Goal: Task Accomplishment & Management: Complete application form

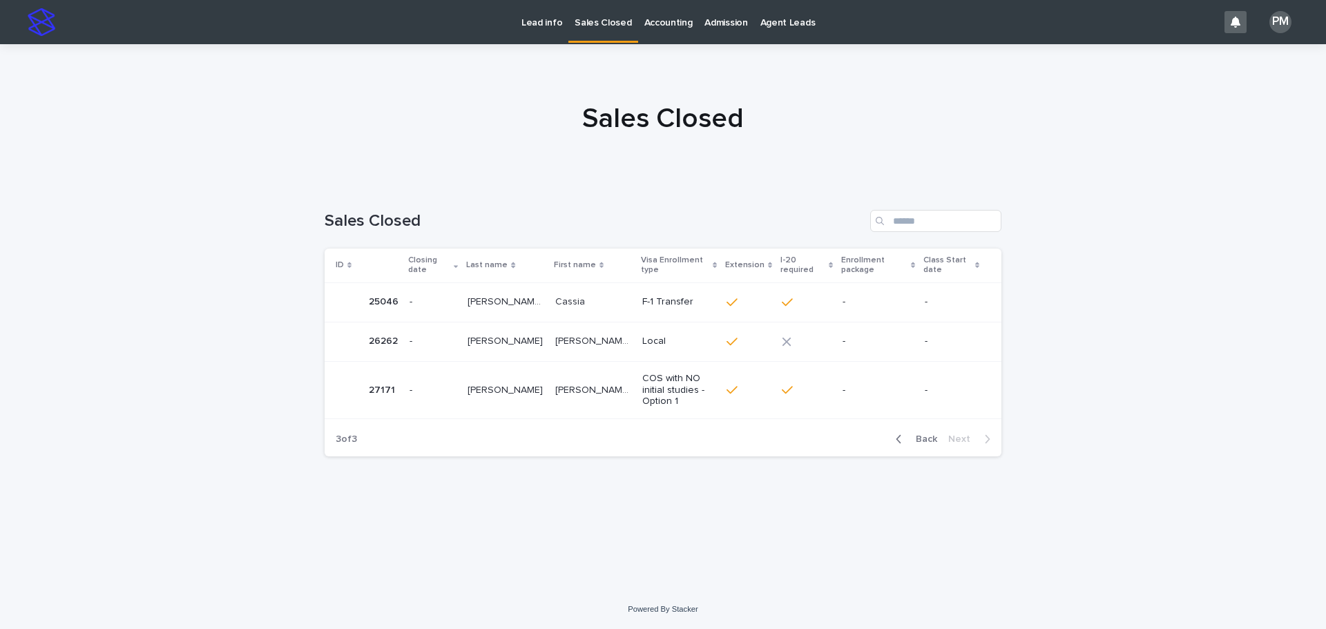
click at [519, 386] on p "[PERSON_NAME]" at bounding box center [507, 389] width 78 height 15
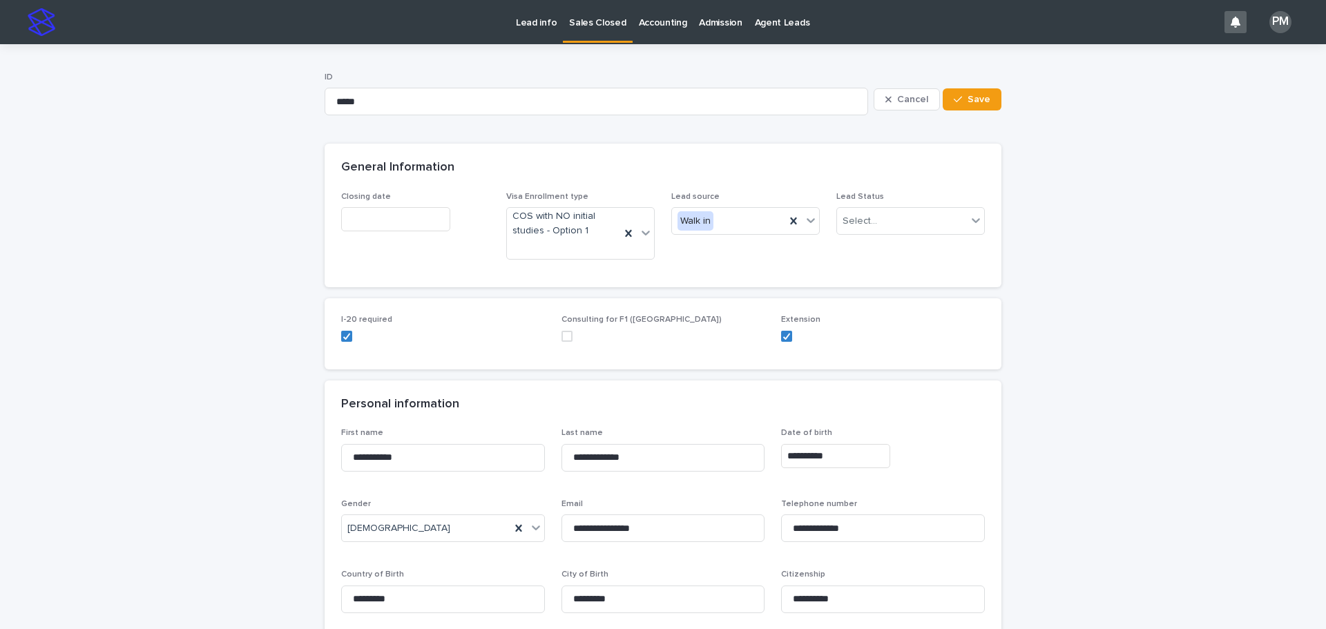
click at [414, 218] on input "text" at bounding box center [395, 219] width 109 height 24
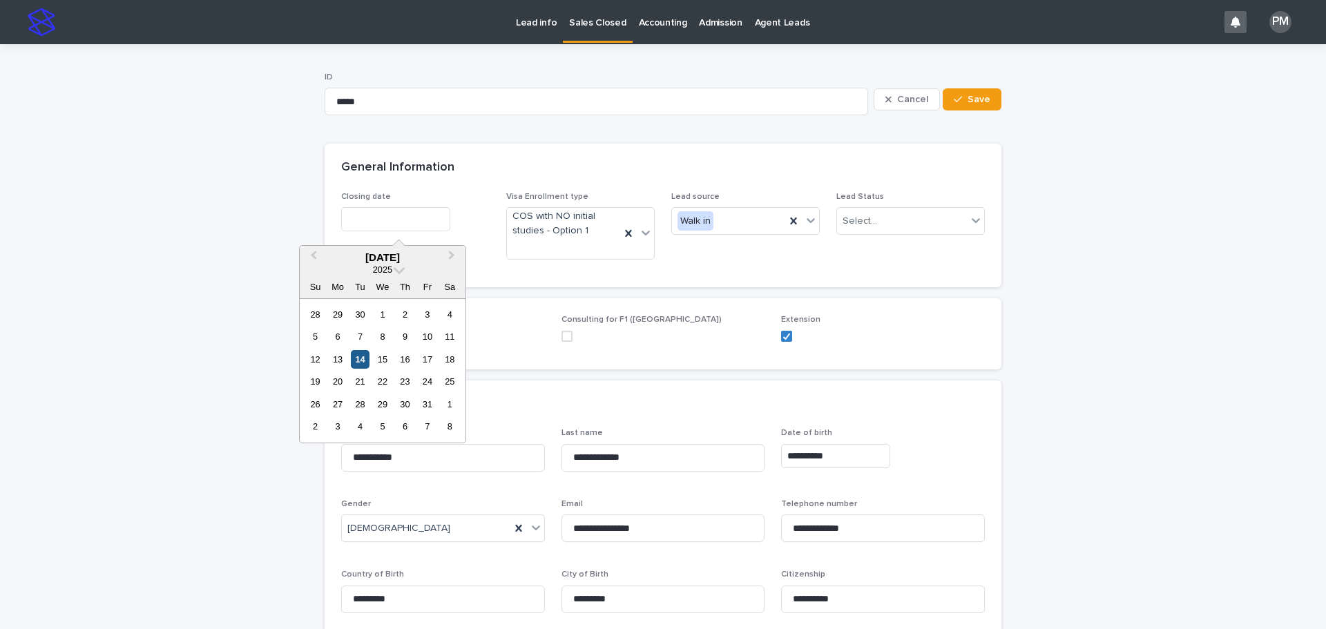
click at [365, 363] on div "14" at bounding box center [360, 359] width 19 height 19
type input "**********"
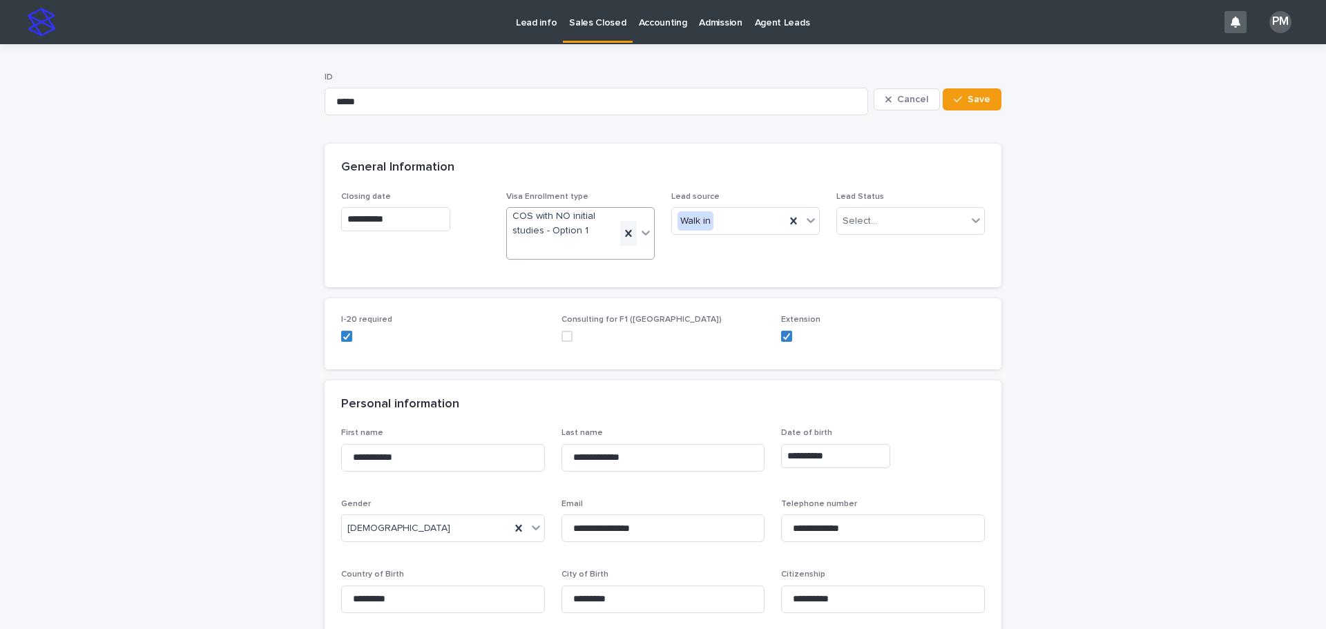
click at [625, 233] on icon at bounding box center [628, 233] width 6 height 7
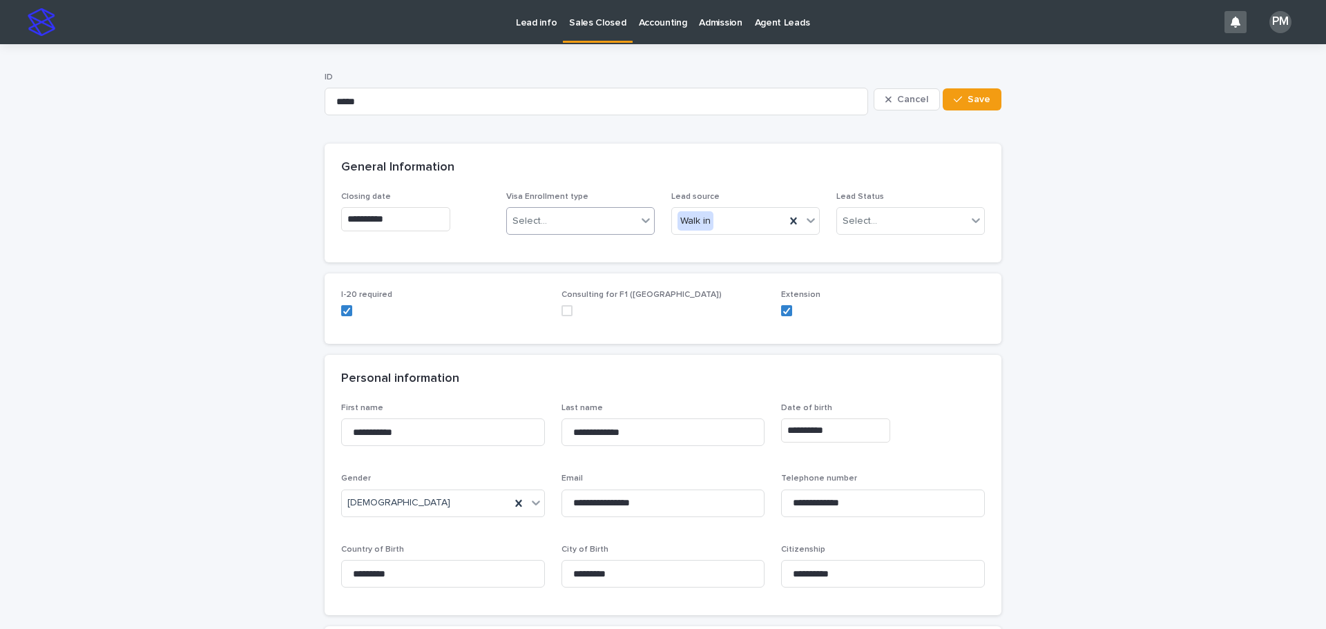
click at [640, 222] on icon at bounding box center [646, 220] width 14 height 14
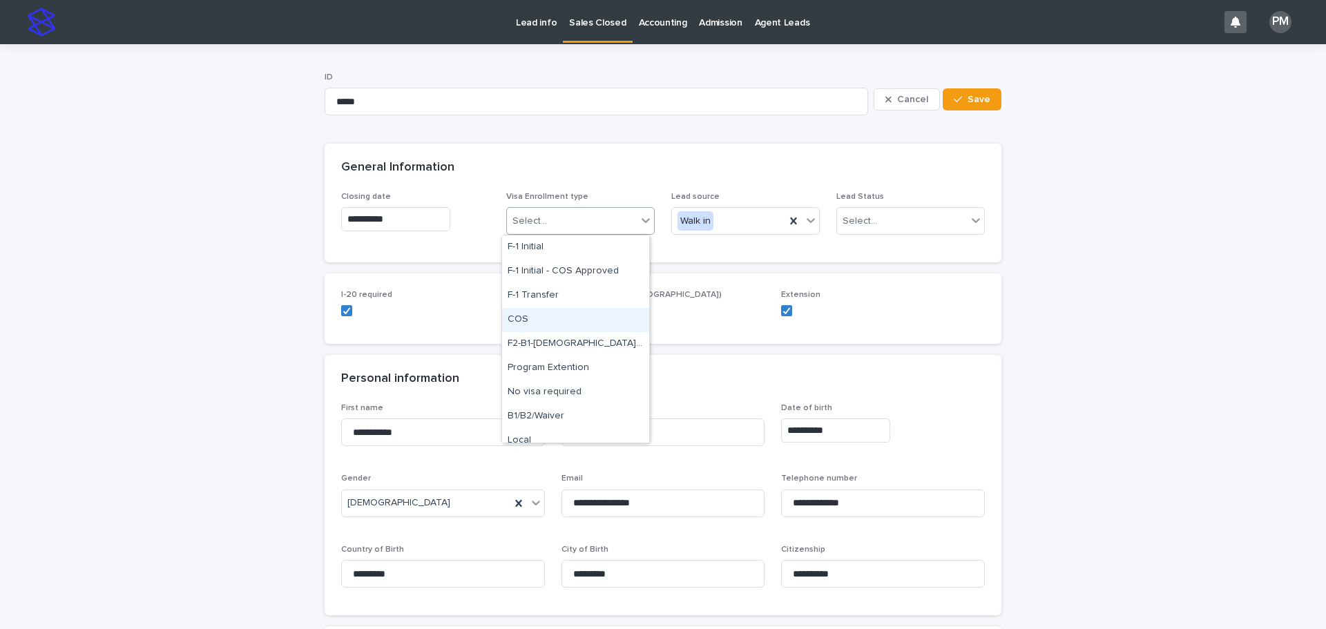
click at [555, 318] on div "COS" at bounding box center [575, 320] width 147 height 24
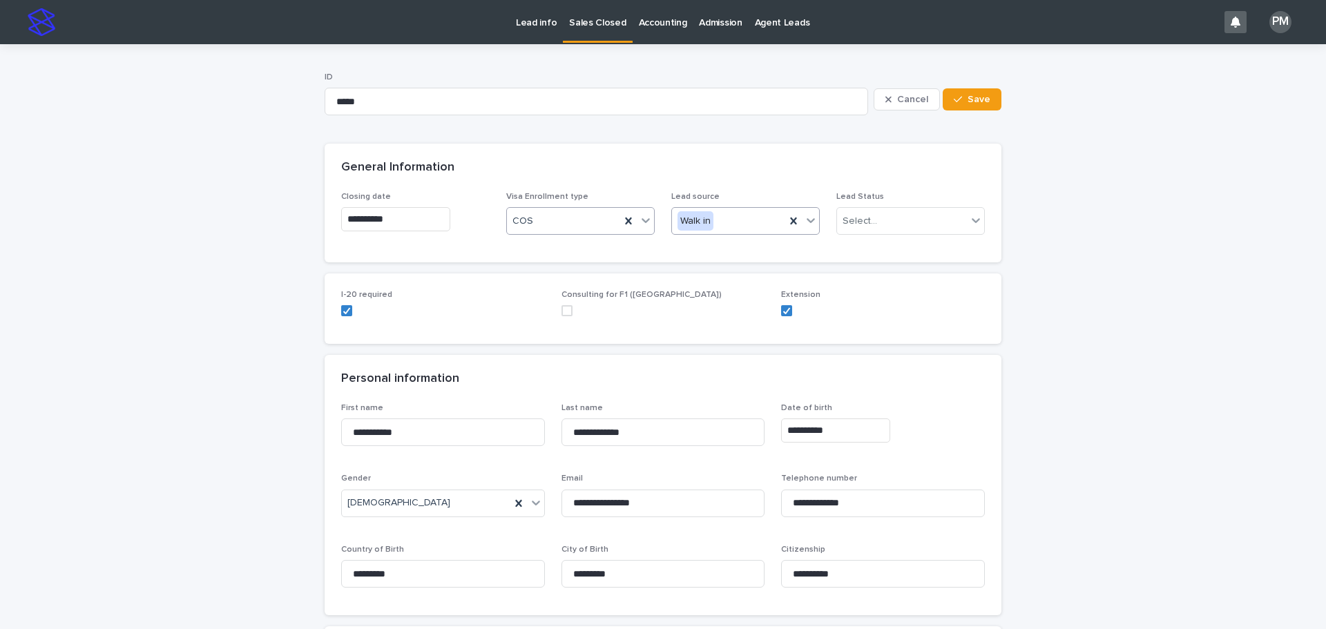
click at [809, 220] on icon at bounding box center [811, 220] width 8 height 5
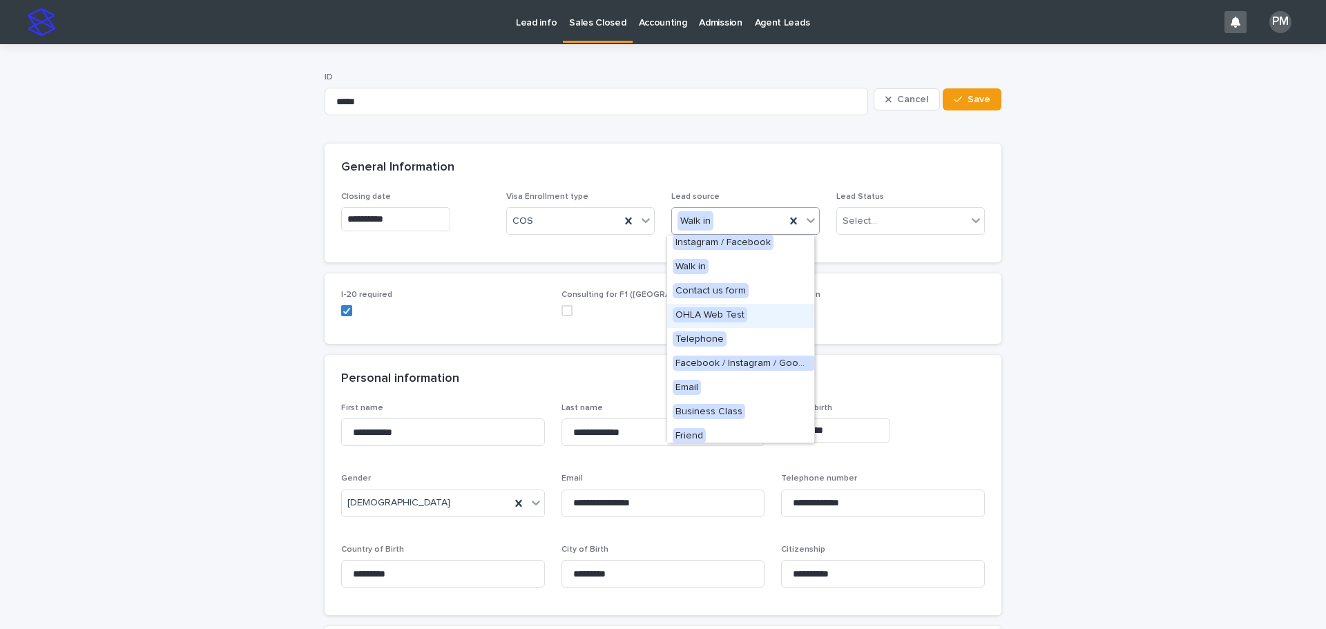
scroll to position [131, 0]
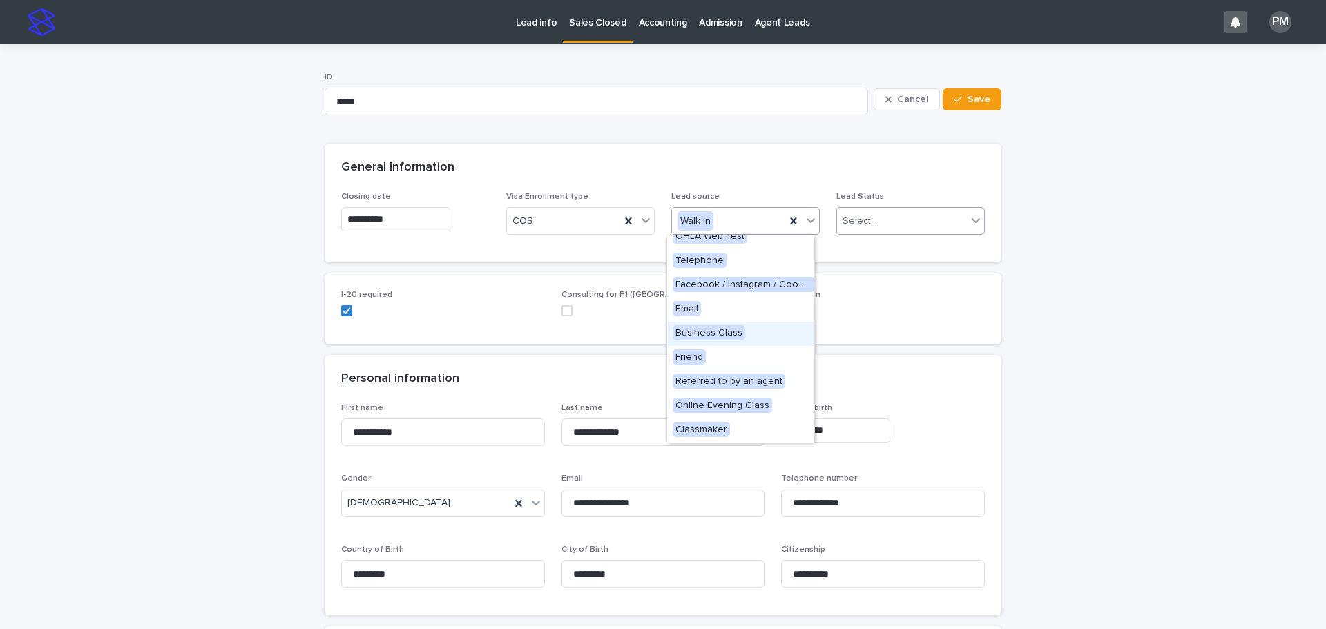
click at [979, 218] on div at bounding box center [976, 220] width 17 height 25
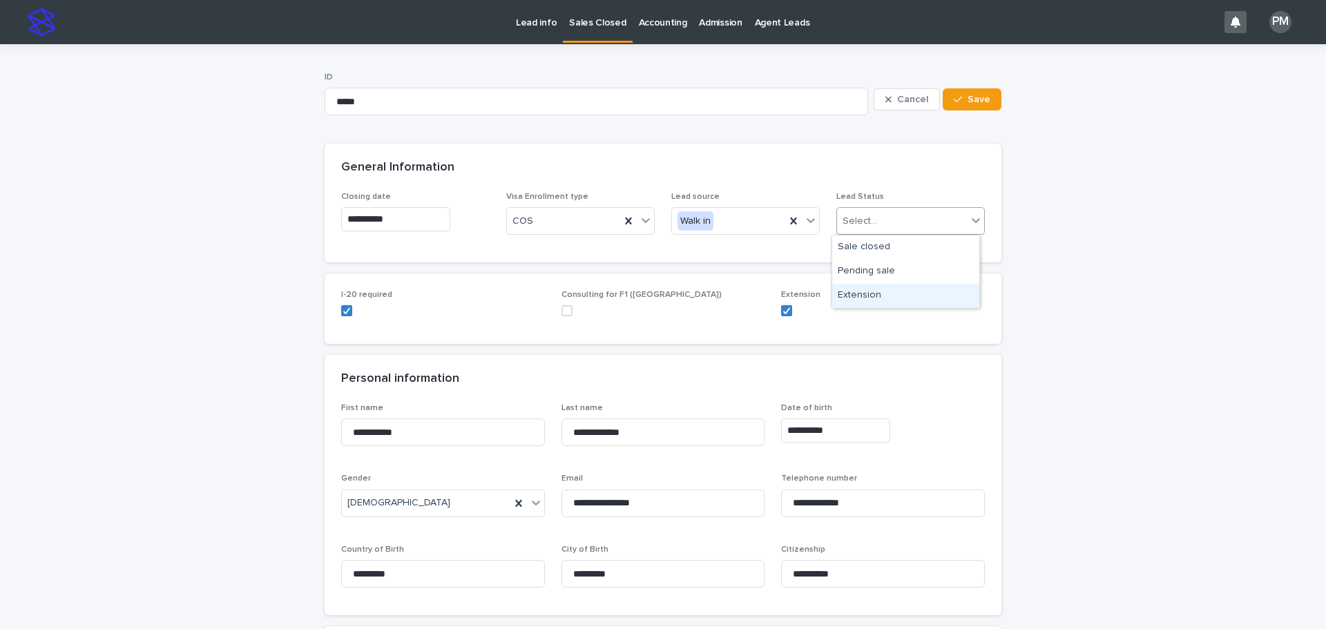
click at [879, 293] on div "Extension" at bounding box center [905, 296] width 147 height 24
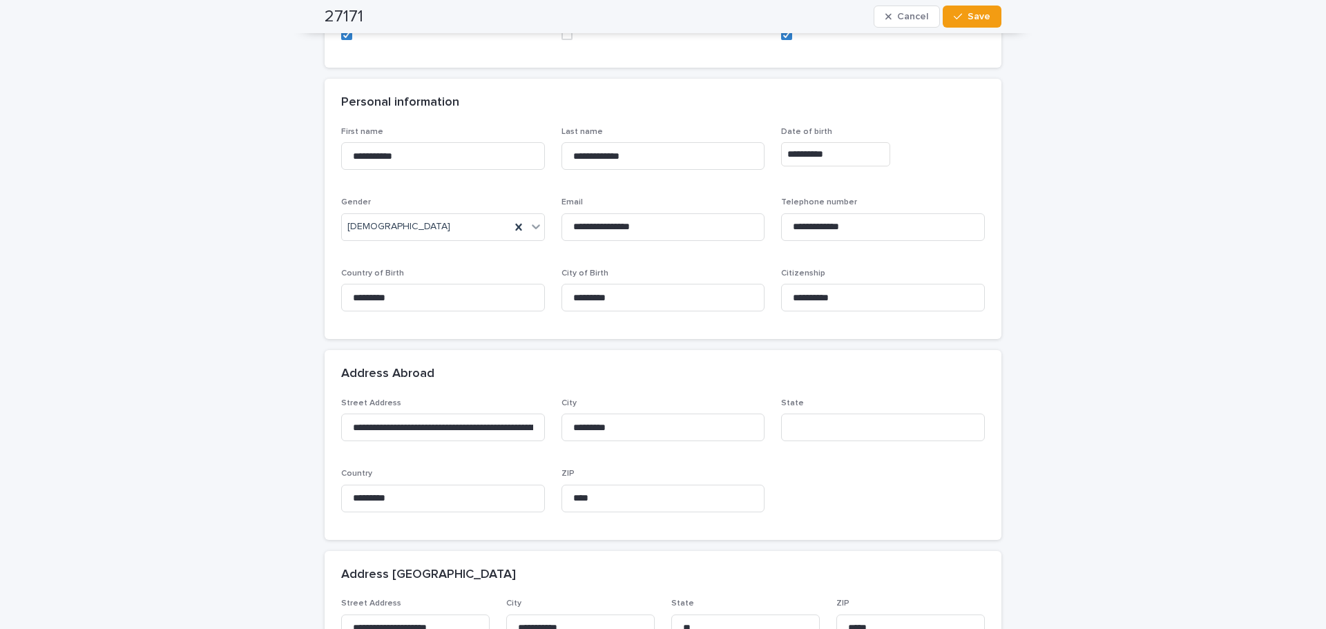
scroll to position [345, 0]
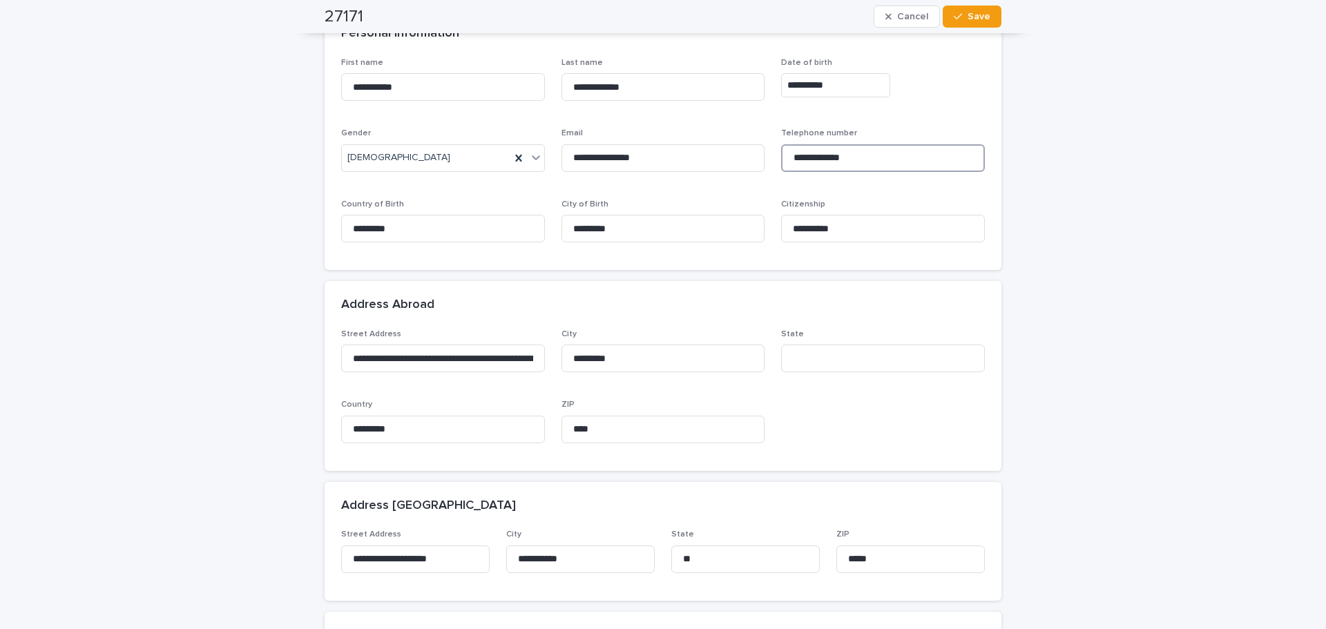
click at [810, 157] on input "**********" at bounding box center [883, 158] width 204 height 28
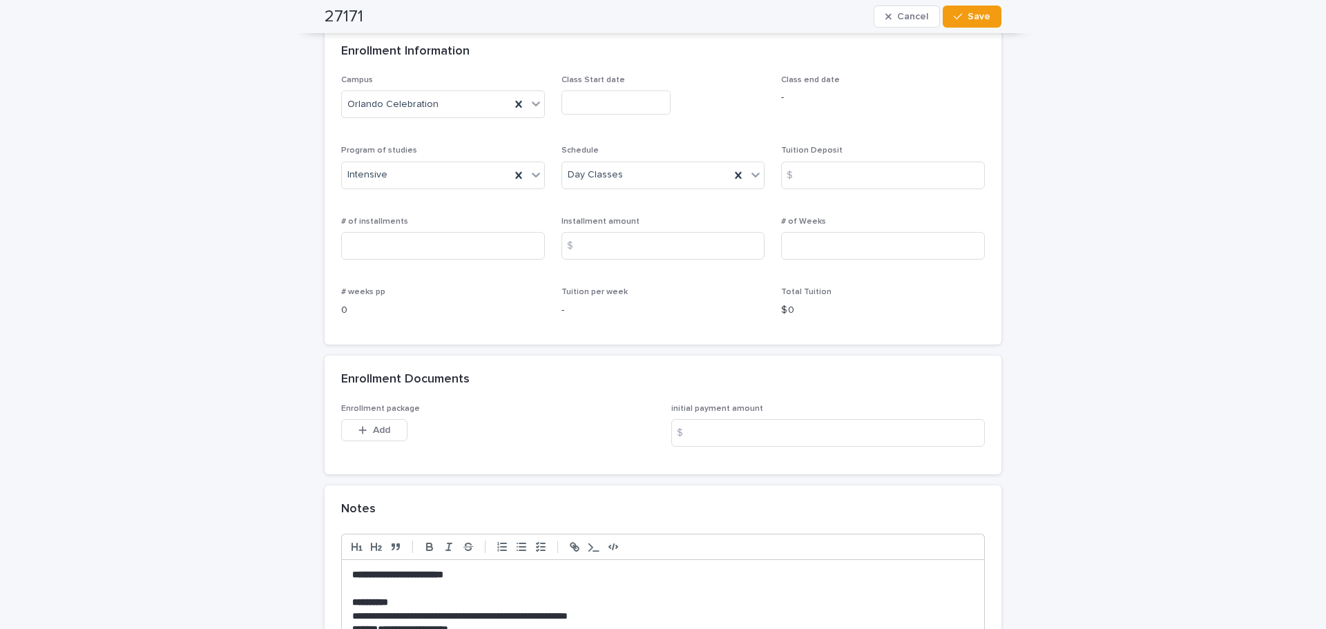
scroll to position [898, 0]
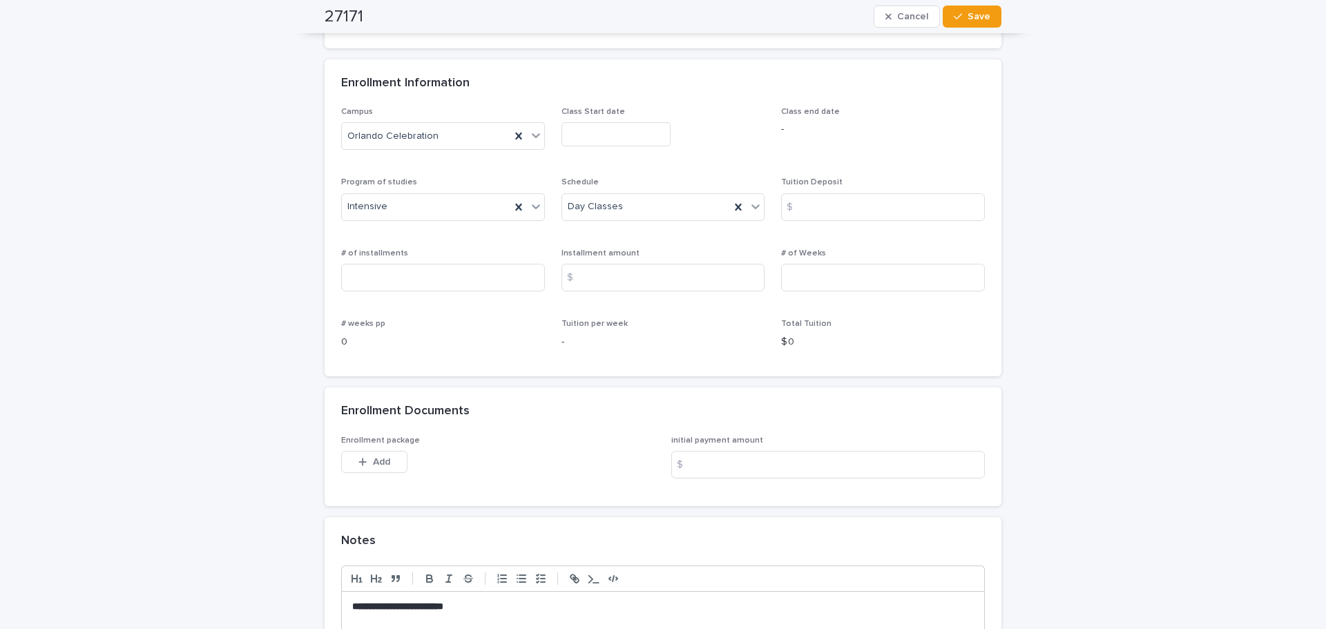
type input "**********"
click at [603, 135] on input "text" at bounding box center [616, 134] width 109 height 24
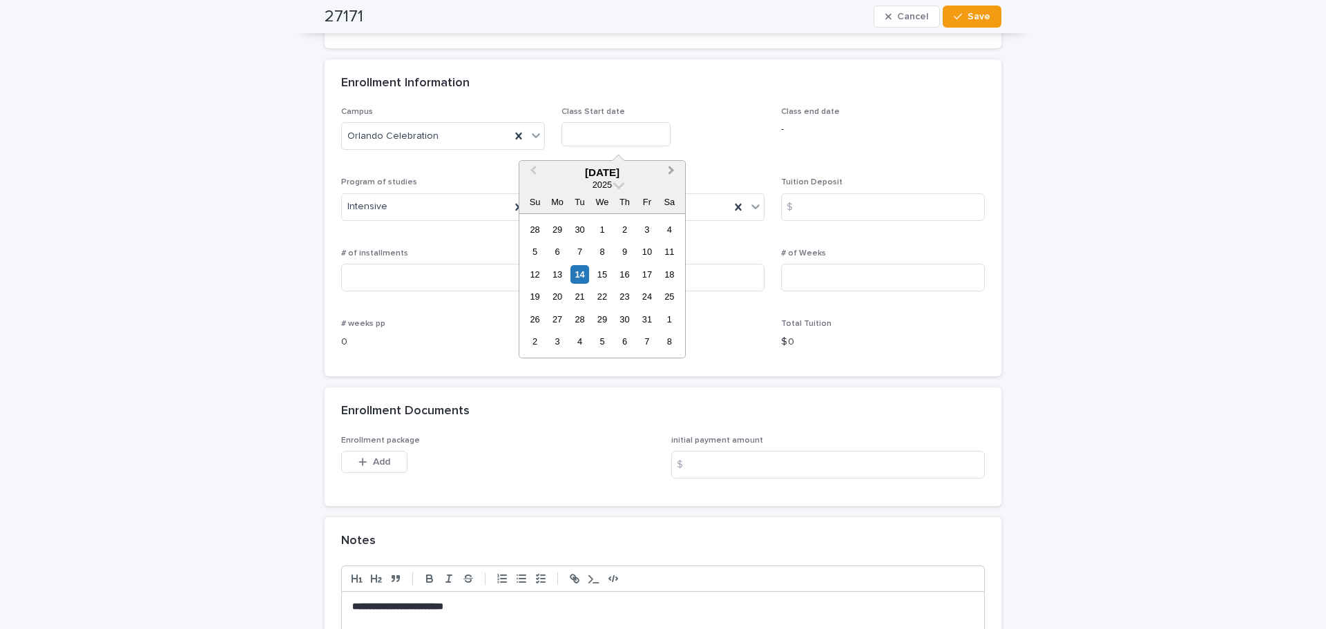
click at [671, 174] on button "Next Month" at bounding box center [673, 173] width 22 height 22
click at [562, 274] on div "10" at bounding box center [557, 274] width 19 height 19
type input "**********"
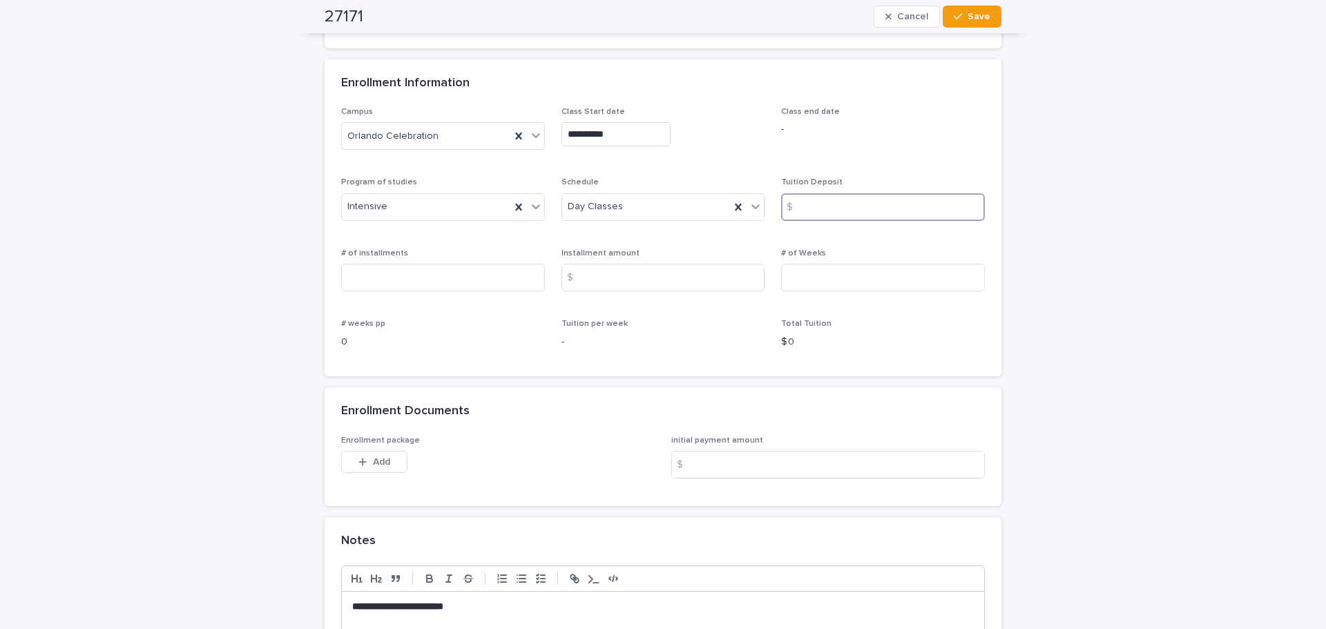
click at [830, 201] on input at bounding box center [883, 207] width 204 height 28
type input "*"
click at [411, 276] on input at bounding box center [443, 278] width 204 height 28
type input "**"
click at [590, 269] on input at bounding box center [664, 278] width 204 height 28
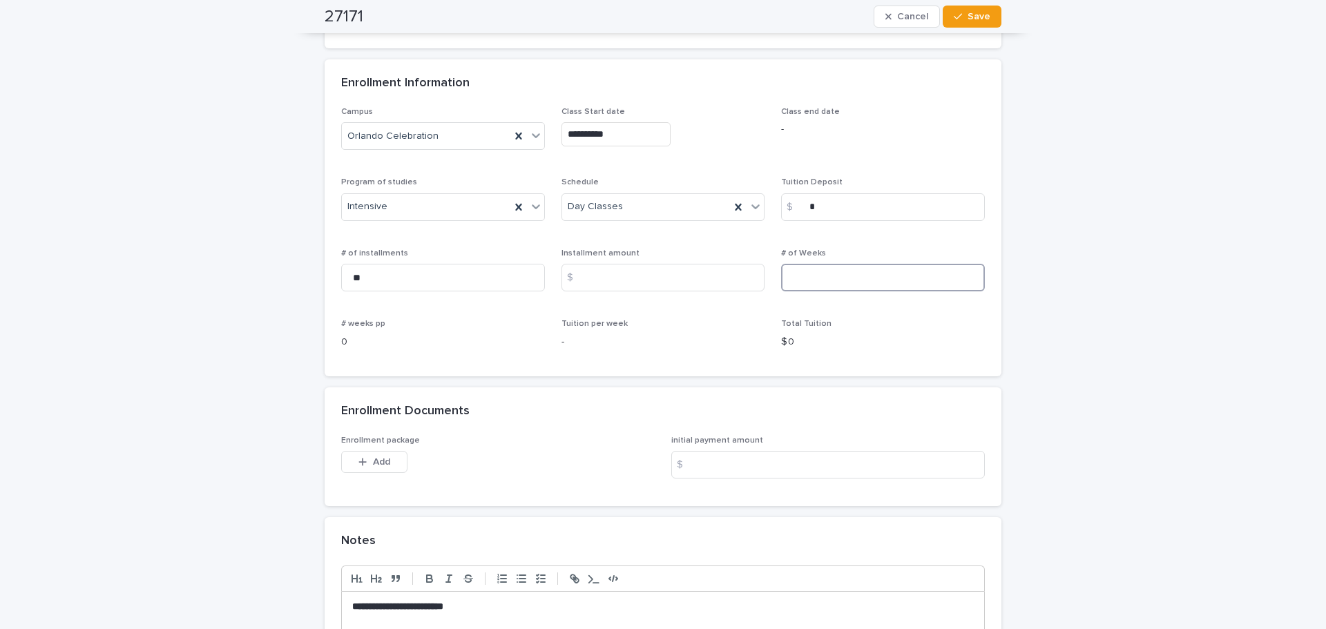
click at [791, 270] on input at bounding box center [883, 278] width 204 height 28
type input "**"
click at [581, 273] on div "$" at bounding box center [576, 278] width 28 height 28
click at [579, 279] on div "$" at bounding box center [576, 278] width 28 height 28
click at [640, 283] on input at bounding box center [664, 278] width 204 height 28
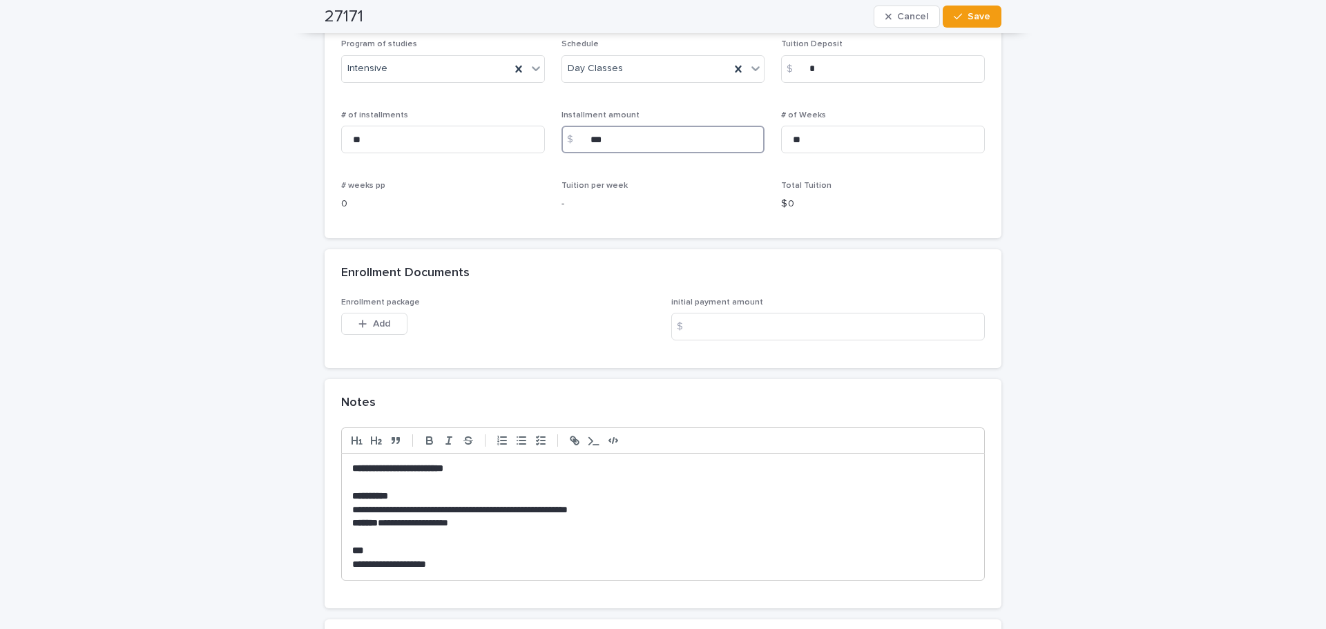
scroll to position [1105, 0]
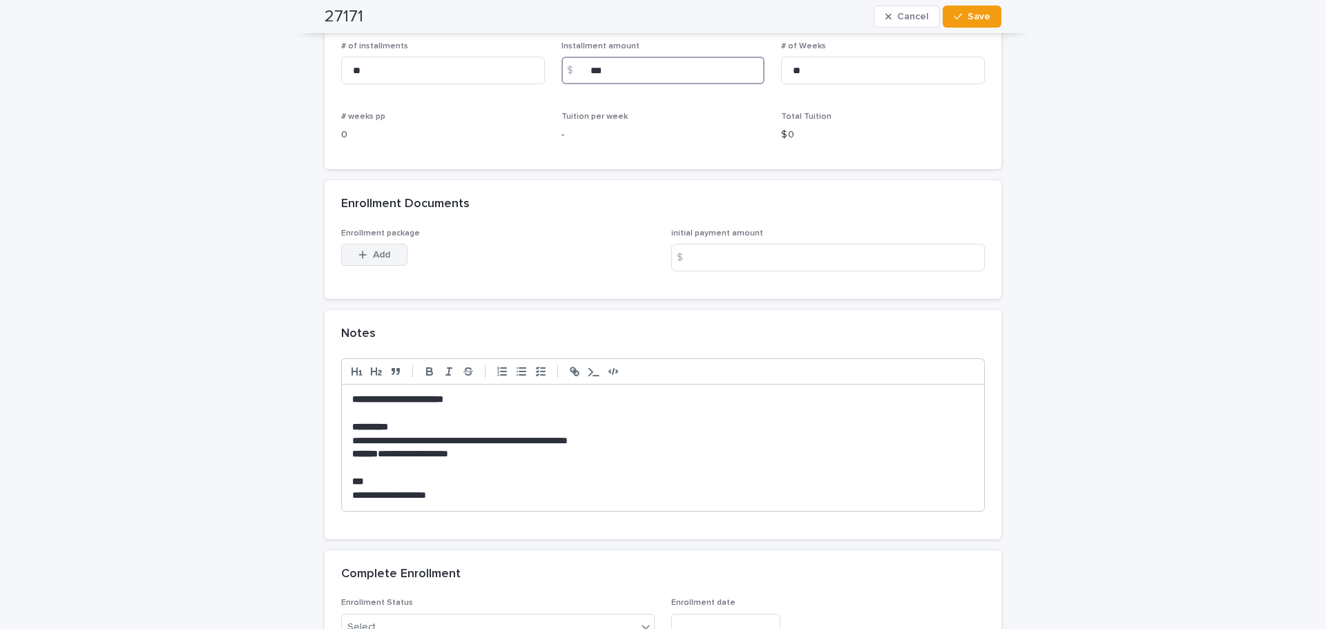
type input "***"
click at [375, 254] on span "Add" at bounding box center [381, 255] width 17 height 10
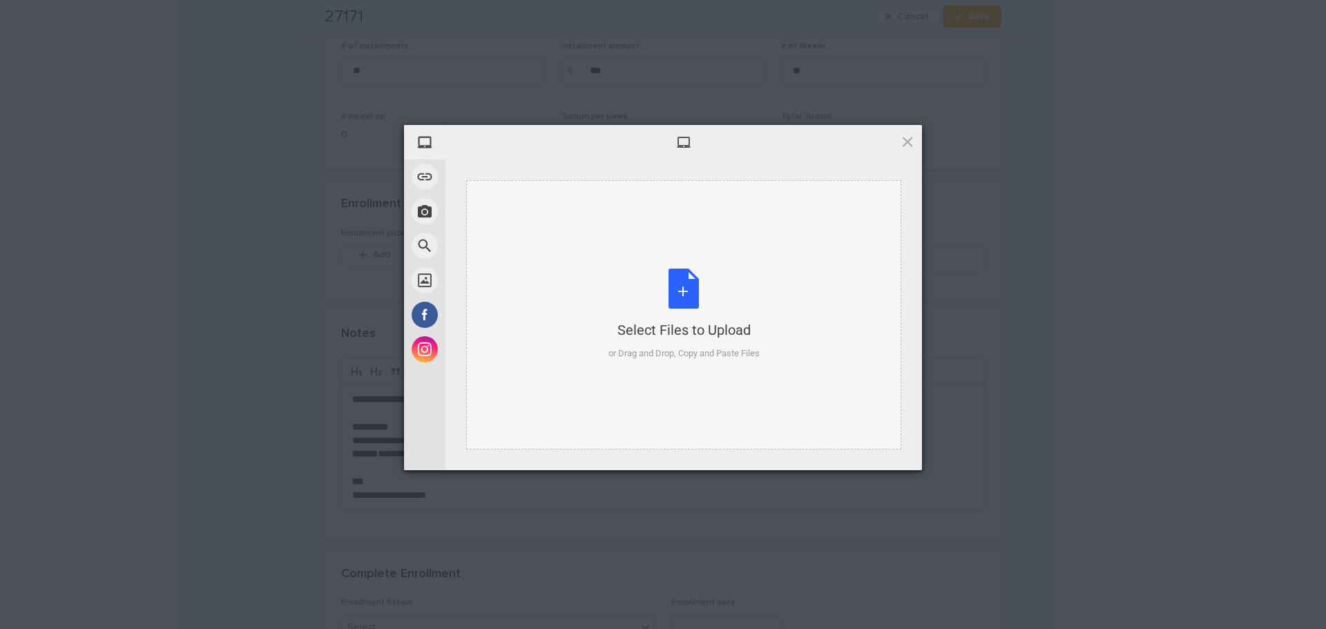
click at [695, 287] on div "Select Files to Upload or Drag and Drop, Copy and Paste Files" at bounding box center [684, 315] width 151 height 92
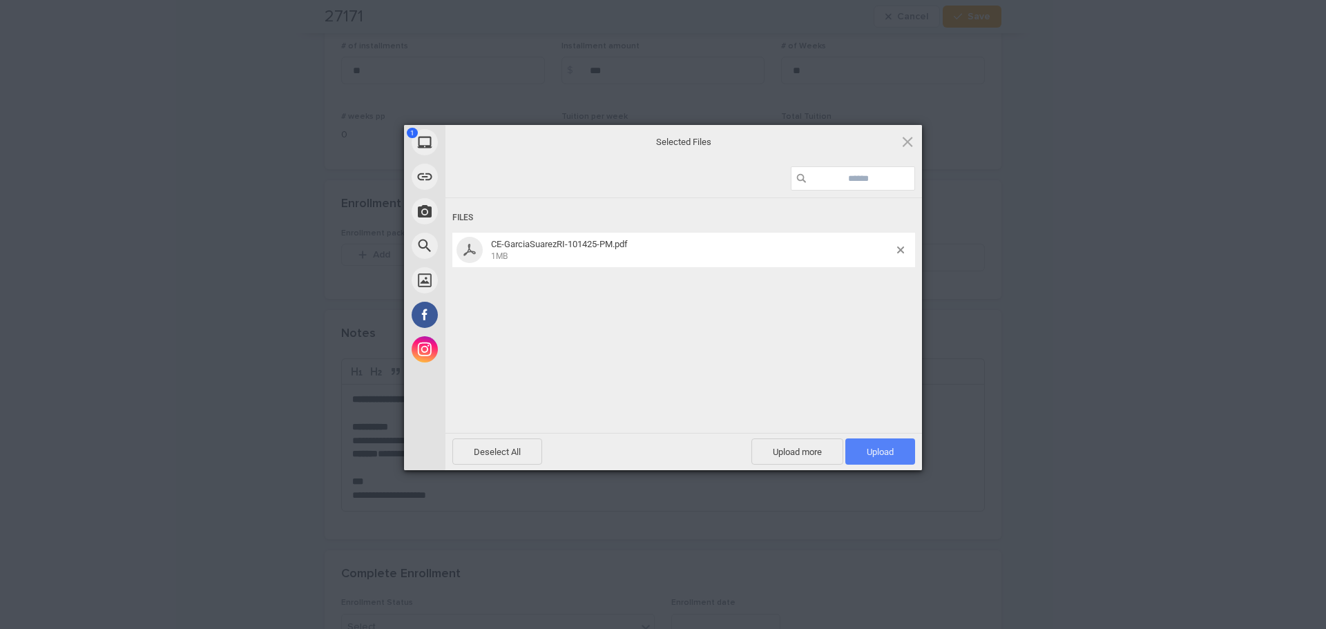
click at [885, 455] on span "Upload 1" at bounding box center [880, 452] width 27 height 10
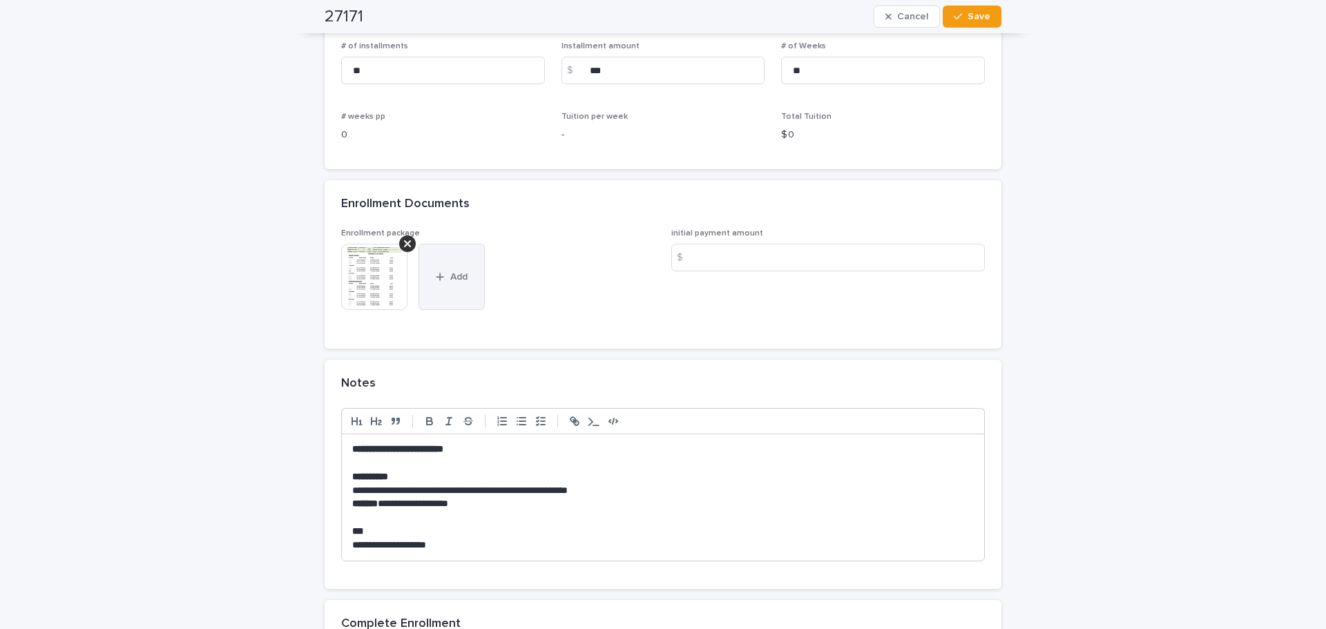
click at [450, 274] on span "Add" at bounding box center [458, 277] width 17 height 10
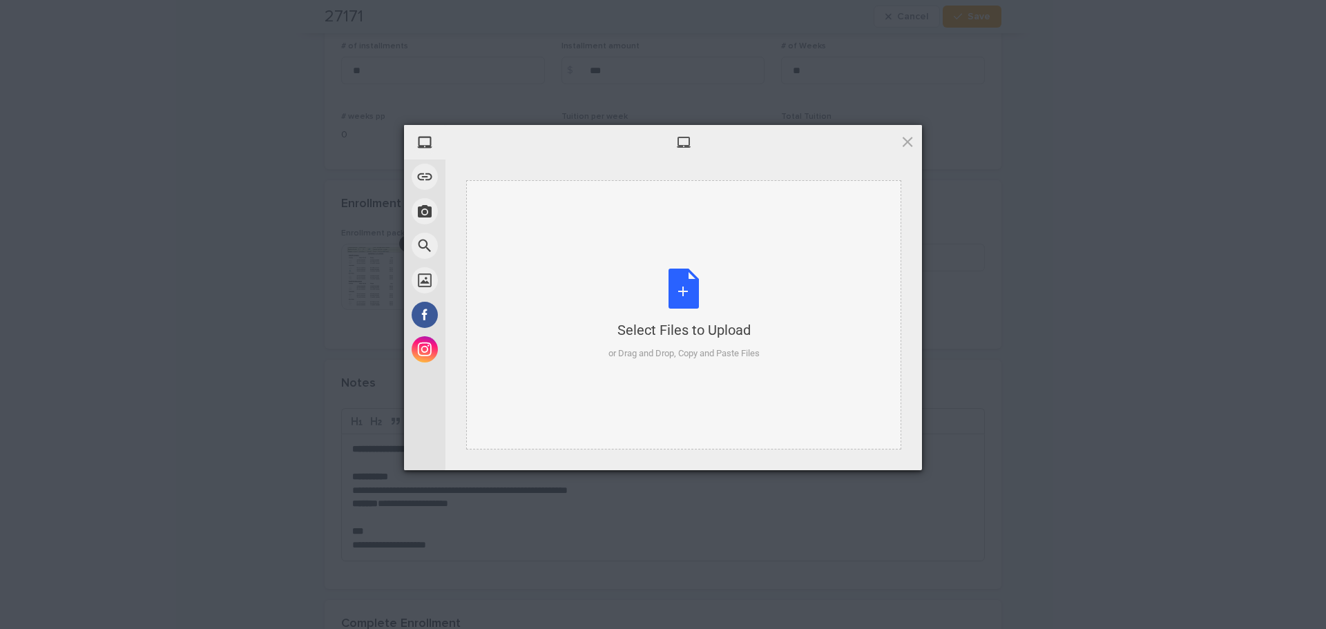
click at [678, 287] on div "Select Files to Upload or Drag and Drop, Copy and Paste Files" at bounding box center [684, 315] width 151 height 92
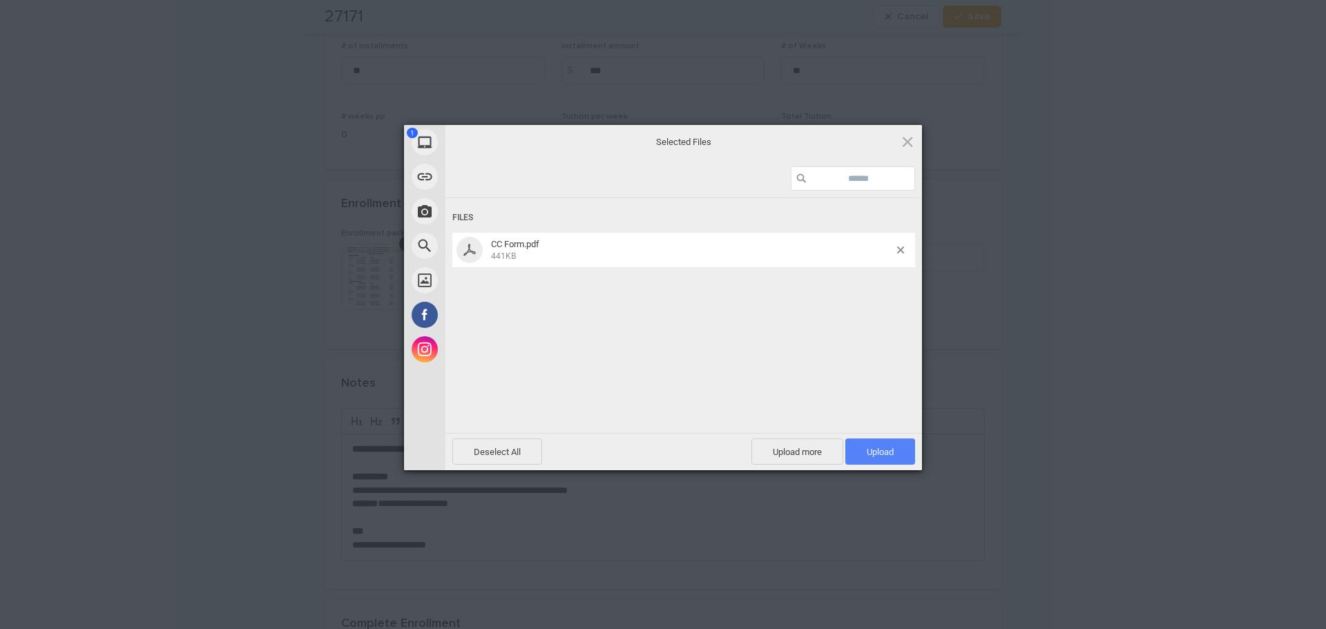
drag, startPoint x: 868, startPoint y: 457, endPoint x: 879, endPoint y: 456, distance: 11.8
click at [868, 457] on span "Upload 1" at bounding box center [880, 452] width 27 height 10
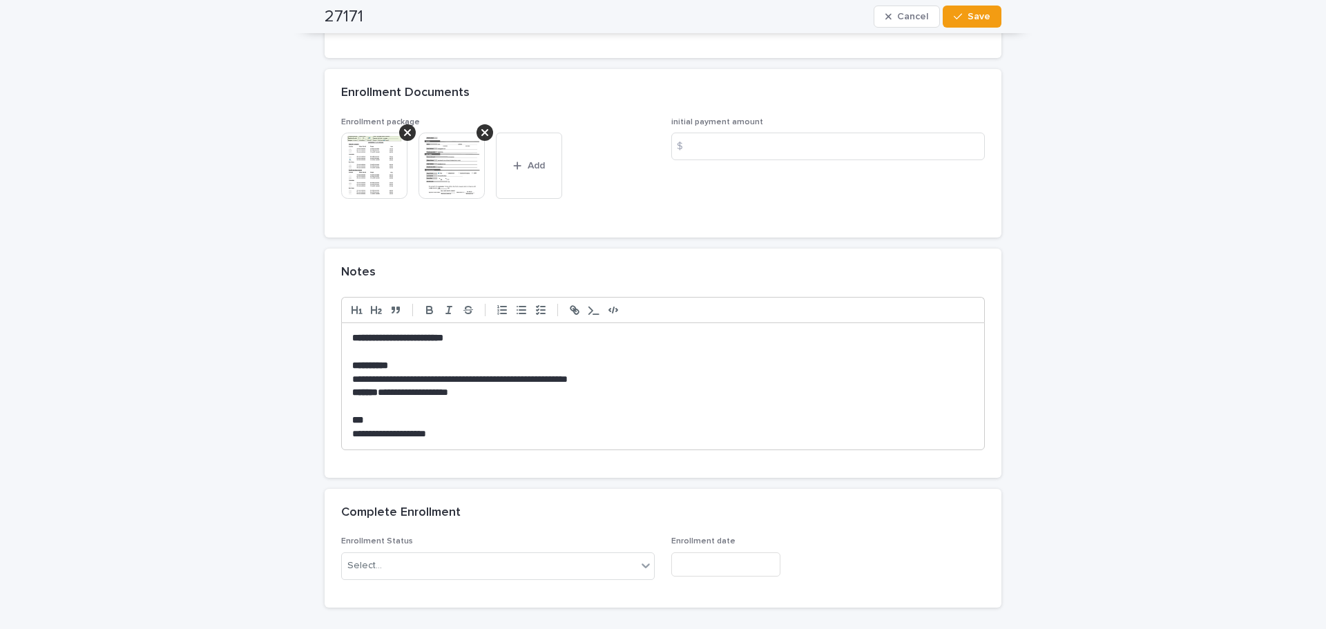
scroll to position [1243, 0]
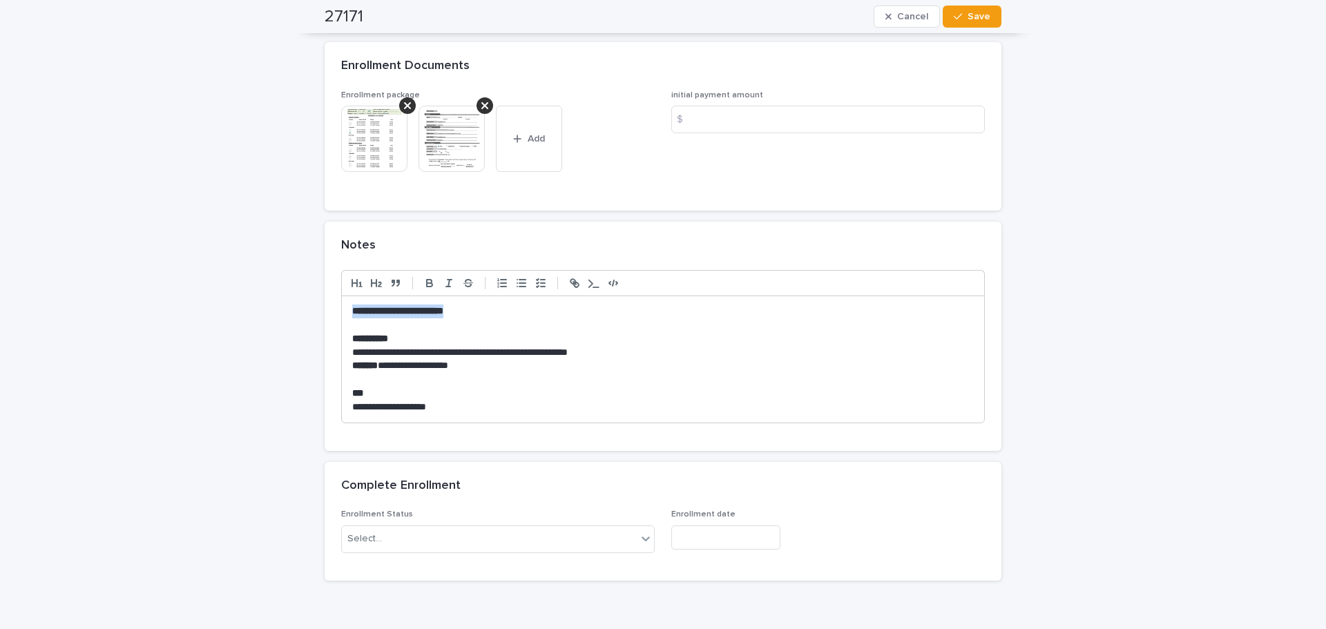
drag, startPoint x: 347, startPoint y: 312, endPoint x: 482, endPoint y: 313, distance: 135.4
click at [482, 313] on p "**********" at bounding box center [663, 312] width 622 height 14
drag, startPoint x: 483, startPoint y: 307, endPoint x: 340, endPoint y: 309, distance: 143.0
click at [342, 309] on div "**********" at bounding box center [663, 359] width 642 height 126
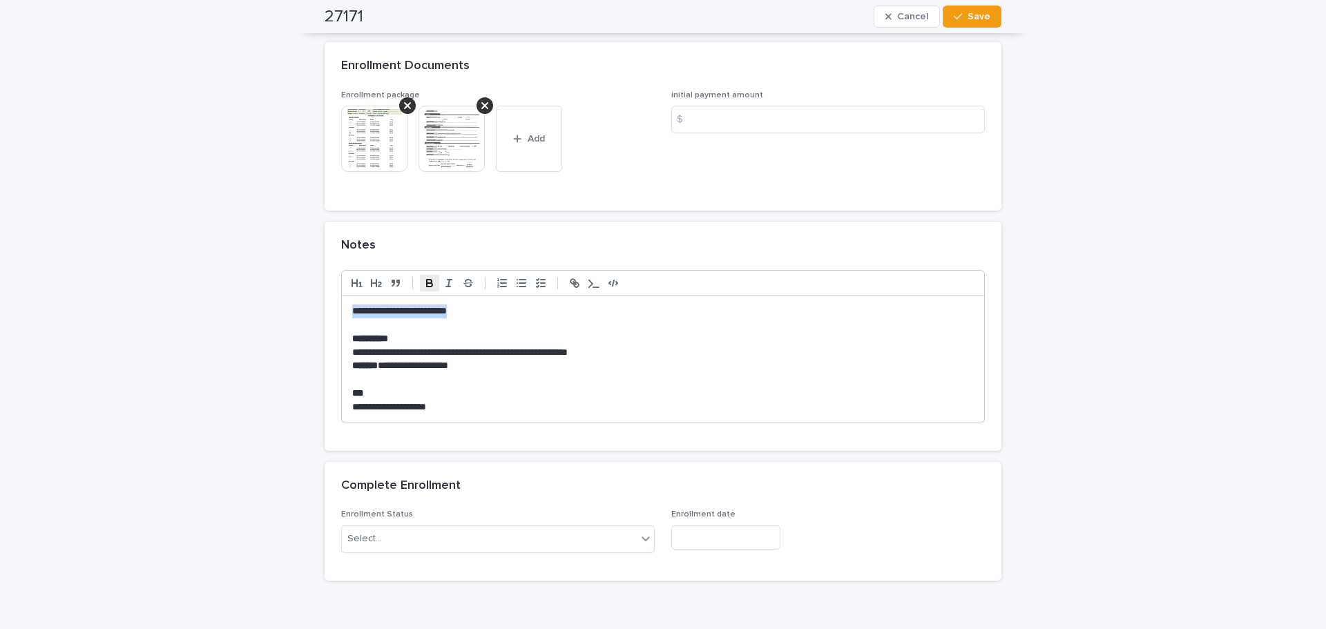
click at [428, 282] on icon "button" at bounding box center [429, 283] width 12 height 12
click at [560, 318] on p at bounding box center [663, 325] width 622 height 14
drag, startPoint x: 414, startPoint y: 336, endPoint x: 368, endPoint y: 336, distance: 47.0
click at [368, 336] on p "**********" at bounding box center [663, 339] width 622 height 14
drag, startPoint x: 347, startPoint y: 350, endPoint x: 502, endPoint y: 367, distance: 156.3
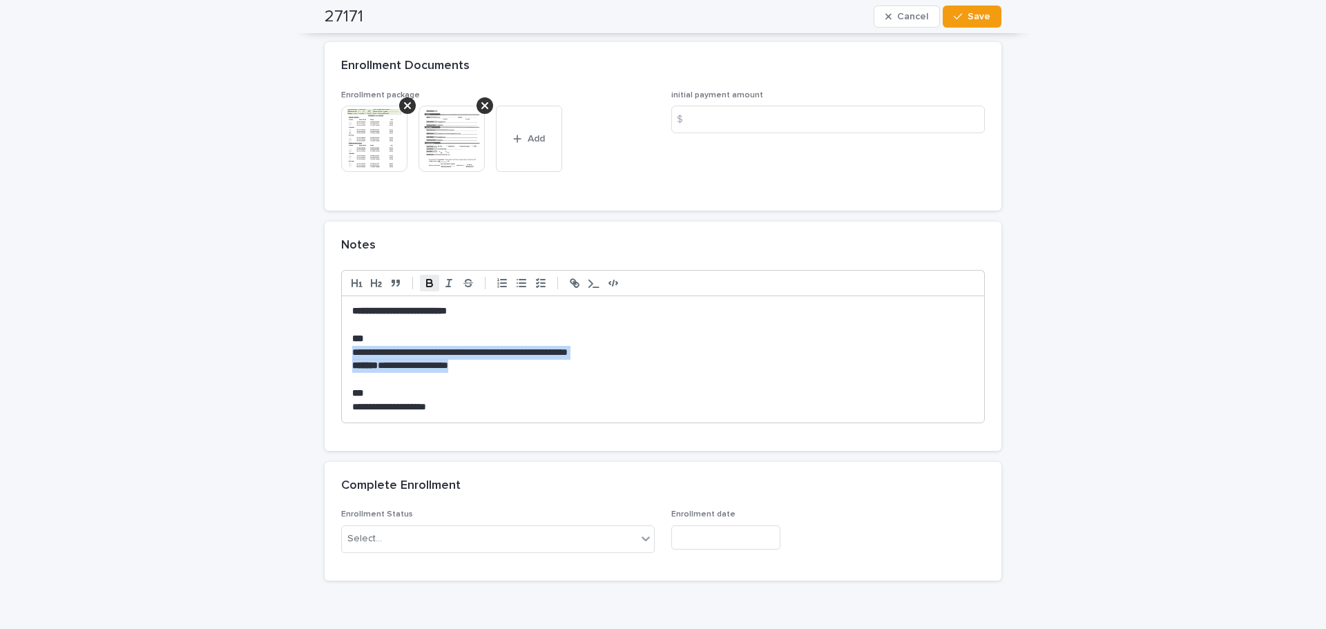
click at [502, 367] on div "**********" at bounding box center [663, 359] width 642 height 126
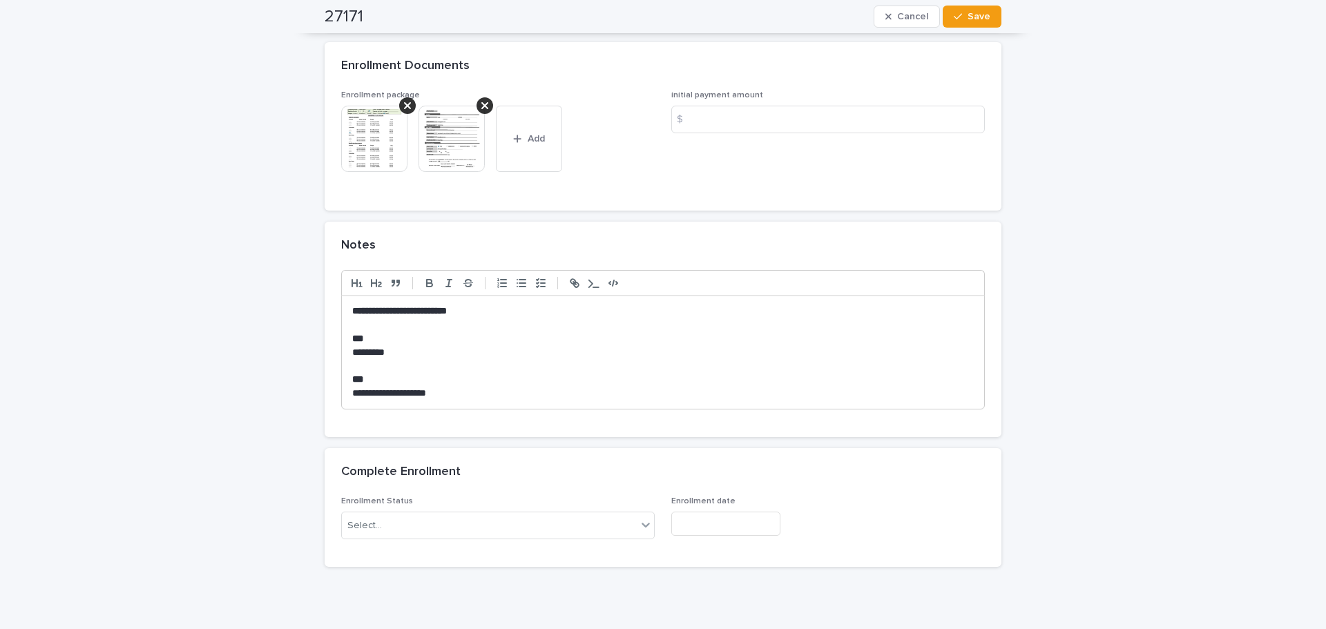
click at [376, 349] on p "********" at bounding box center [663, 353] width 622 height 14
click at [398, 354] on p "*********" at bounding box center [663, 353] width 622 height 14
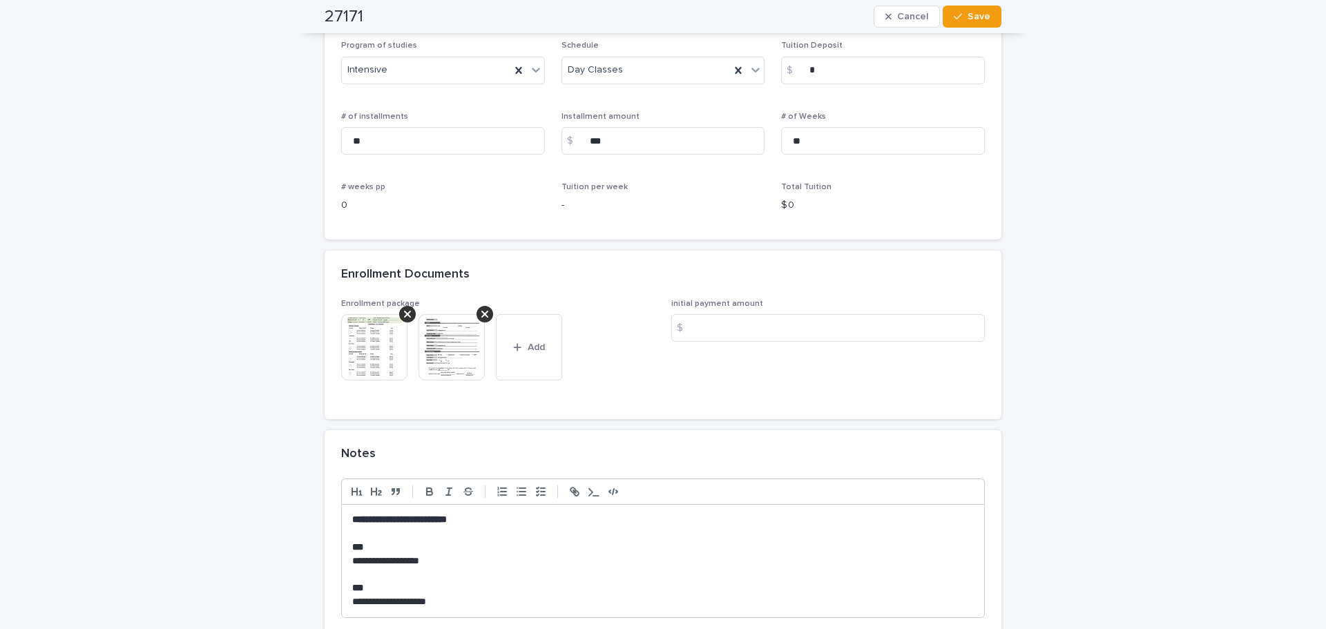
scroll to position [1036, 0]
click at [700, 321] on input at bounding box center [828, 327] width 314 height 28
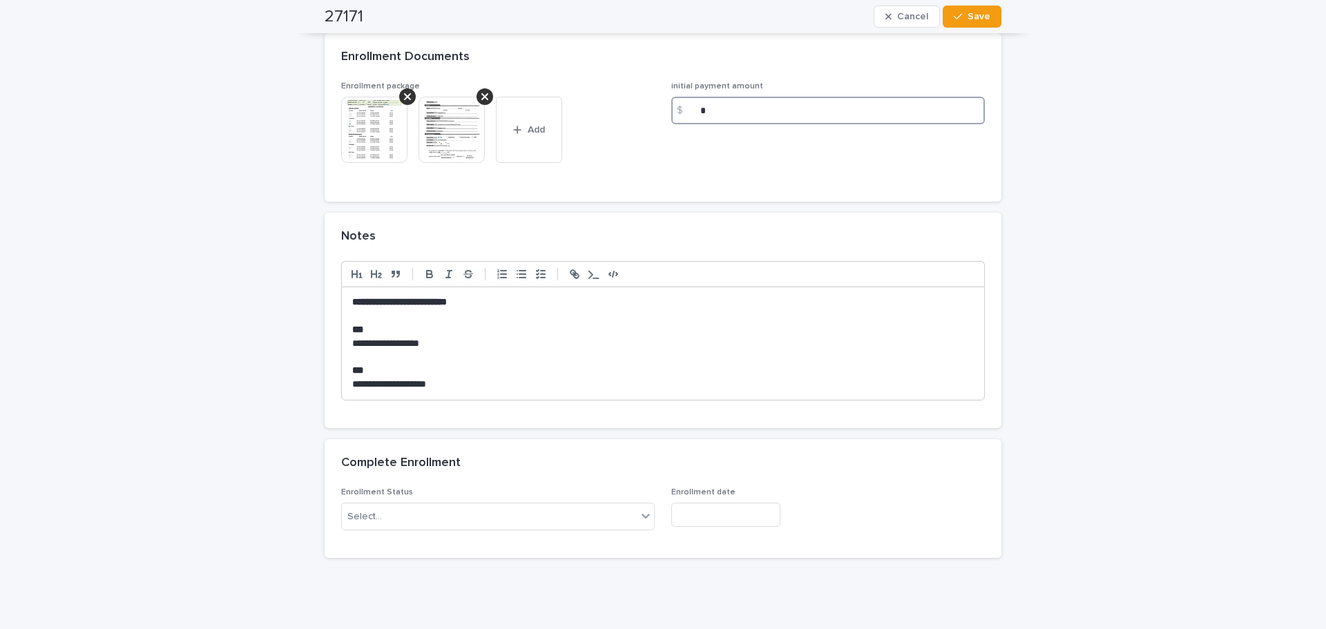
scroll to position [1301, 0]
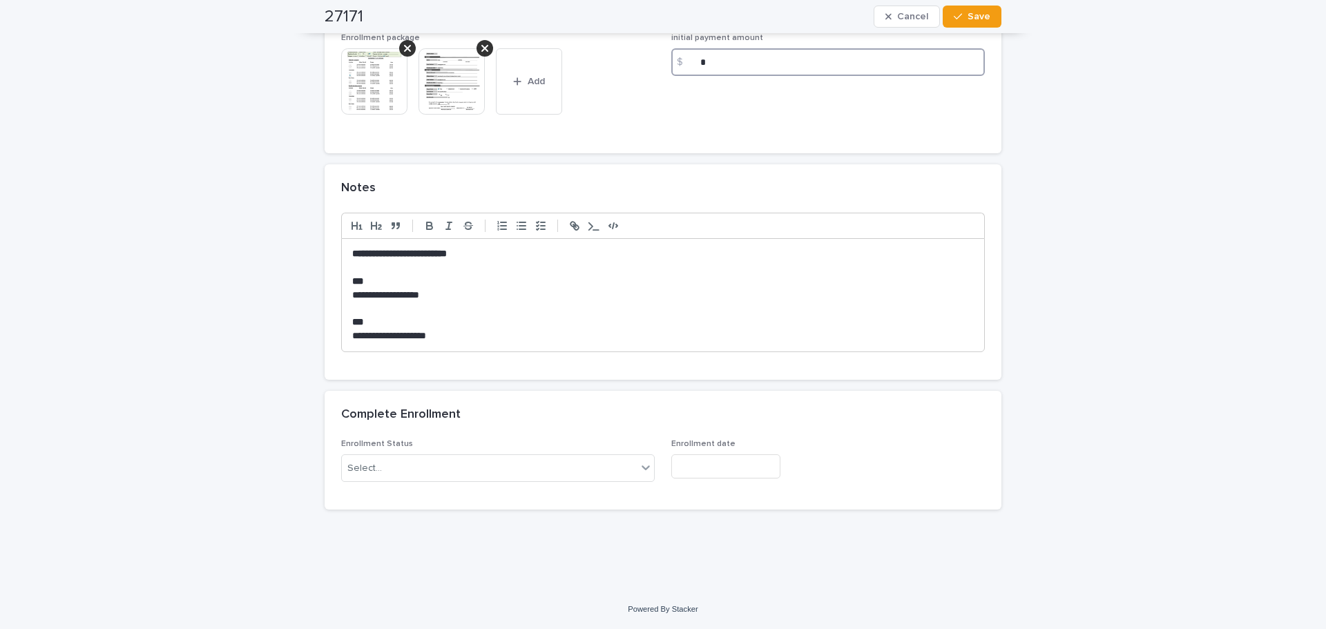
type input "*"
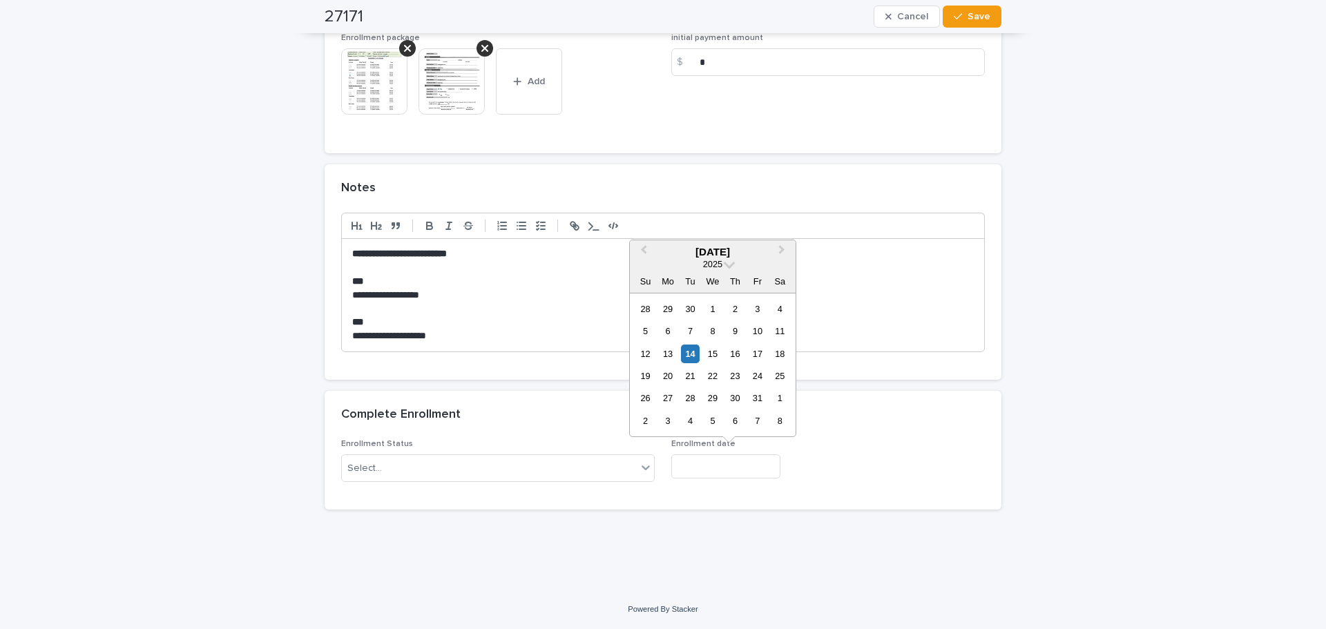
click at [705, 462] on input "text" at bounding box center [725, 467] width 109 height 24
drag, startPoint x: 689, startPoint y: 354, endPoint x: 693, endPoint y: 363, distance: 10.5
click at [689, 354] on div "14" at bounding box center [690, 354] width 19 height 19
type input "**********"
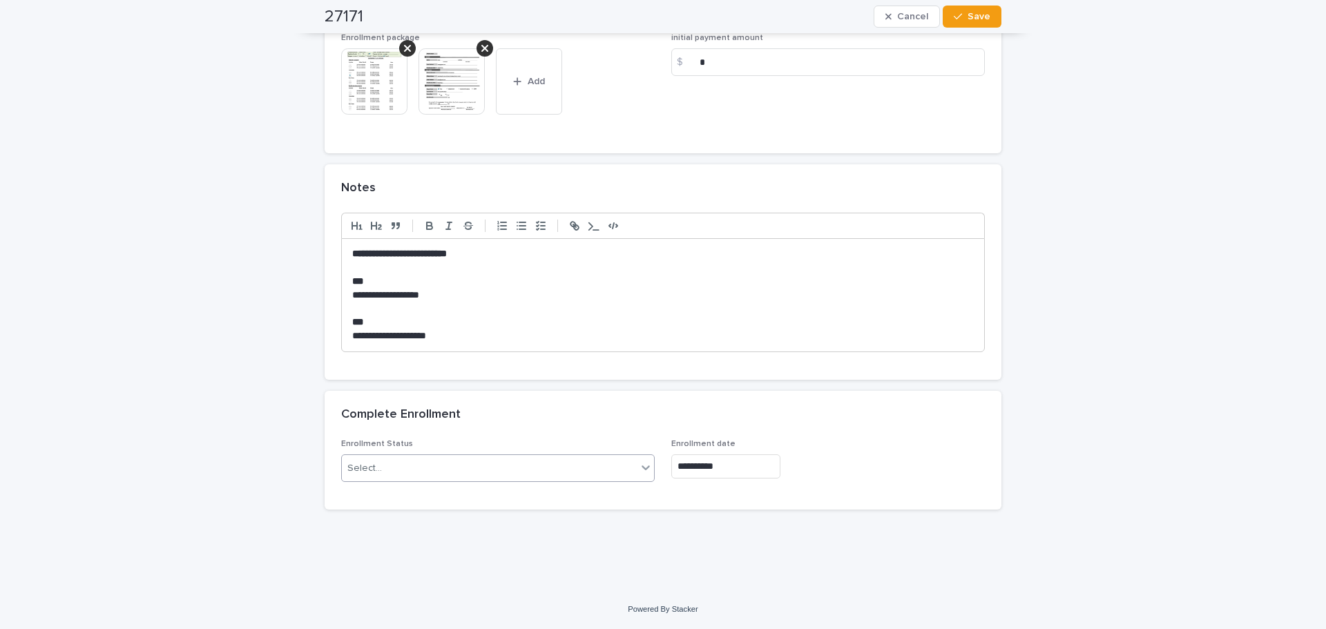
click at [639, 466] on icon at bounding box center [646, 468] width 14 height 14
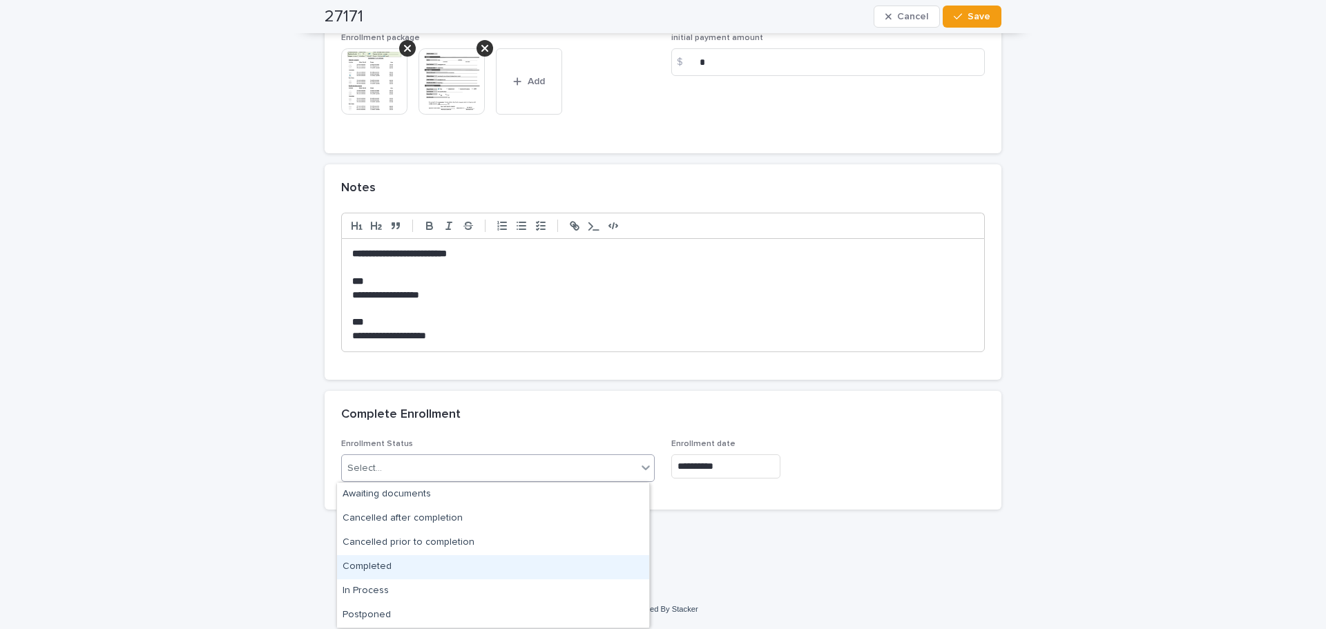
drag, startPoint x: 377, startPoint y: 580, endPoint x: 461, endPoint y: 533, distance: 96.5
click at [383, 571] on div "Completed" at bounding box center [493, 567] width 312 height 24
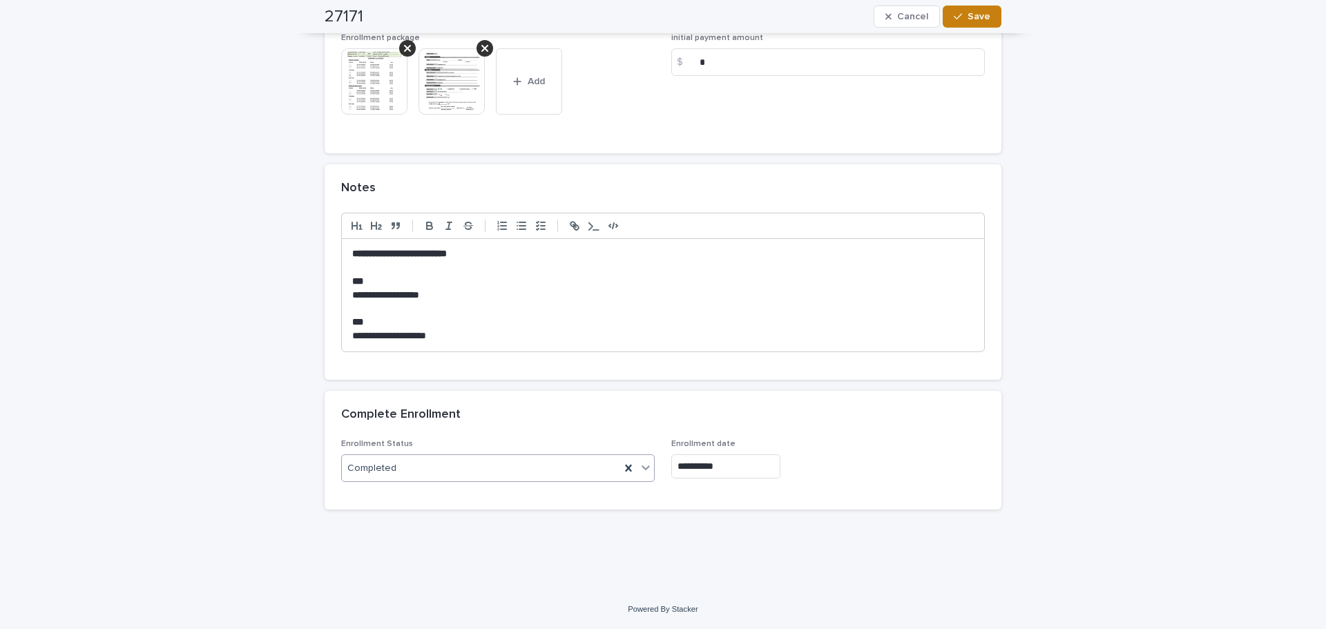
click at [969, 7] on button "Save" at bounding box center [972, 17] width 59 height 22
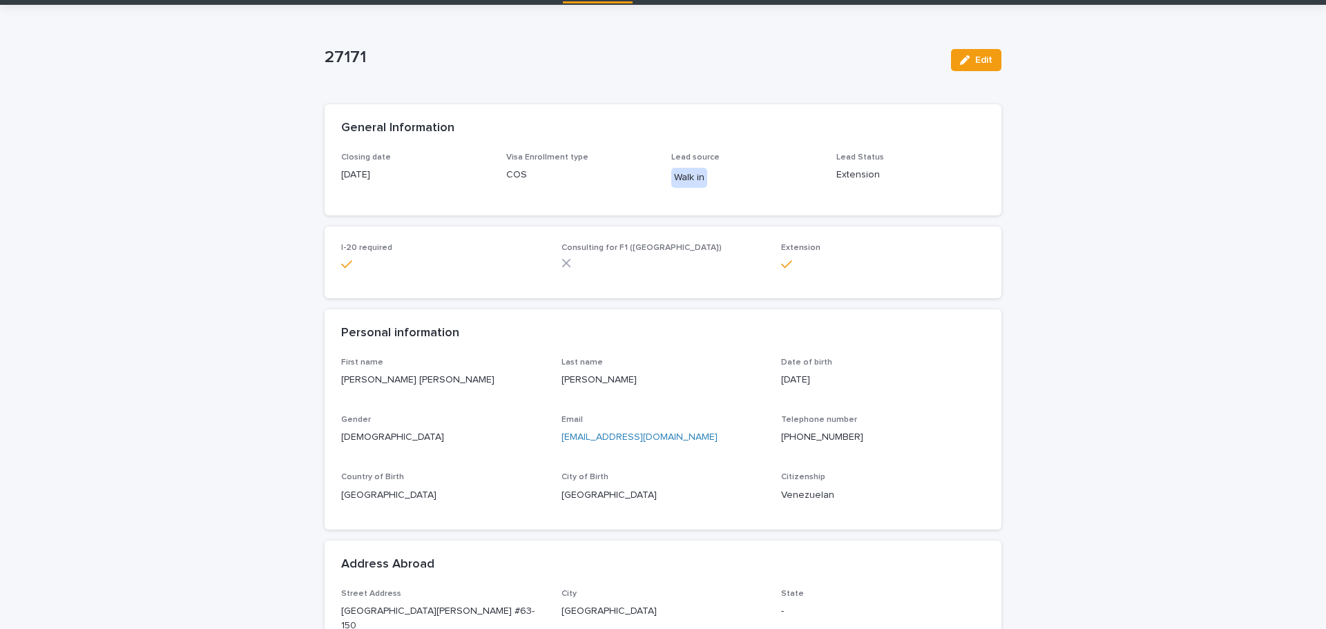
scroll to position [0, 0]
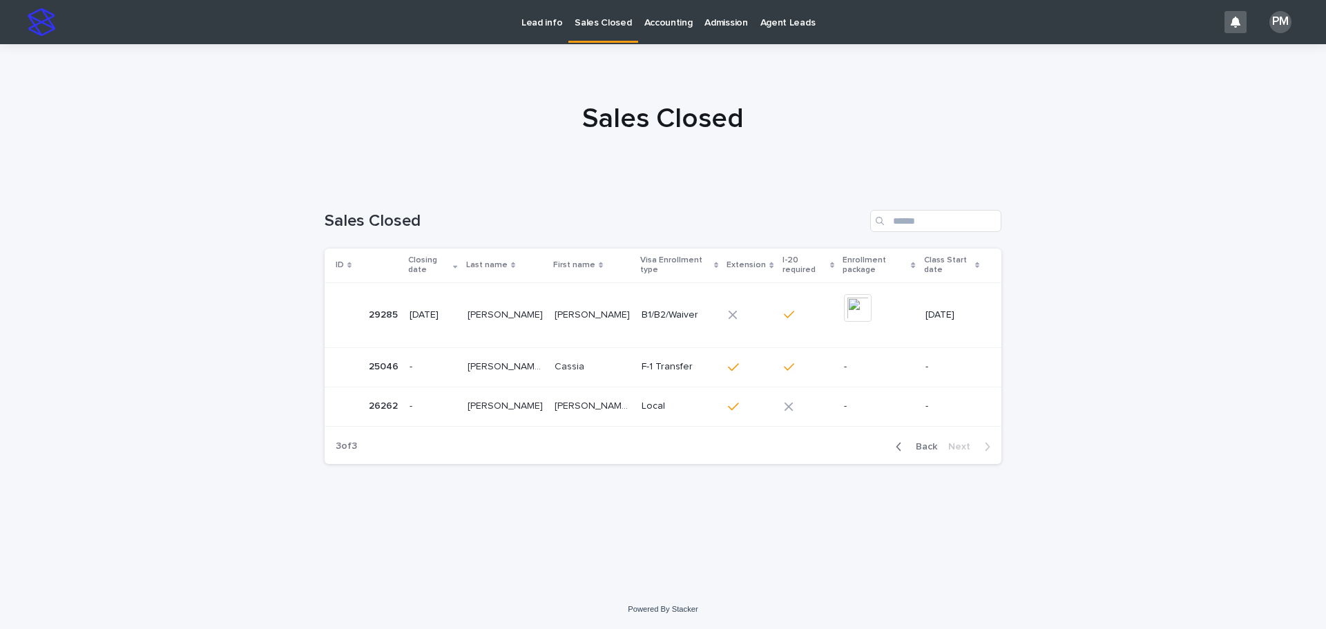
click at [901, 448] on icon "button" at bounding box center [899, 446] width 5 height 8
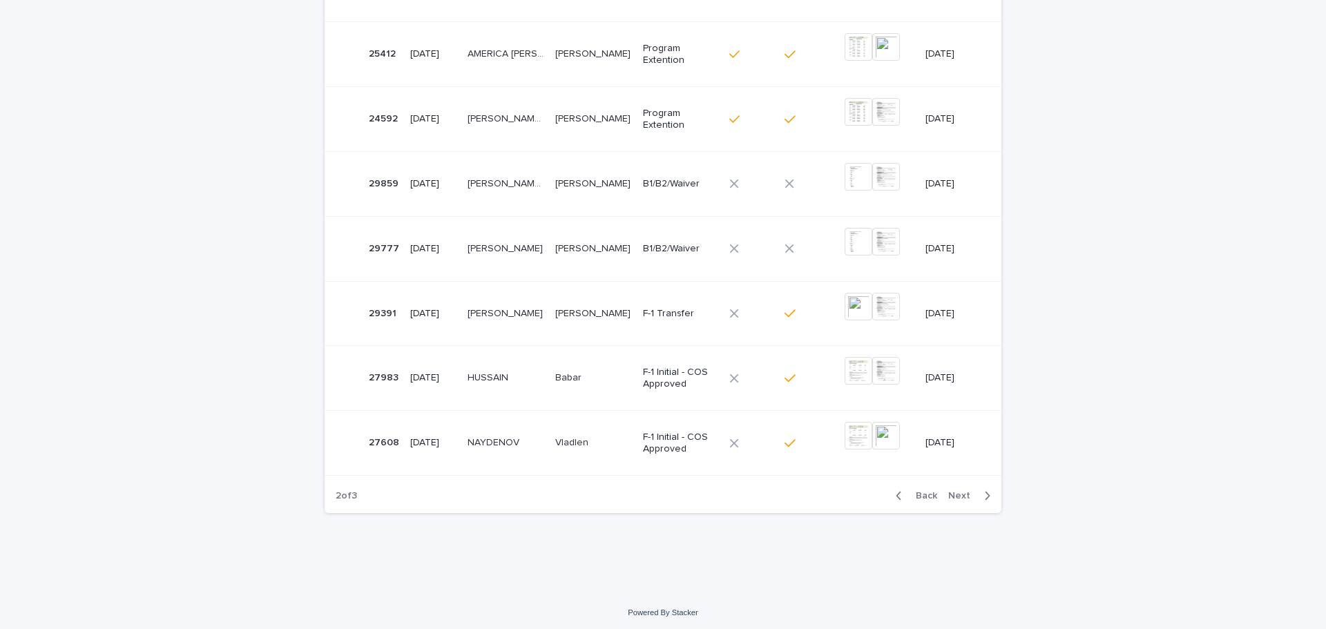
scroll to position [433, 0]
click at [898, 492] on icon "button" at bounding box center [899, 492] width 6 height 12
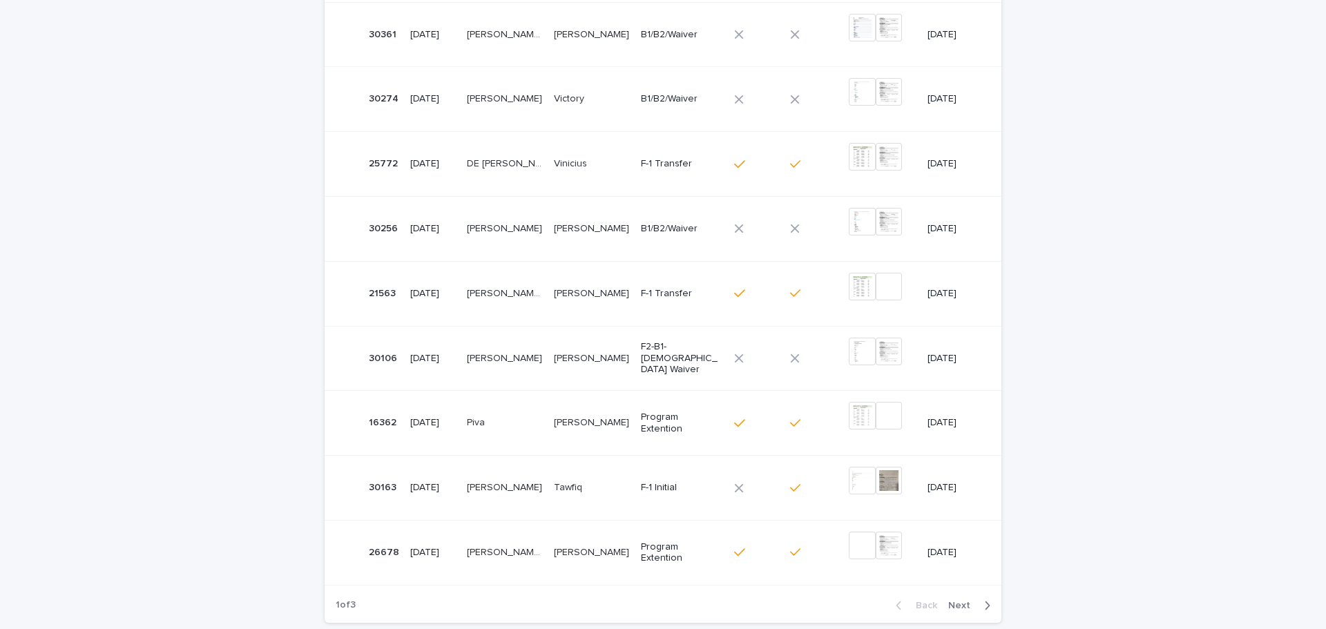
scroll to position [414, 0]
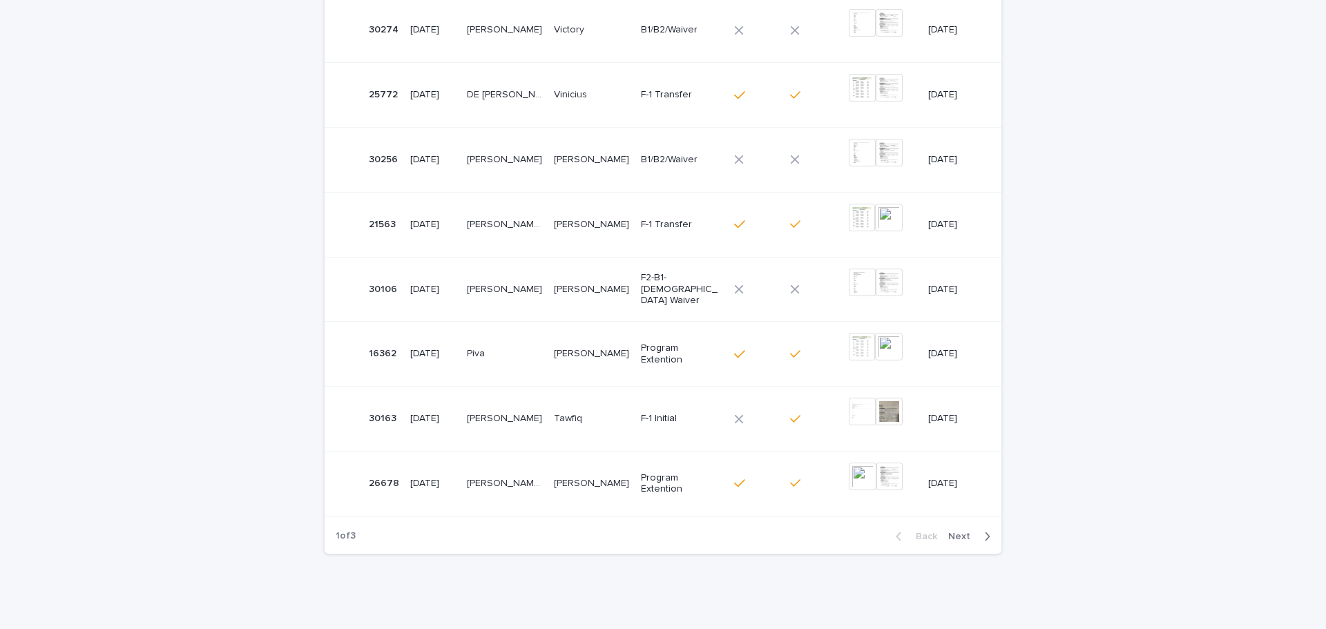
click at [959, 535] on span "Next" at bounding box center [963, 537] width 30 height 10
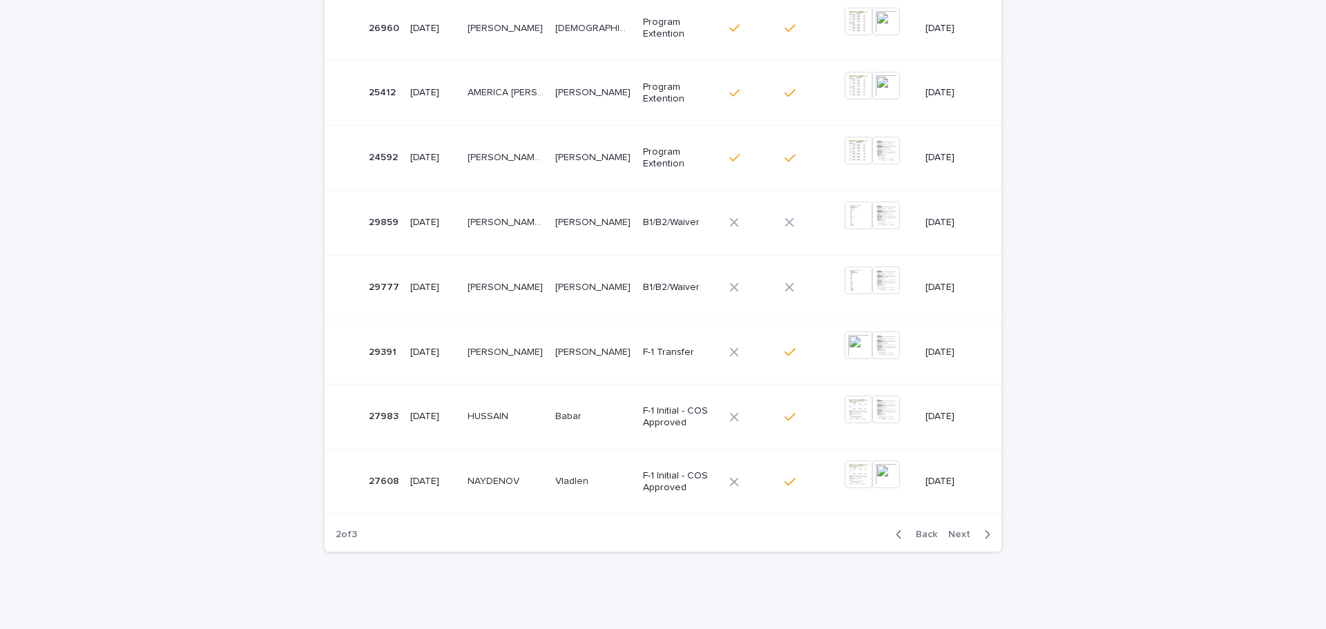
scroll to position [433, 0]
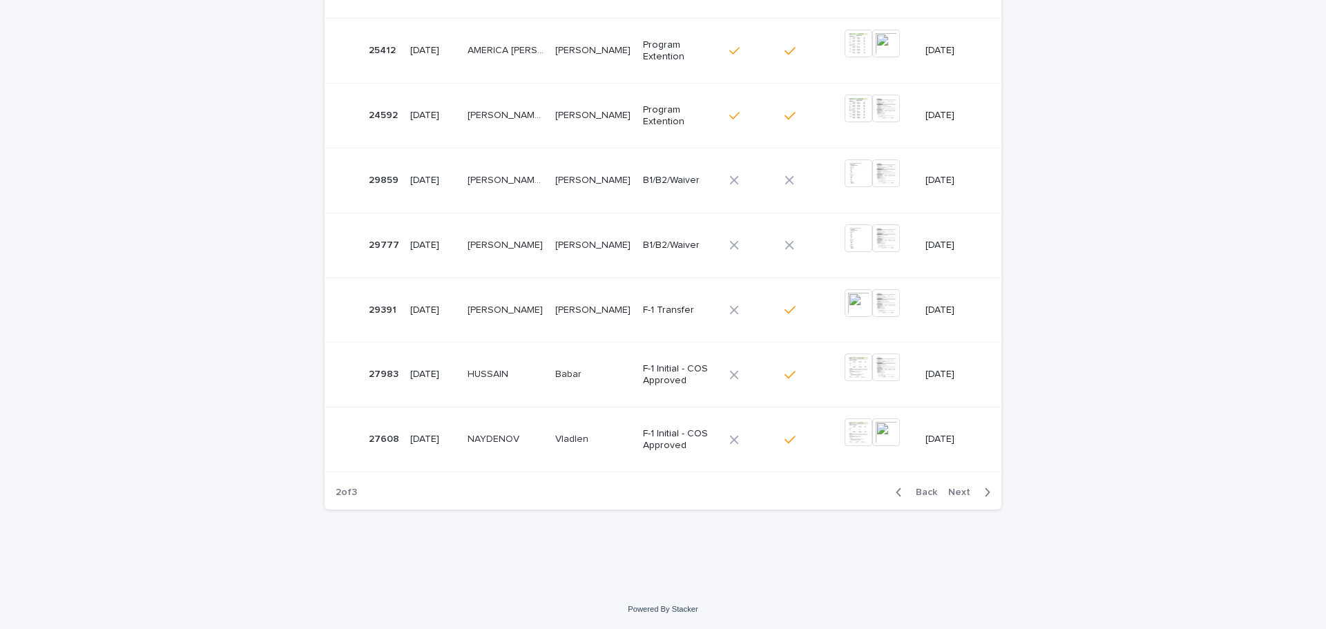
click at [957, 499] on div "Back Next" at bounding box center [943, 492] width 117 height 35
click at [955, 497] on button "Next" at bounding box center [972, 492] width 59 height 12
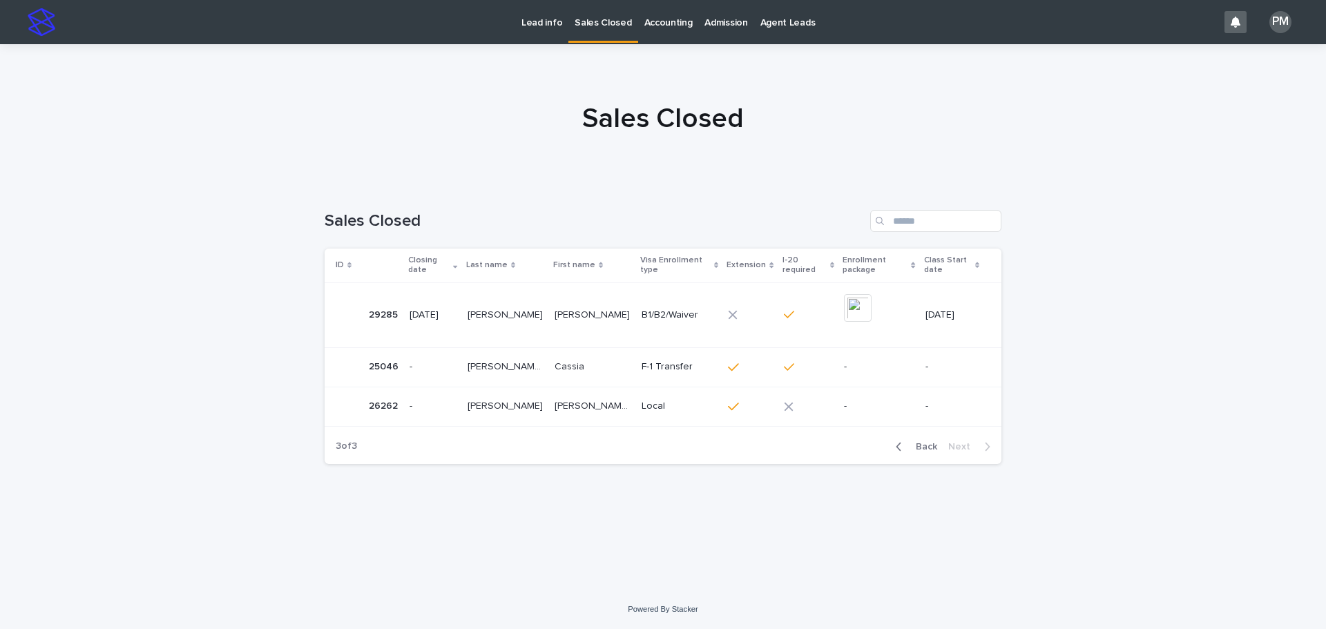
click at [577, 363] on p "Cassia" at bounding box center [571, 366] width 32 height 15
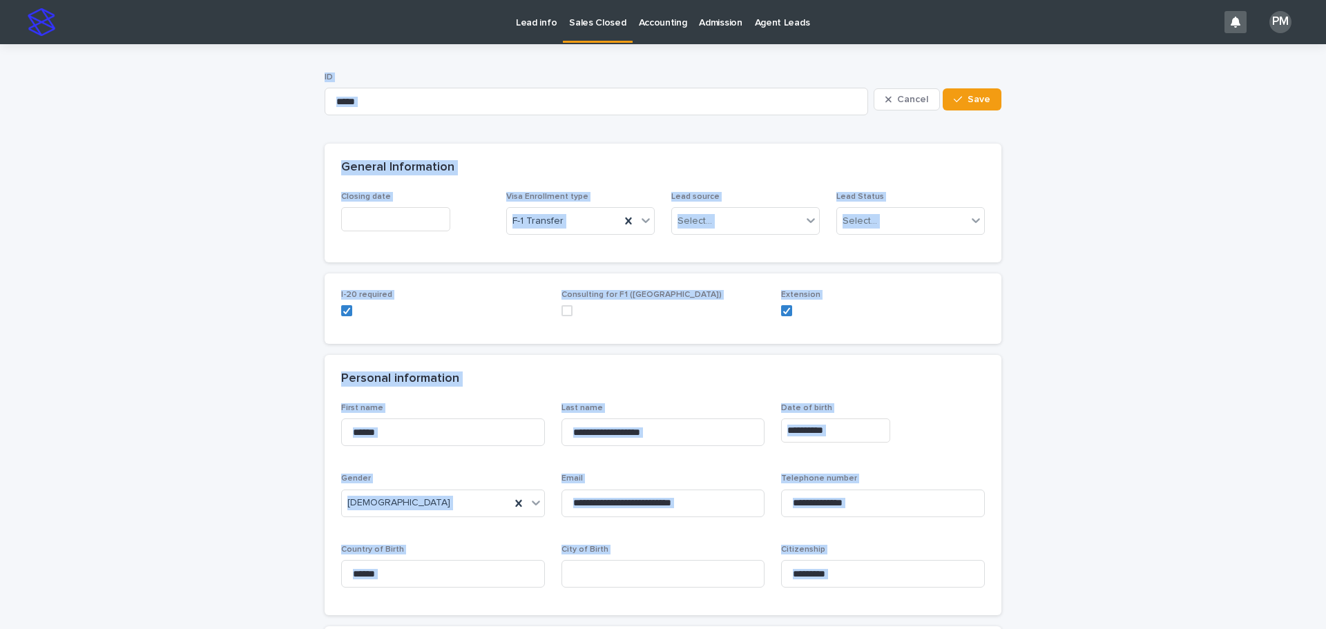
drag, startPoint x: 1244, startPoint y: 173, endPoint x: 1201, endPoint y: 191, distance: 47.3
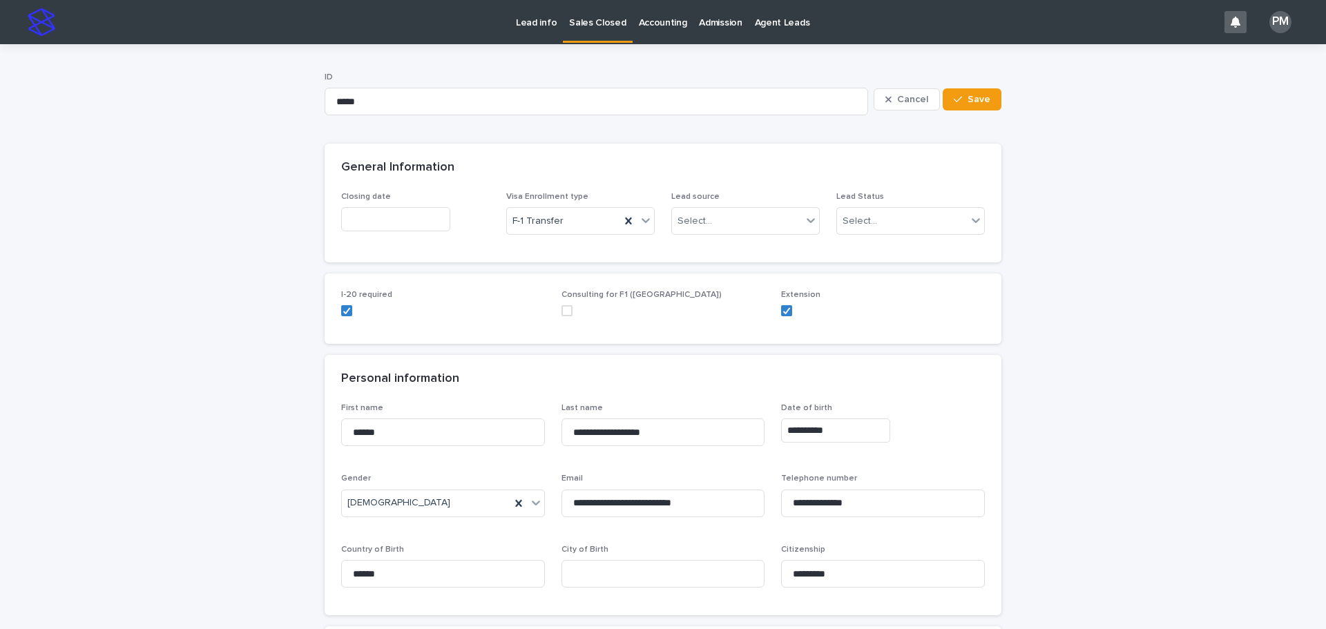
click at [406, 220] on input "text" at bounding box center [395, 219] width 109 height 24
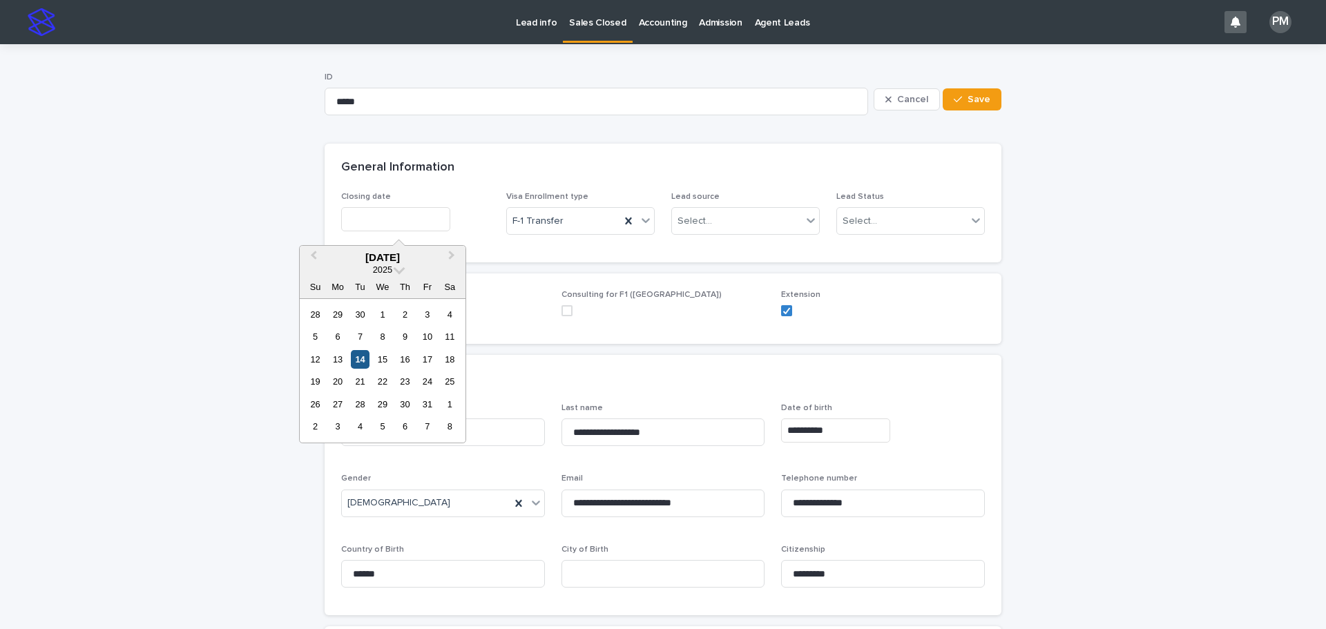
click at [359, 362] on div "14" at bounding box center [360, 359] width 19 height 19
type input "**********"
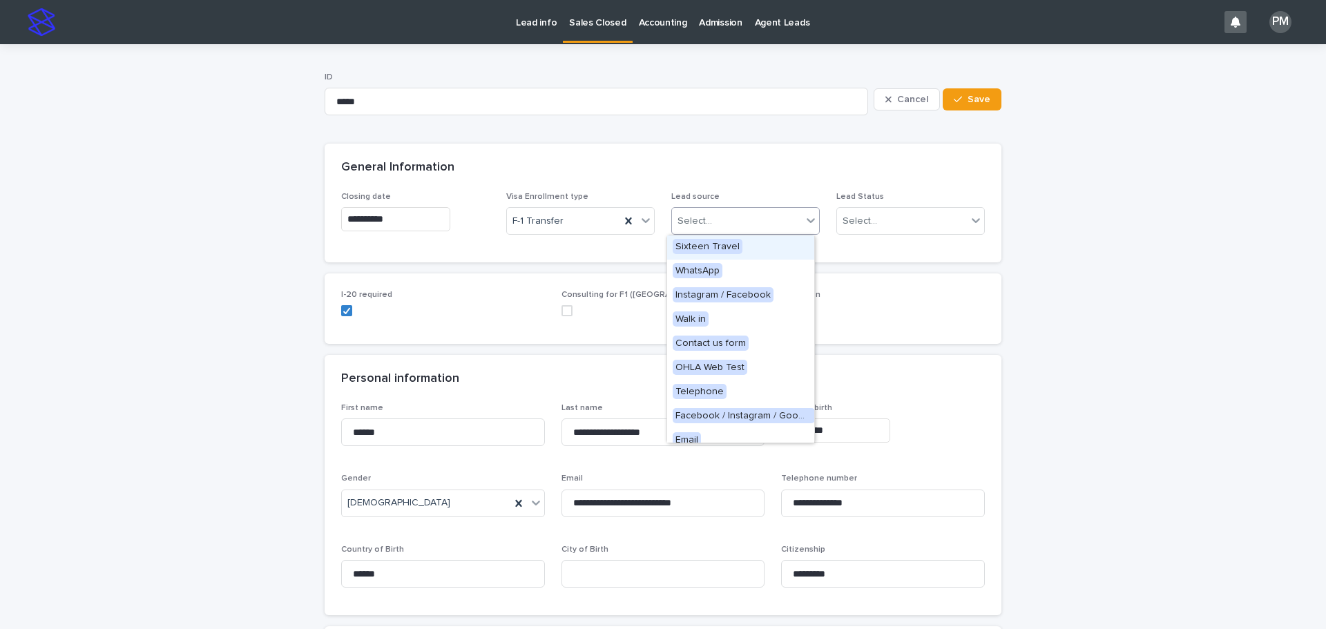
click at [804, 223] on icon at bounding box center [811, 220] width 14 height 14
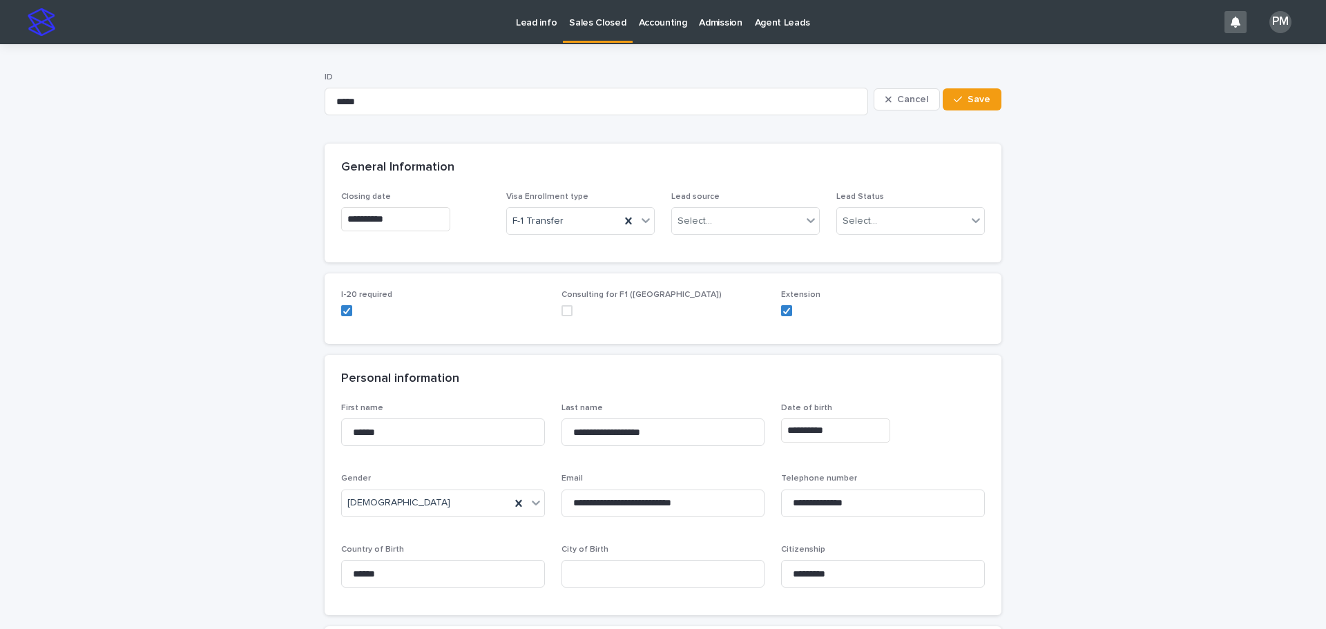
click at [774, 190] on div "General Information" at bounding box center [663, 168] width 677 height 48
click at [972, 220] on icon at bounding box center [976, 220] width 8 height 5
click at [888, 296] on div "Extension" at bounding box center [905, 296] width 147 height 24
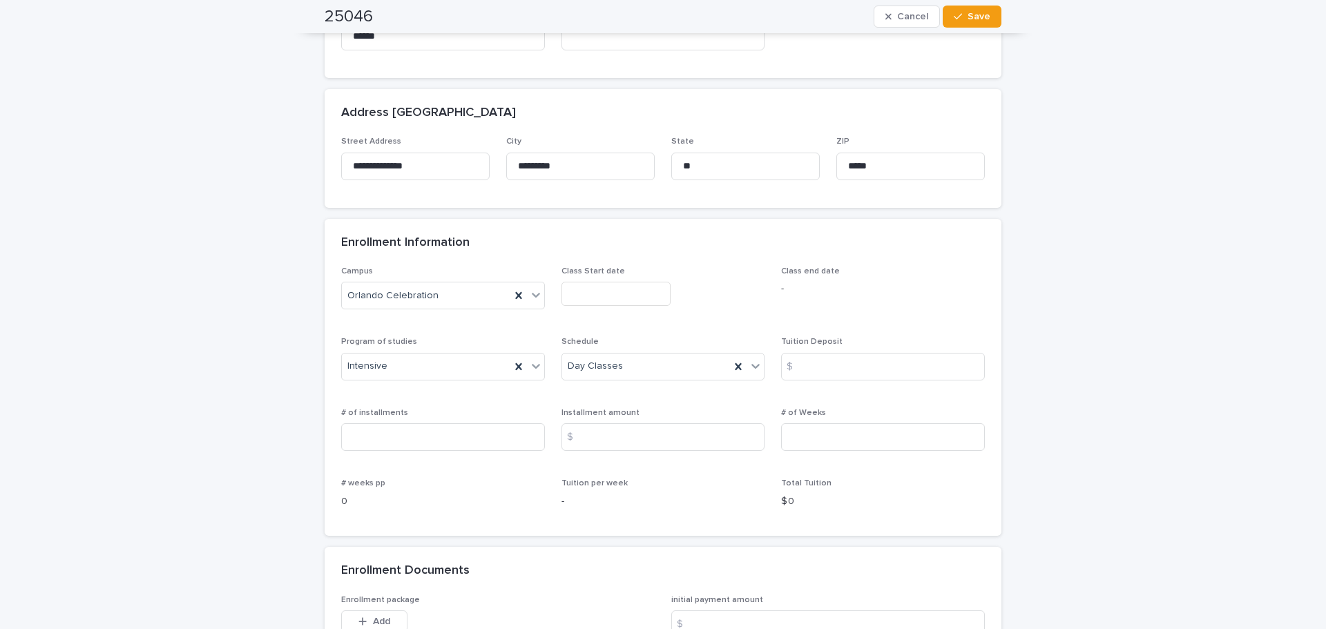
scroll to position [760, 0]
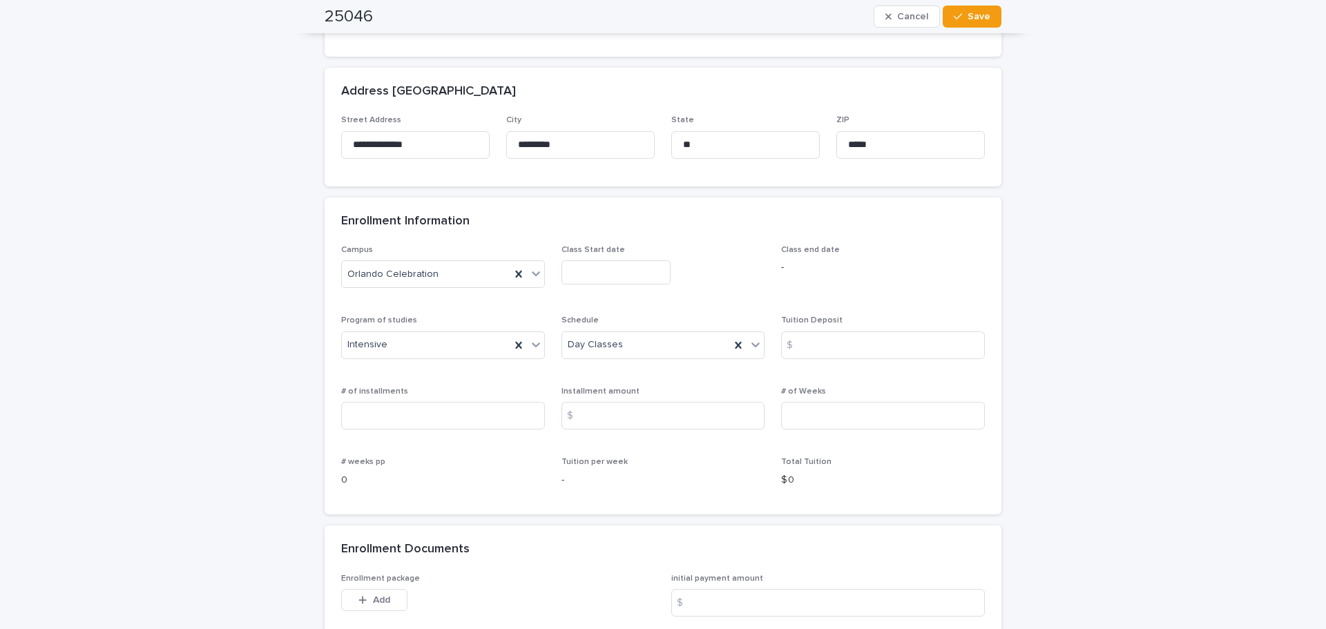
click at [640, 275] on input "text" at bounding box center [616, 272] width 109 height 24
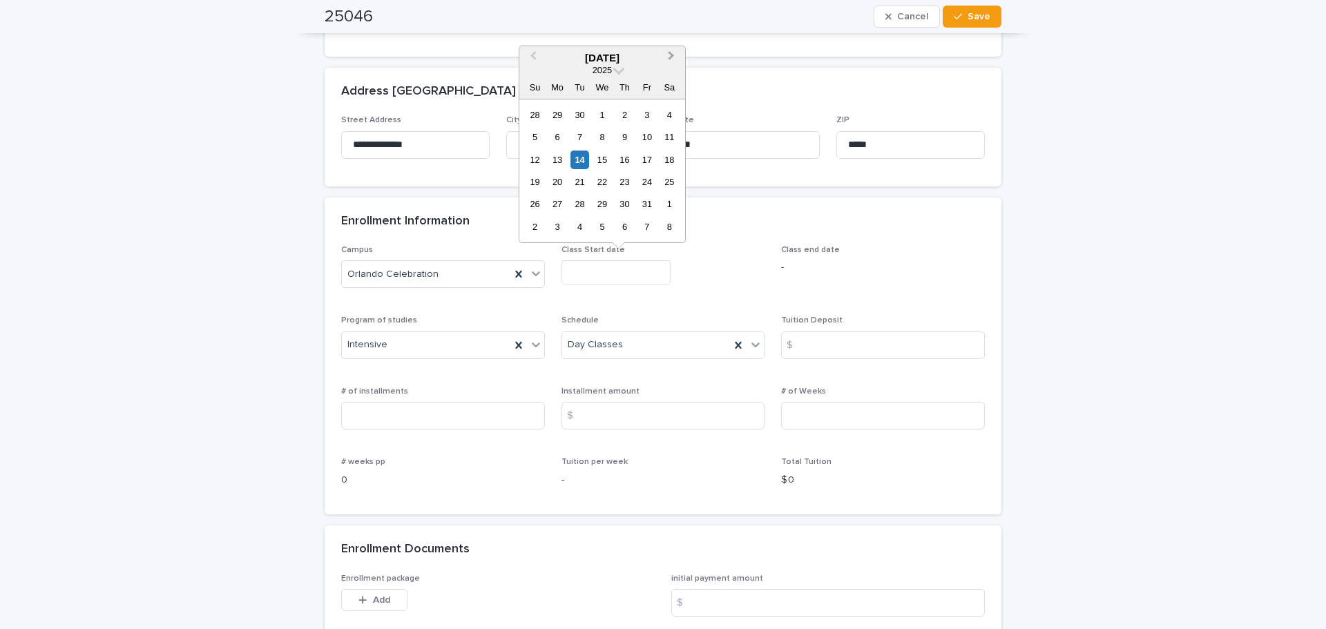
click at [674, 55] on button "Next Month" at bounding box center [673, 59] width 22 height 22
click at [560, 182] on div "22" at bounding box center [557, 182] width 19 height 19
type input "**********"
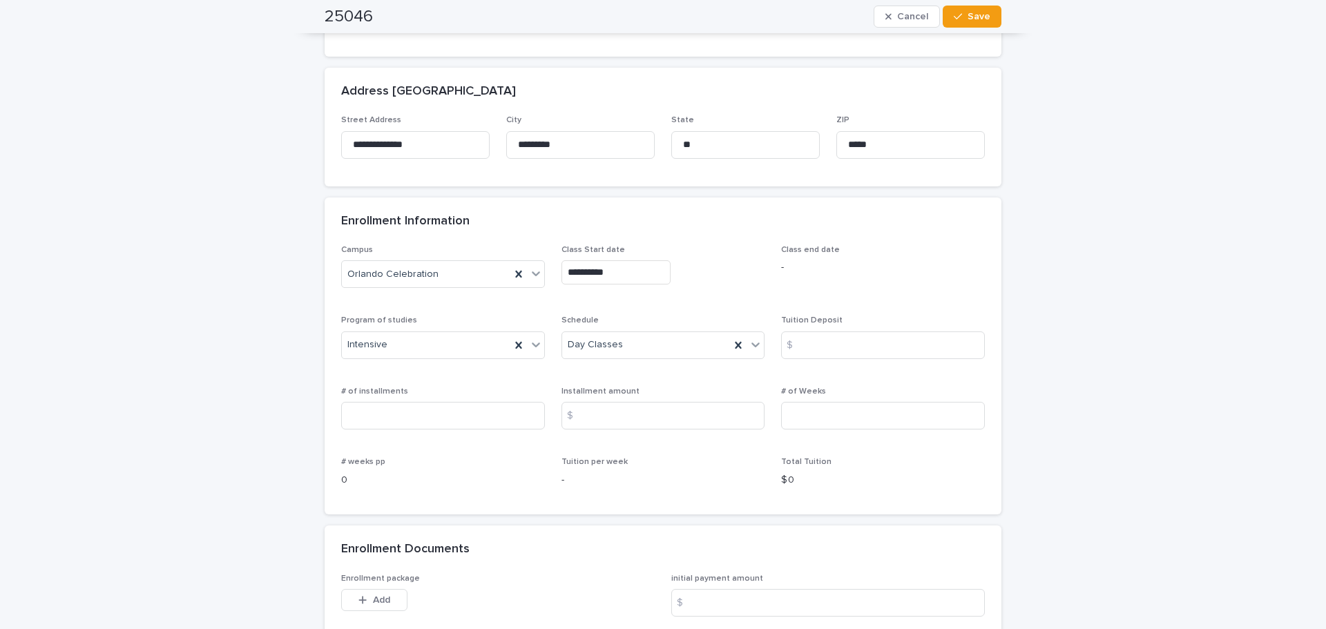
click at [802, 336] on div "$" at bounding box center [795, 346] width 28 height 28
click at [801, 350] on div "$" at bounding box center [795, 346] width 28 height 28
click at [811, 339] on input at bounding box center [883, 346] width 204 height 28
type input "*"
click at [375, 423] on input at bounding box center [443, 416] width 204 height 28
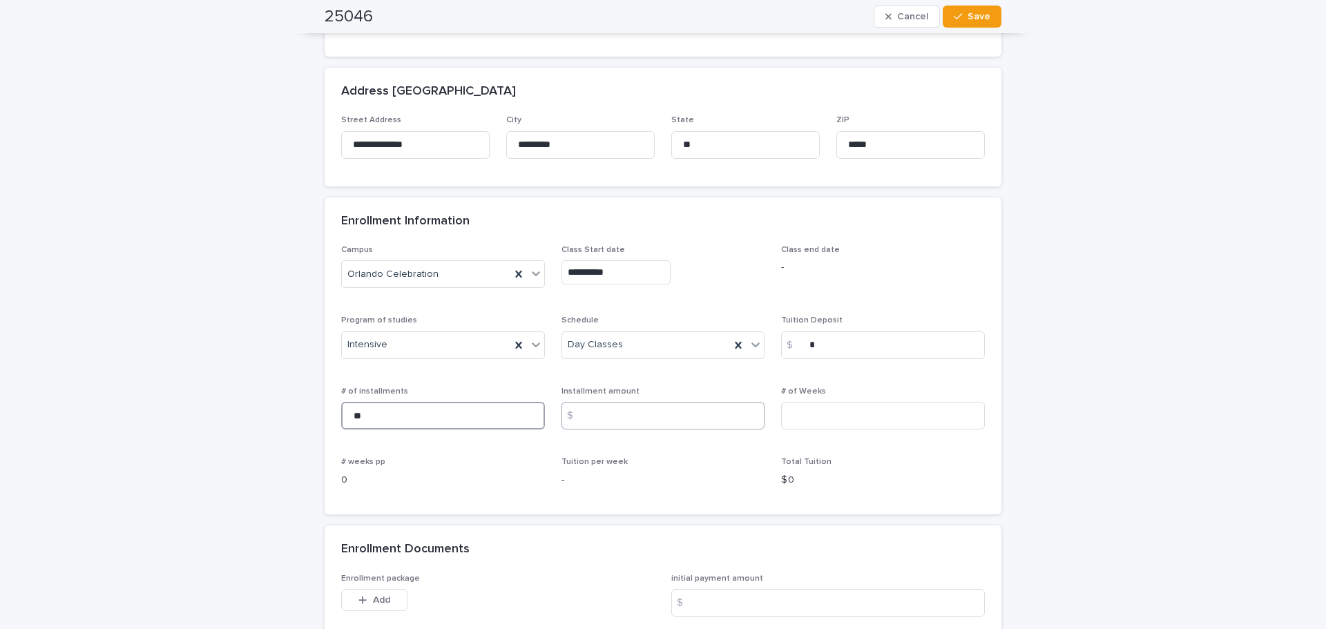
type input "**"
click at [599, 419] on input at bounding box center [664, 416] width 204 height 28
type input "***"
click at [801, 399] on div "# of Weeks" at bounding box center [883, 414] width 204 height 54
click at [801, 411] on input at bounding box center [883, 416] width 204 height 28
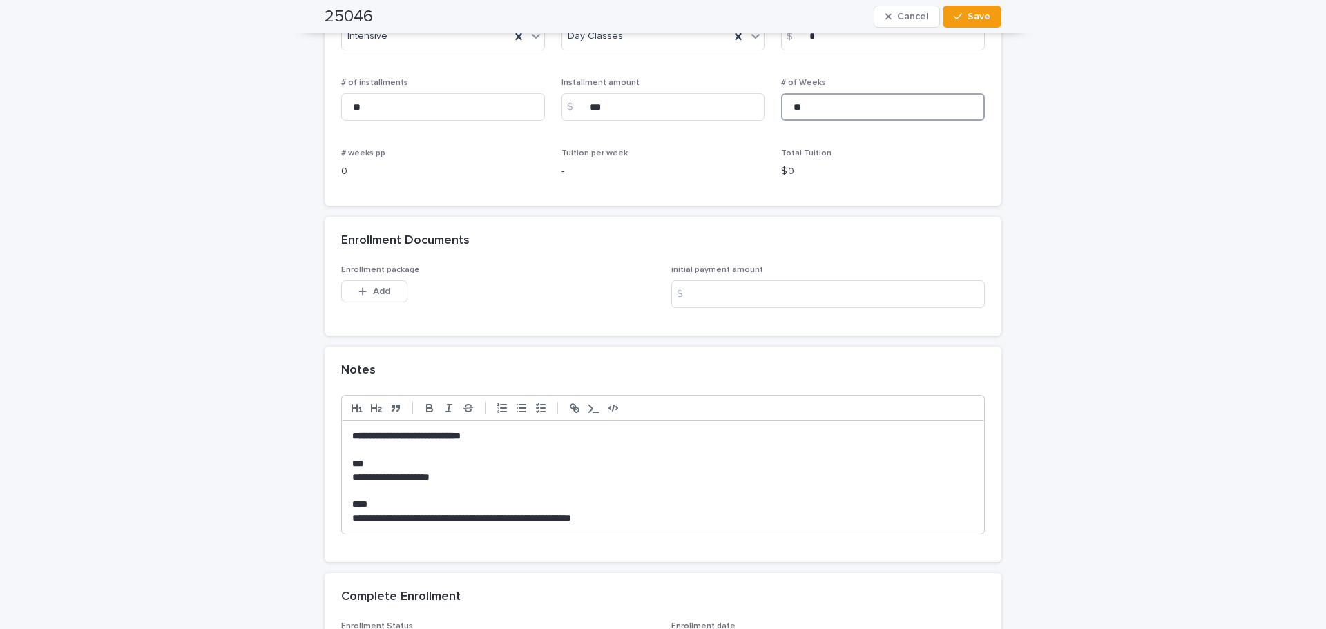
scroll to position [1105, 0]
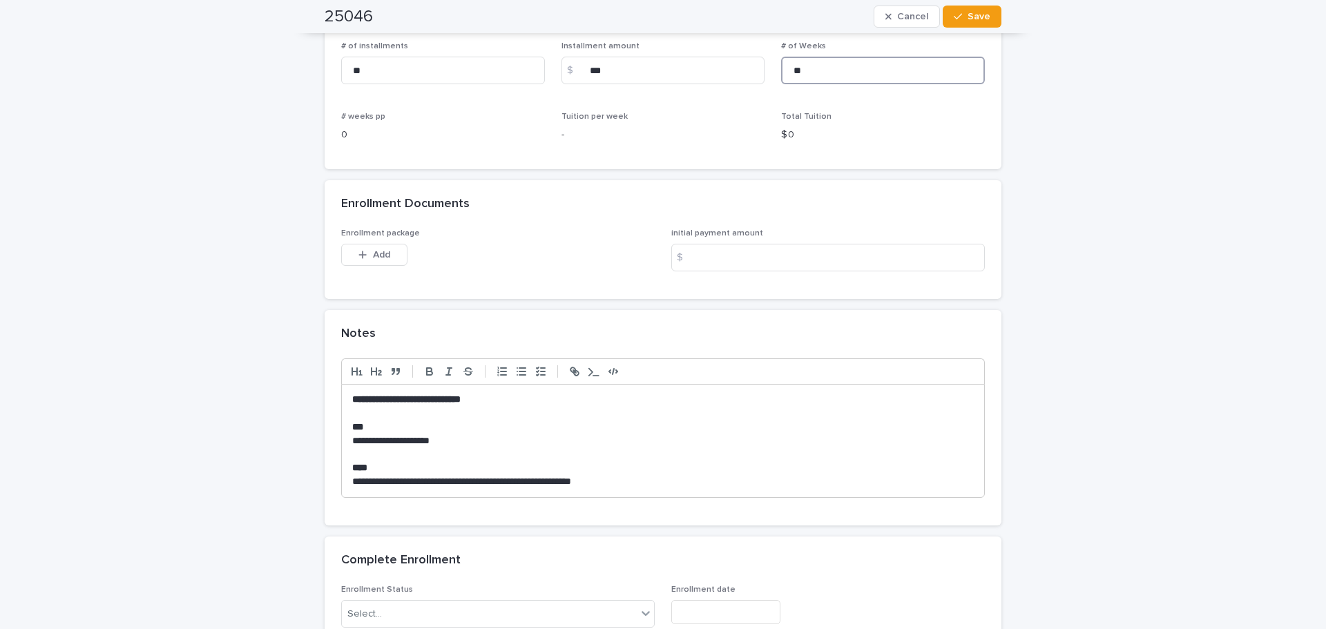
type input "**"
drag, startPoint x: 506, startPoint y: 400, endPoint x: 343, endPoint y: 390, distance: 163.4
click at [343, 390] on div "**********" at bounding box center [663, 441] width 642 height 113
drag, startPoint x: 499, startPoint y: 397, endPoint x: 341, endPoint y: 390, distance: 157.7
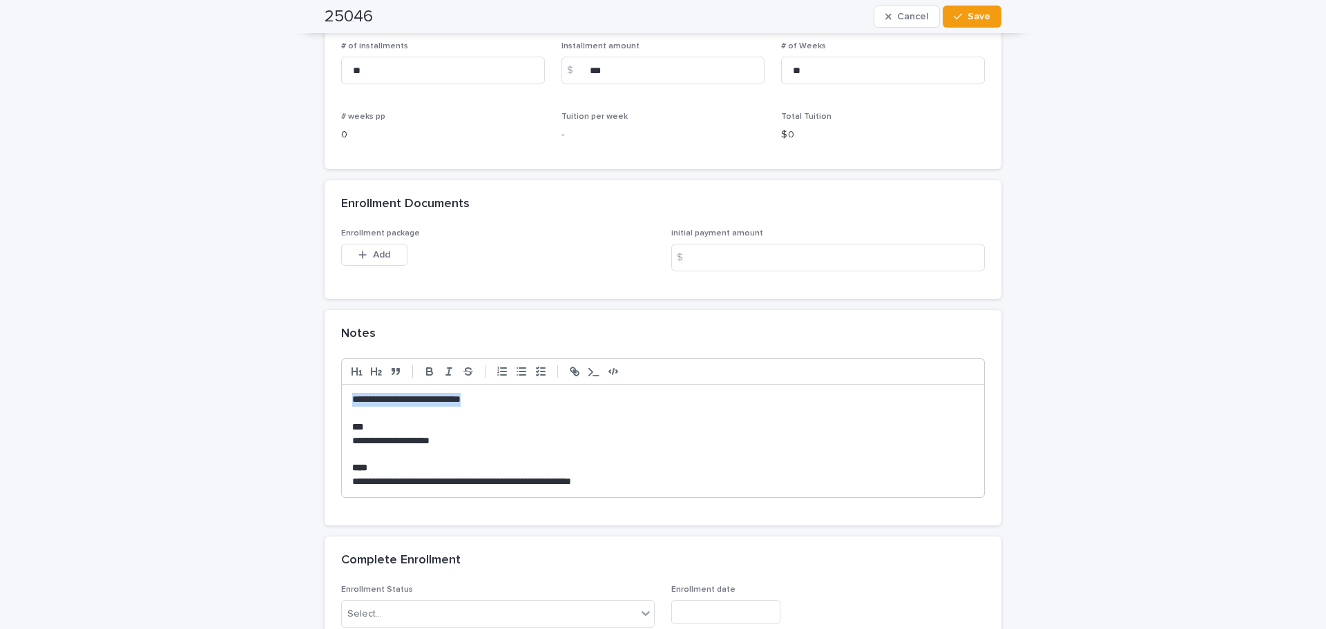
click at [342, 390] on div "**********" at bounding box center [663, 441] width 642 height 113
click at [429, 373] on icon "button" at bounding box center [429, 371] width 12 height 12
drag, startPoint x: 454, startPoint y: 439, endPoint x: 349, endPoint y: 434, distance: 105.1
click at [352, 435] on p "**********" at bounding box center [663, 442] width 622 height 14
drag, startPoint x: 610, startPoint y: 484, endPoint x: 345, endPoint y: 484, distance: 264.6
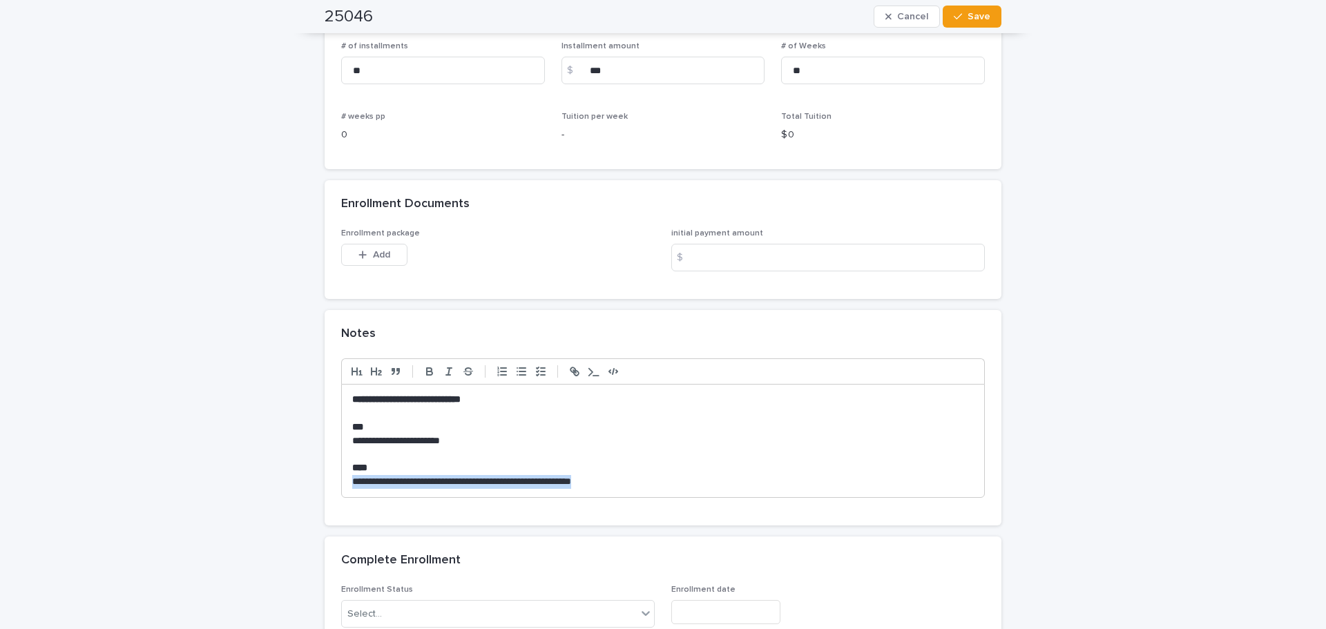
click at [345, 484] on div "**********" at bounding box center [663, 441] width 642 height 113
click at [364, 260] on button "Add" at bounding box center [374, 255] width 66 height 22
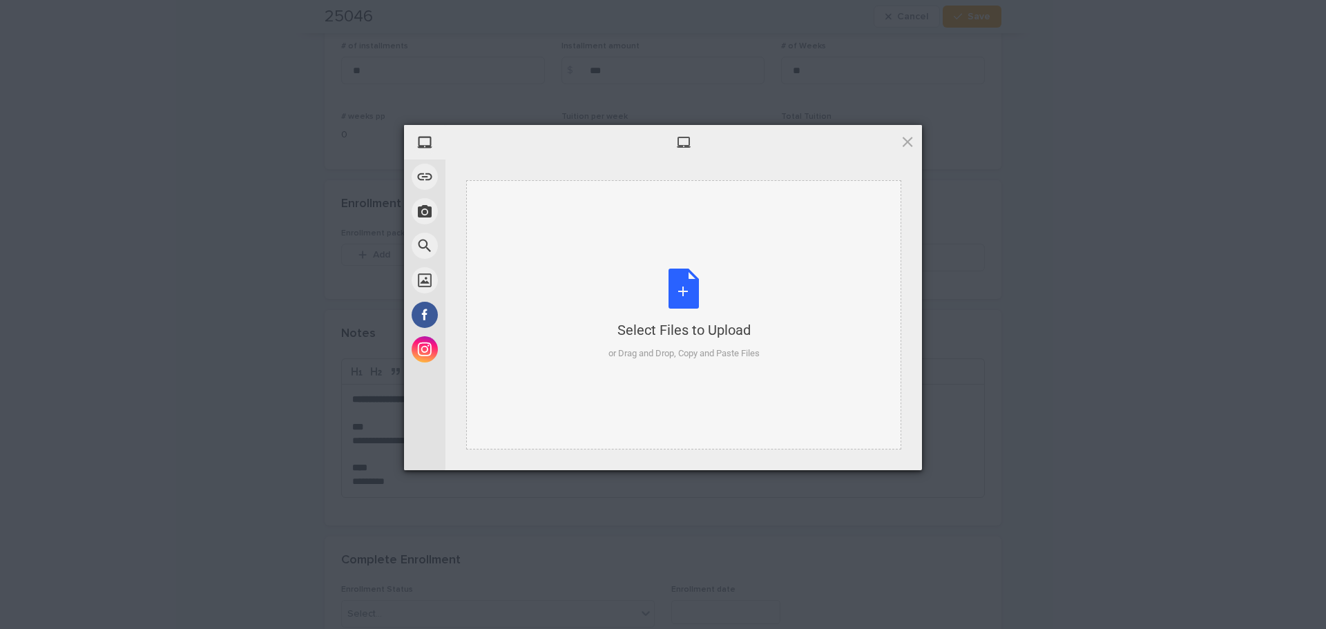
click at [692, 297] on div "Select Files to Upload or Drag and Drop, Copy and Paste Files" at bounding box center [684, 315] width 151 height 92
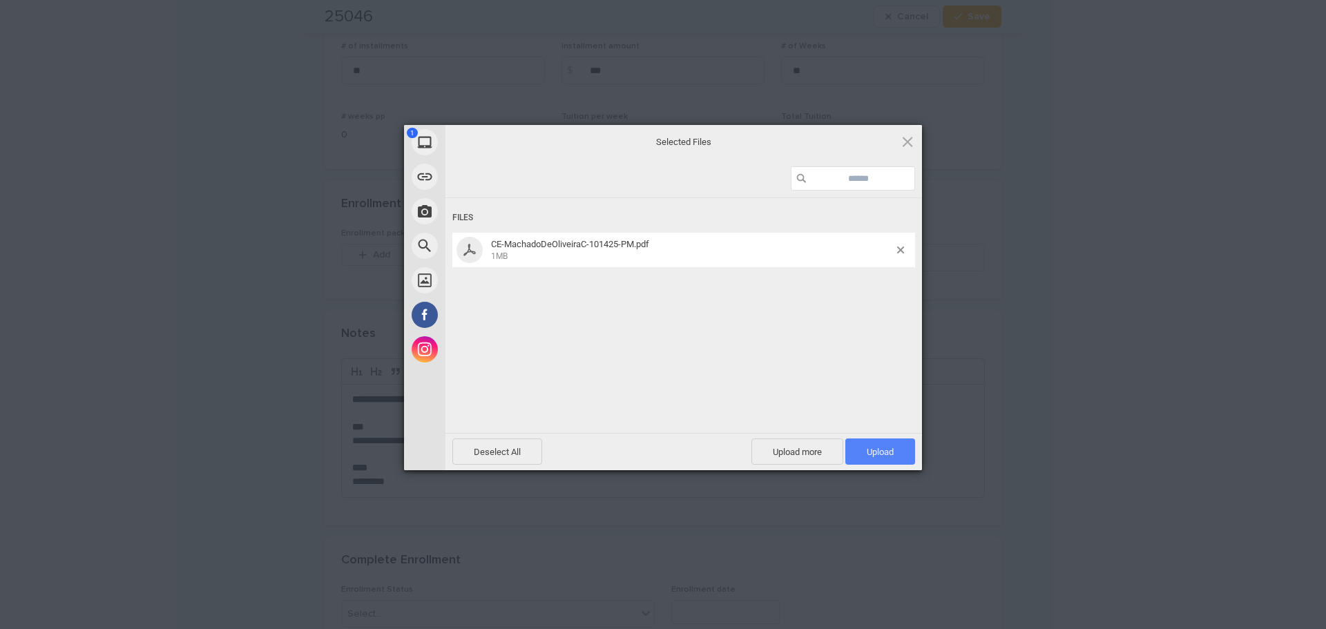
click at [871, 457] on span "Upload 1" at bounding box center [880, 452] width 27 height 10
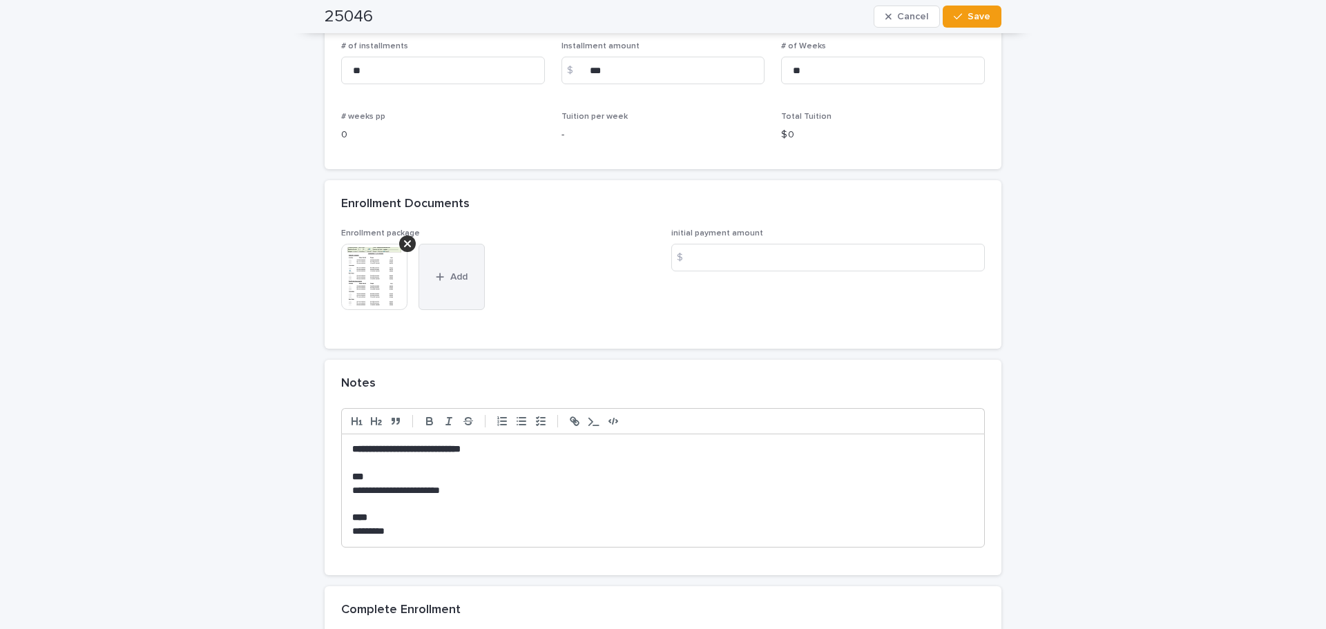
click at [450, 274] on span "Add" at bounding box center [458, 277] width 17 height 10
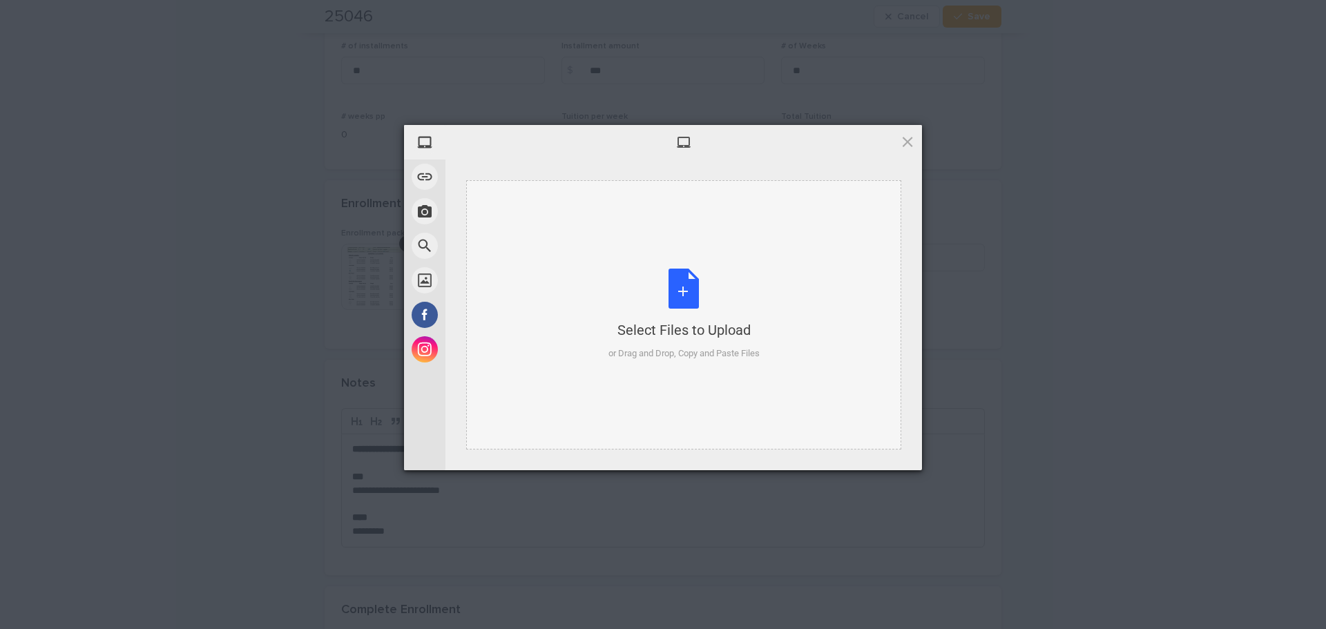
click at [692, 298] on div "Select Files to Upload or Drag and Drop, Copy and Paste Files" at bounding box center [684, 315] width 151 height 92
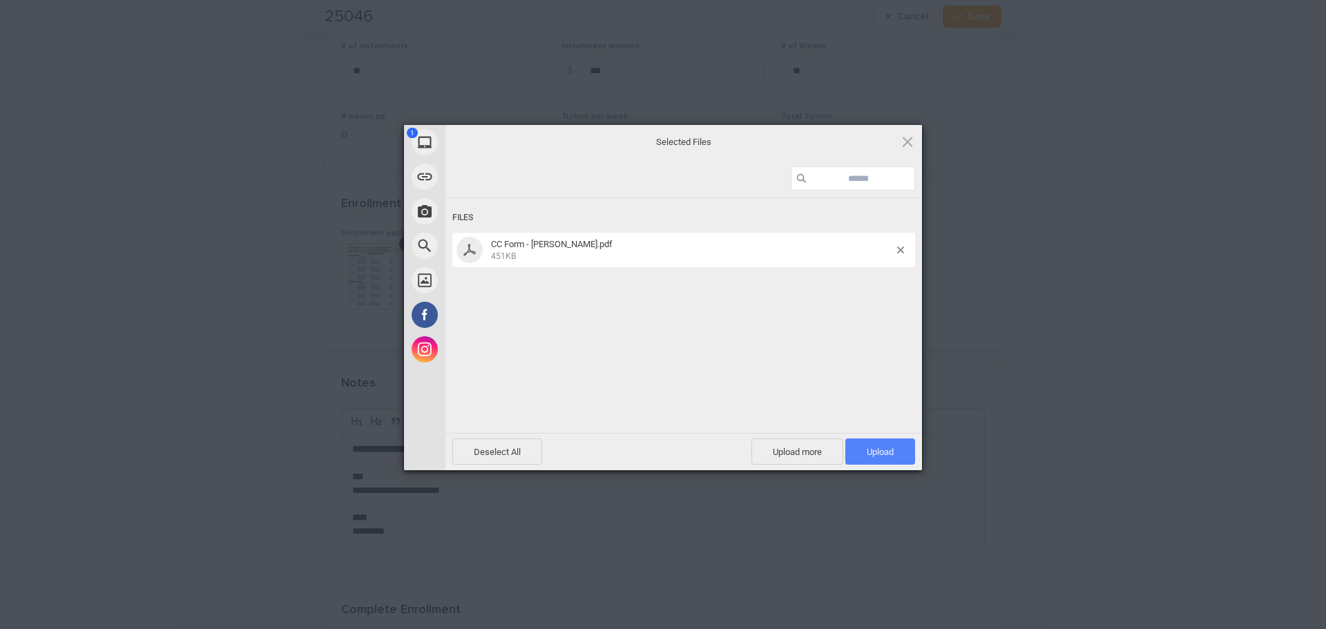
click at [883, 451] on span "Upload 1" at bounding box center [880, 452] width 27 height 10
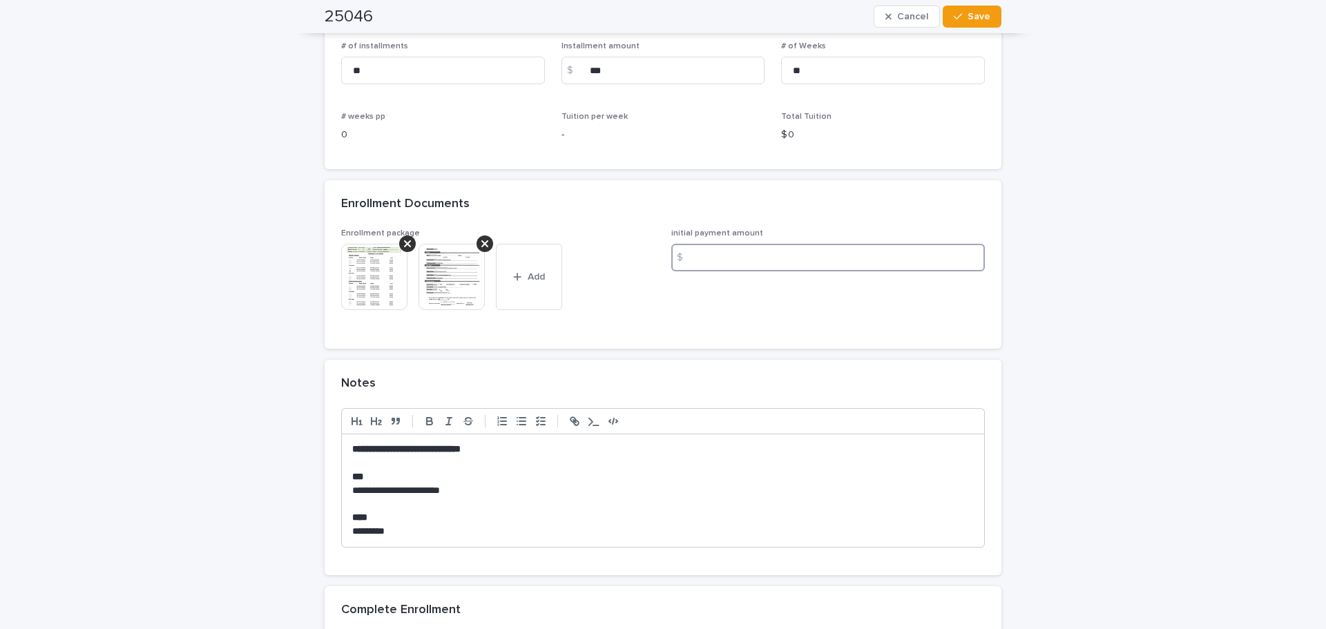
click at [699, 258] on input at bounding box center [828, 258] width 314 height 28
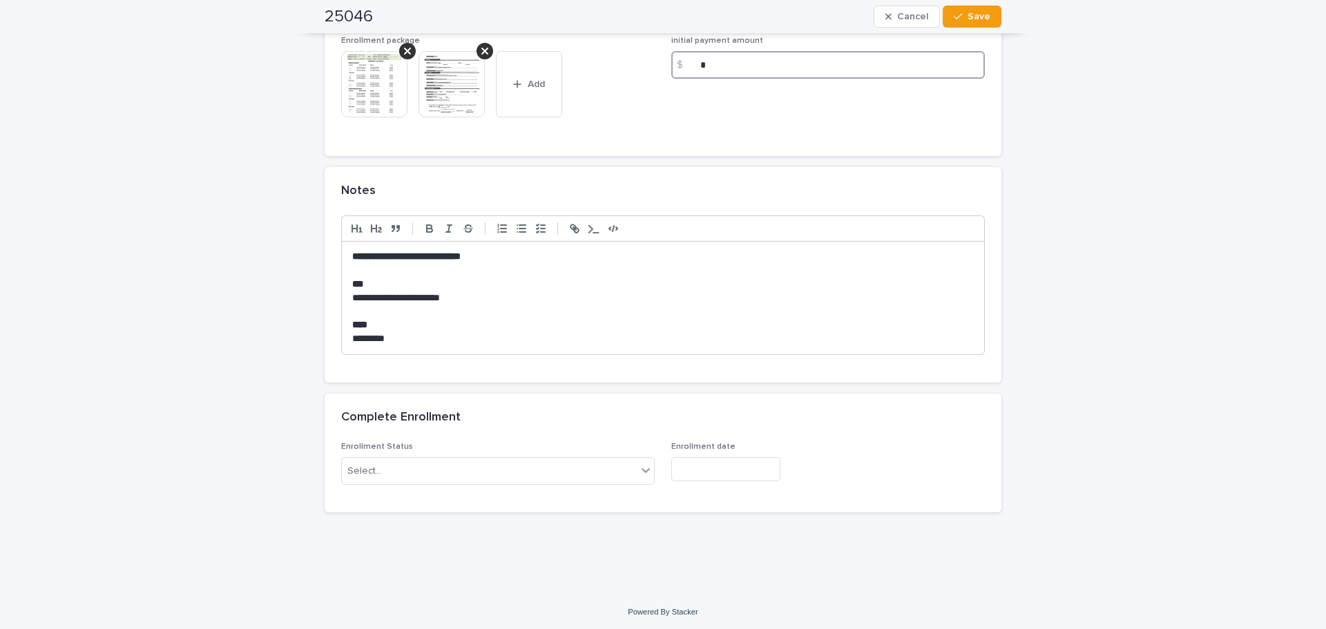
scroll to position [1301, 0]
type input "*"
click at [464, 289] on p "**********" at bounding box center [663, 296] width 622 height 14
click at [643, 469] on icon at bounding box center [646, 468] width 14 height 14
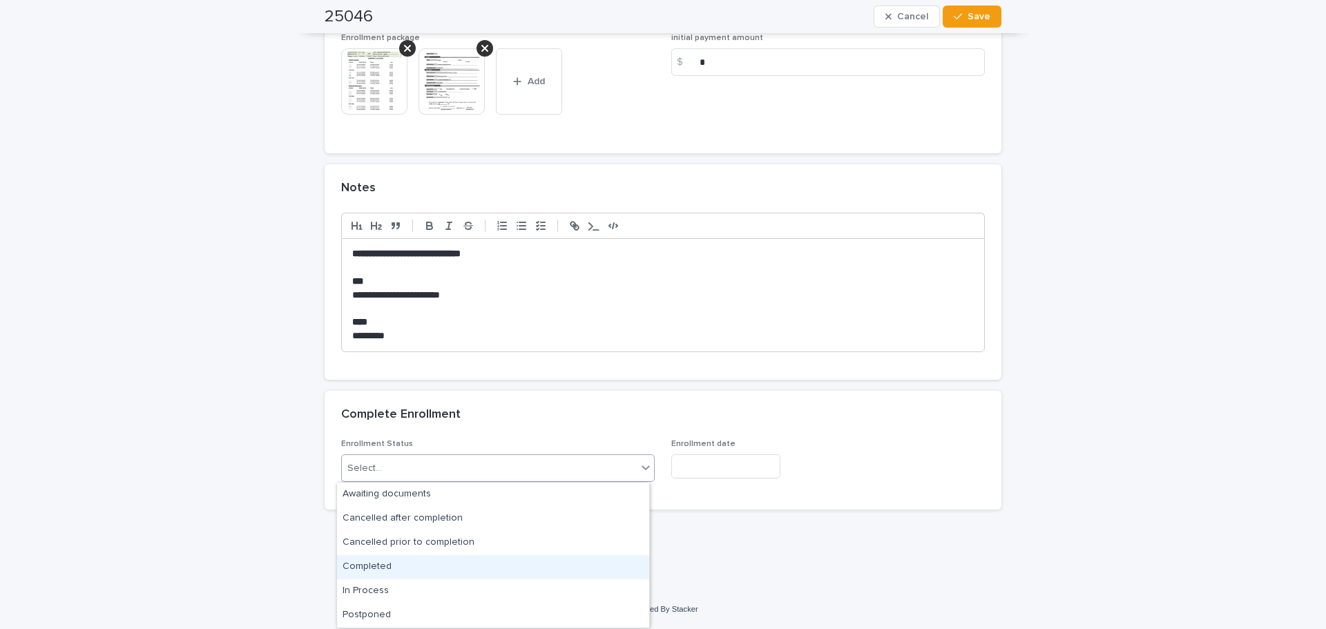
drag, startPoint x: 372, startPoint y: 569, endPoint x: 555, endPoint y: 552, distance: 184.6
click at [372, 569] on div "Completed" at bounding box center [493, 567] width 312 height 24
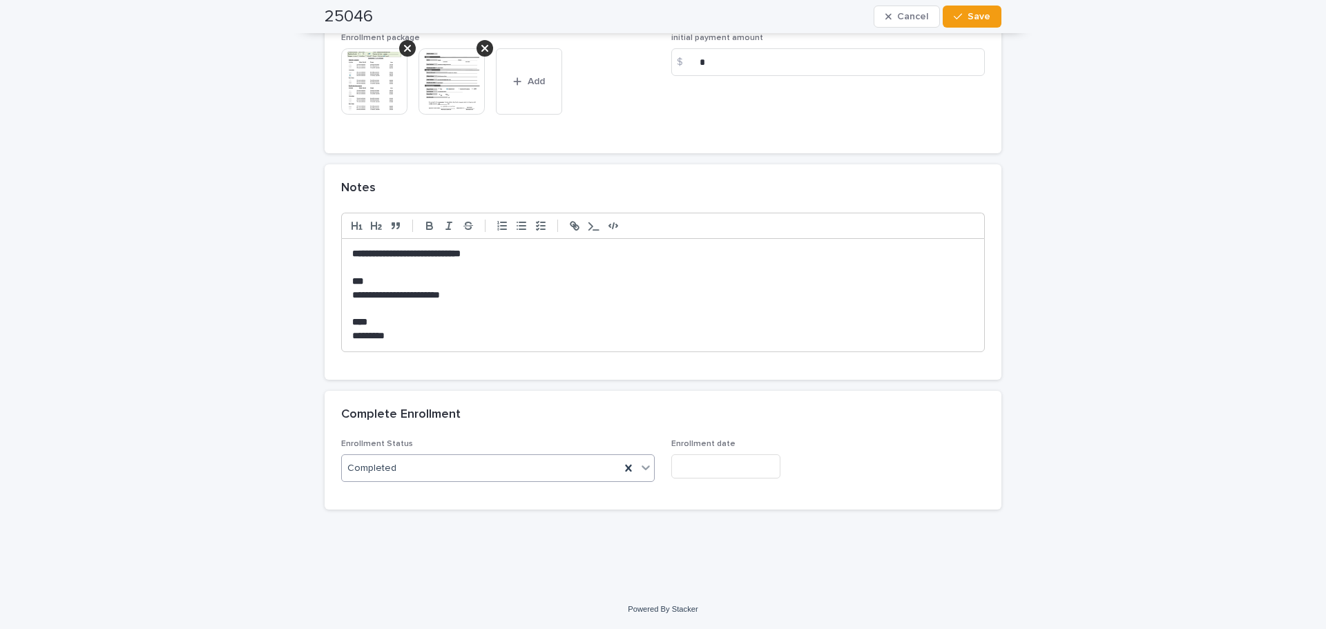
click at [727, 470] on input "text" at bounding box center [725, 467] width 109 height 24
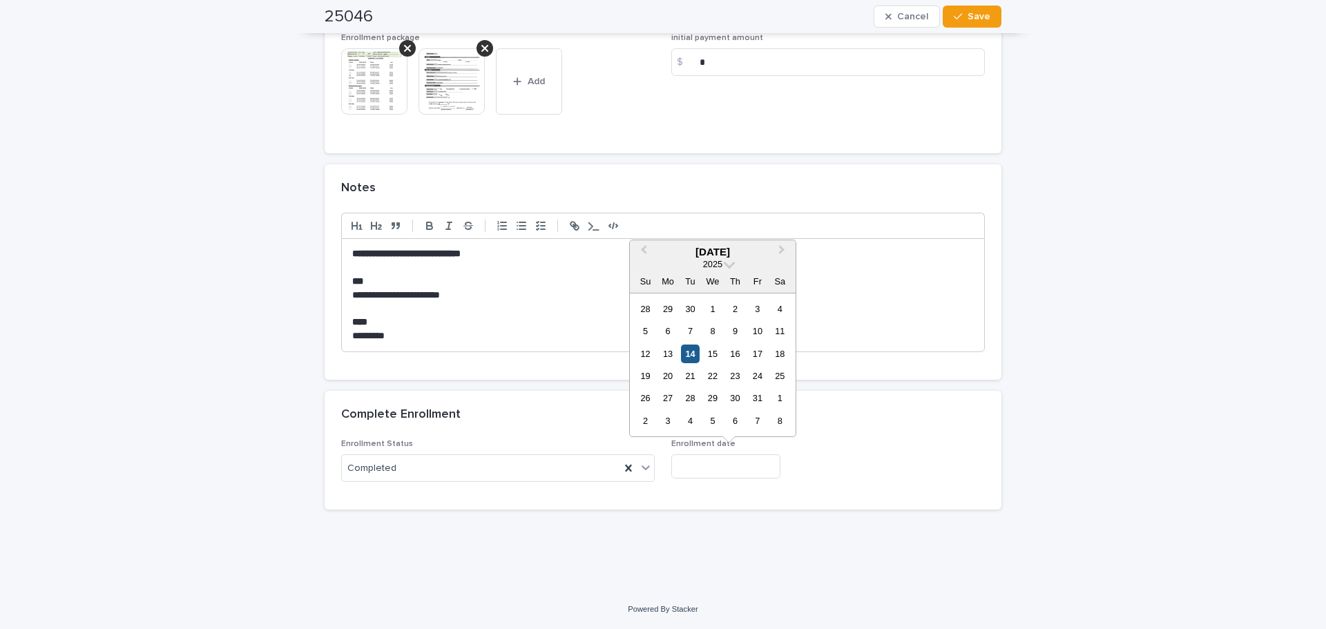
click at [694, 357] on div "14" at bounding box center [690, 354] width 19 height 19
type input "**********"
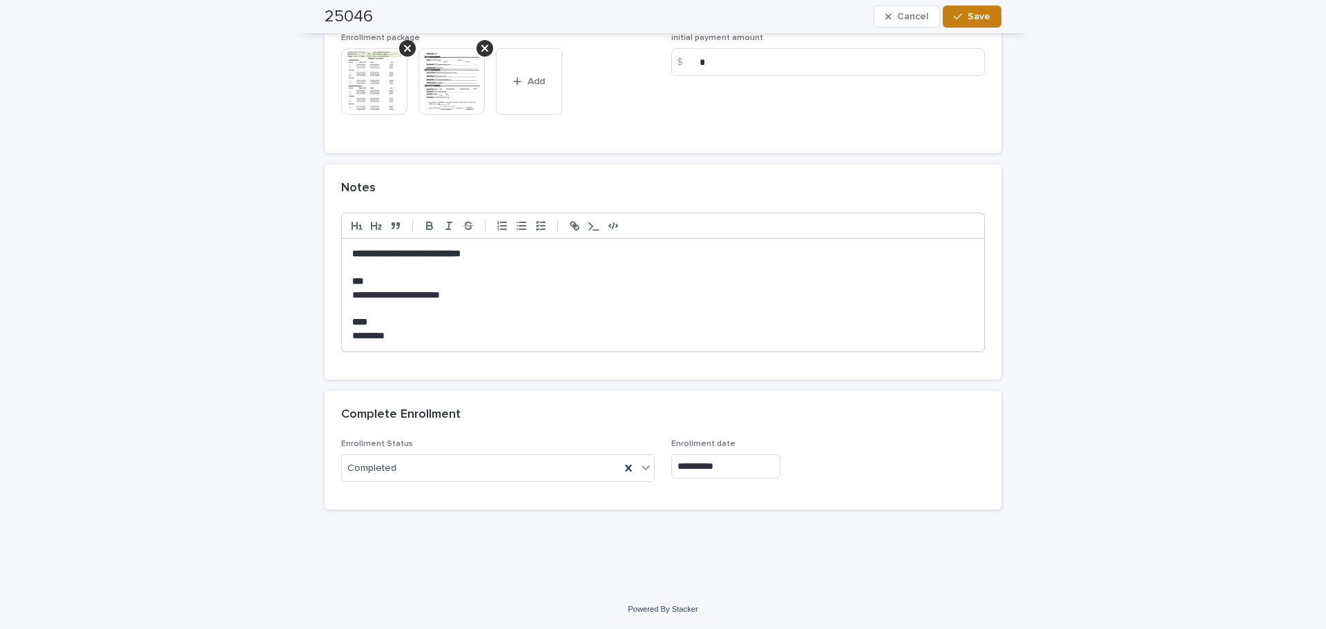
click at [971, 20] on span "Save" at bounding box center [979, 17] width 23 height 10
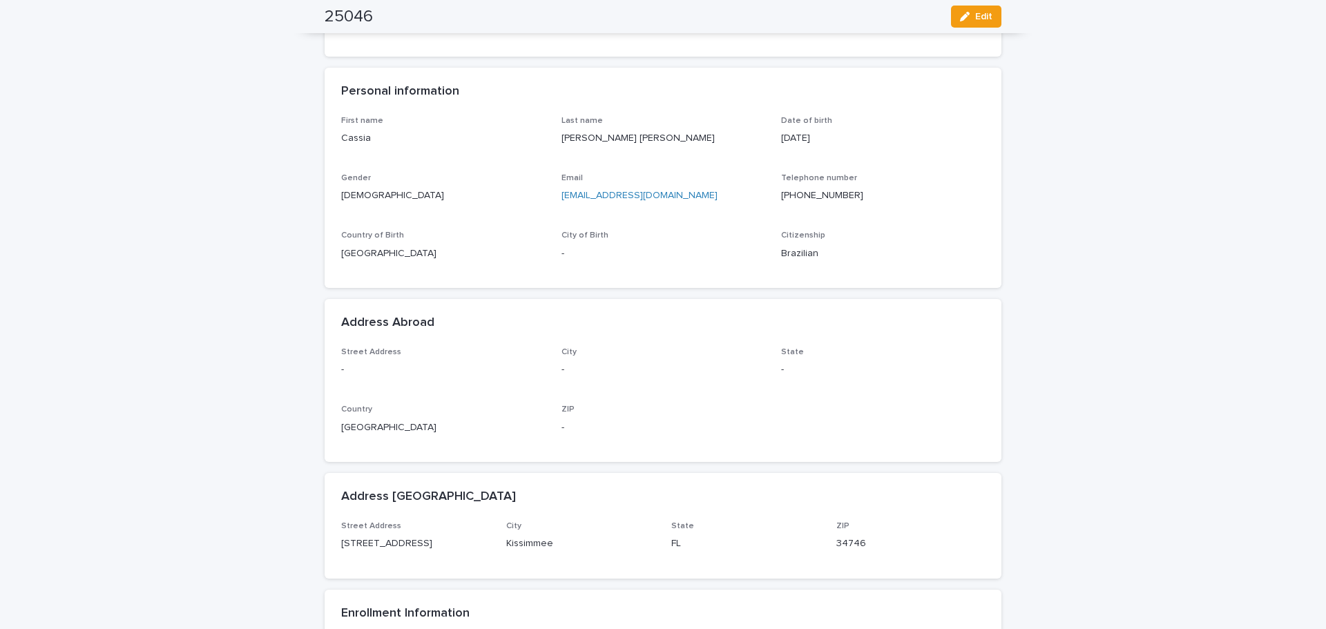
scroll to position [0, 0]
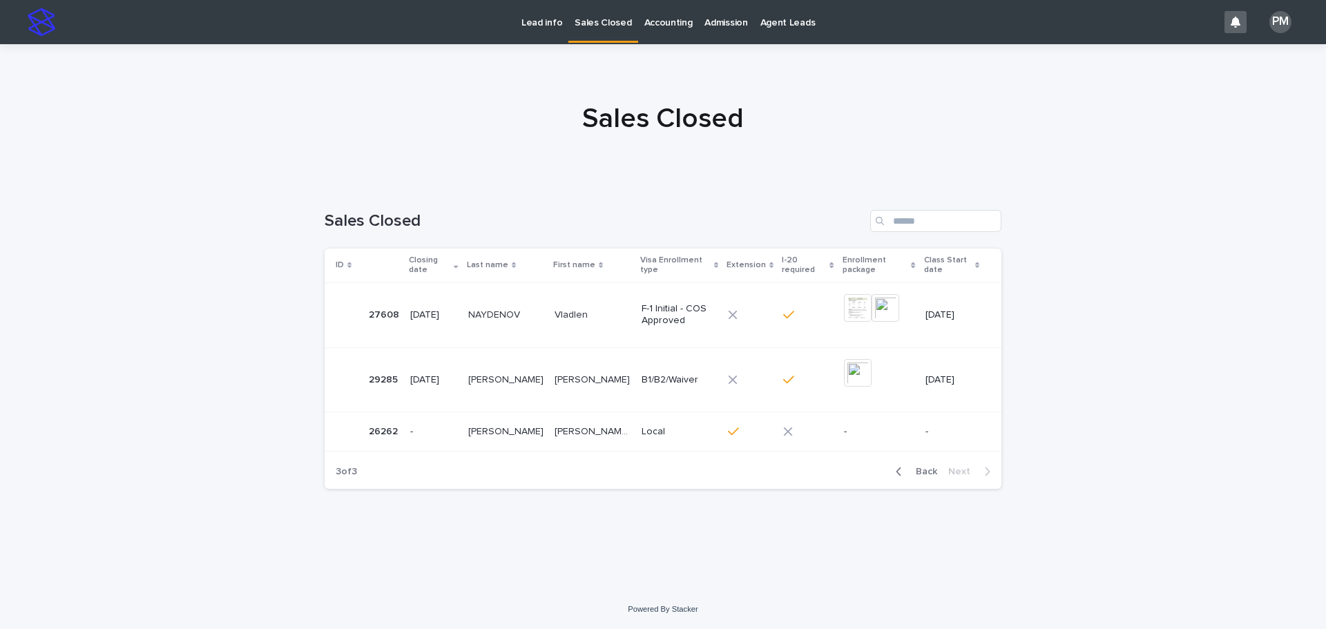
click at [927, 478] on button "Back" at bounding box center [914, 472] width 58 height 12
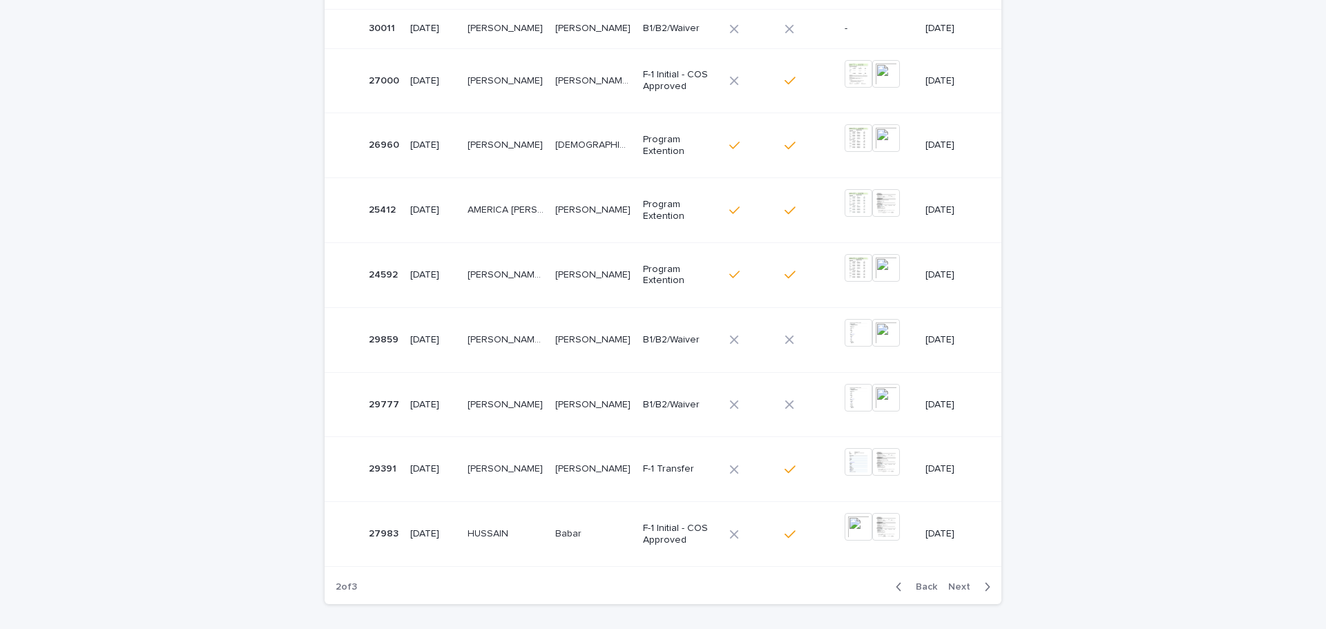
scroll to position [433, 0]
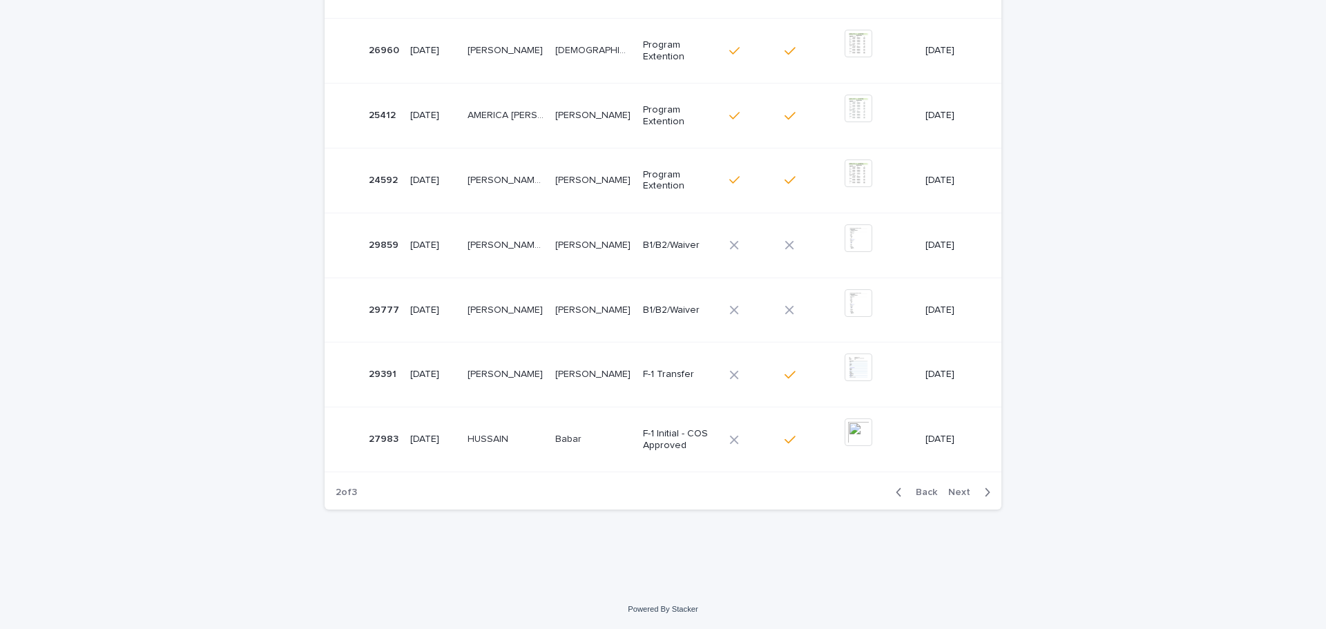
drag, startPoint x: 919, startPoint y: 489, endPoint x: 942, endPoint y: 503, distance: 26.7
click at [921, 490] on span "Back" at bounding box center [923, 493] width 30 height 10
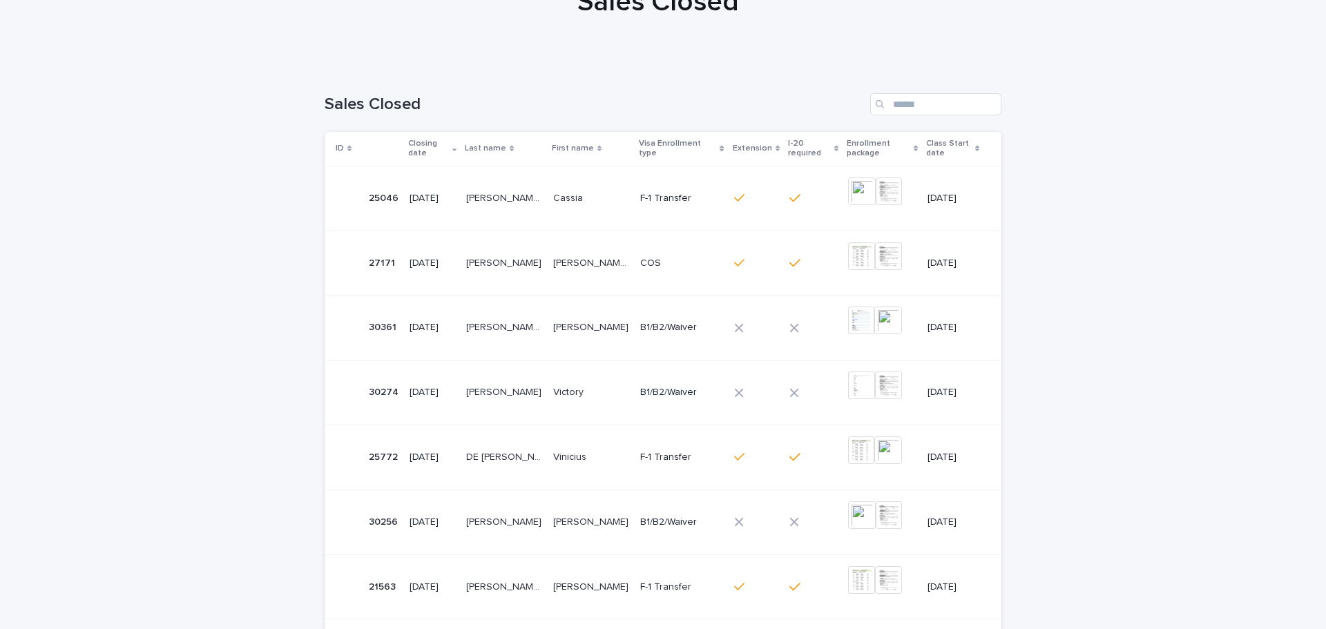
scroll to position [113, 0]
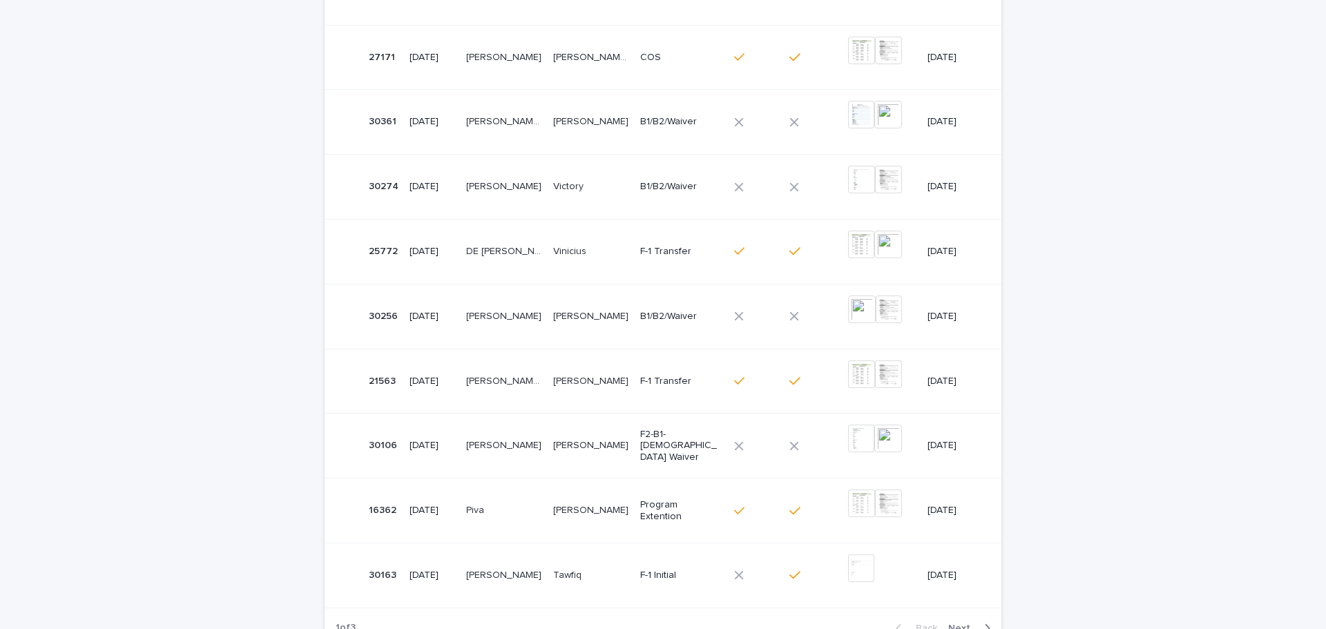
scroll to position [414, 0]
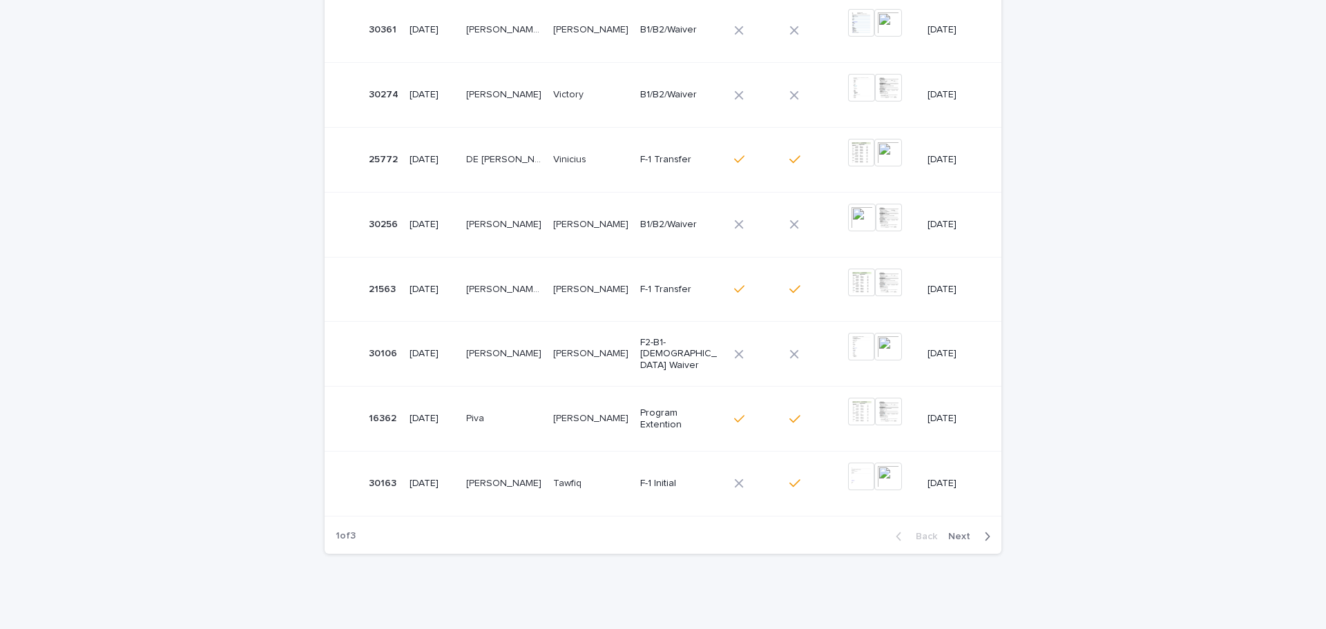
click at [965, 536] on span "Next" at bounding box center [963, 537] width 30 height 10
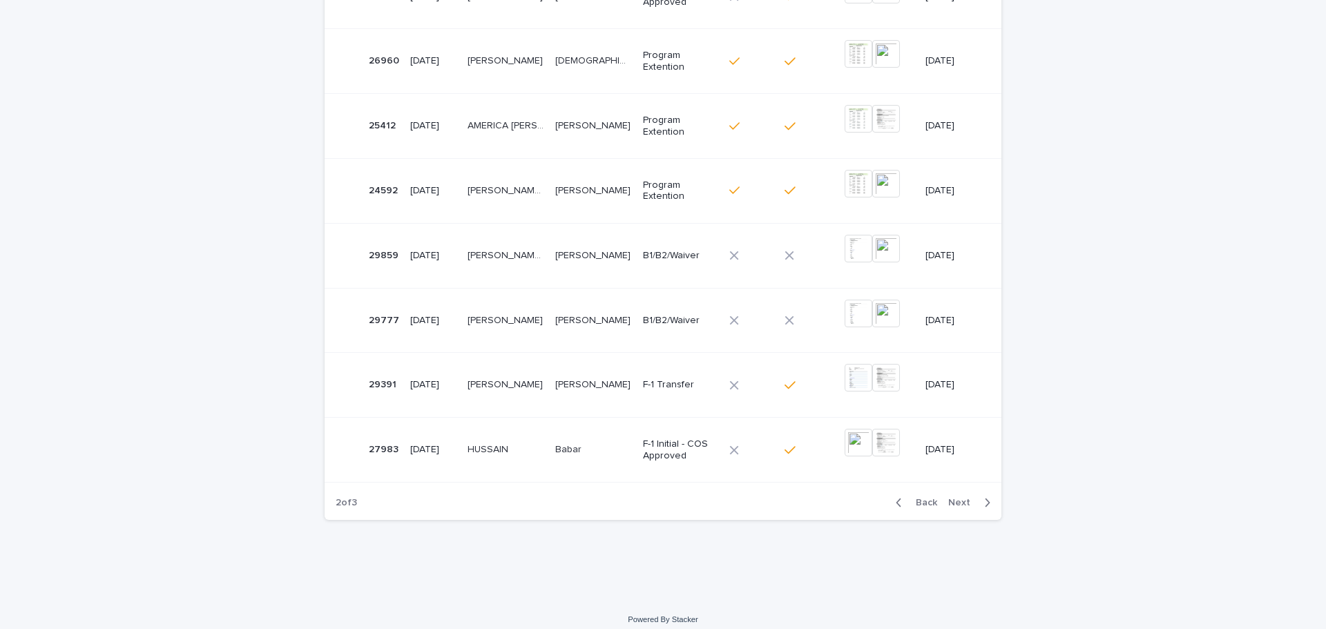
scroll to position [433, 0]
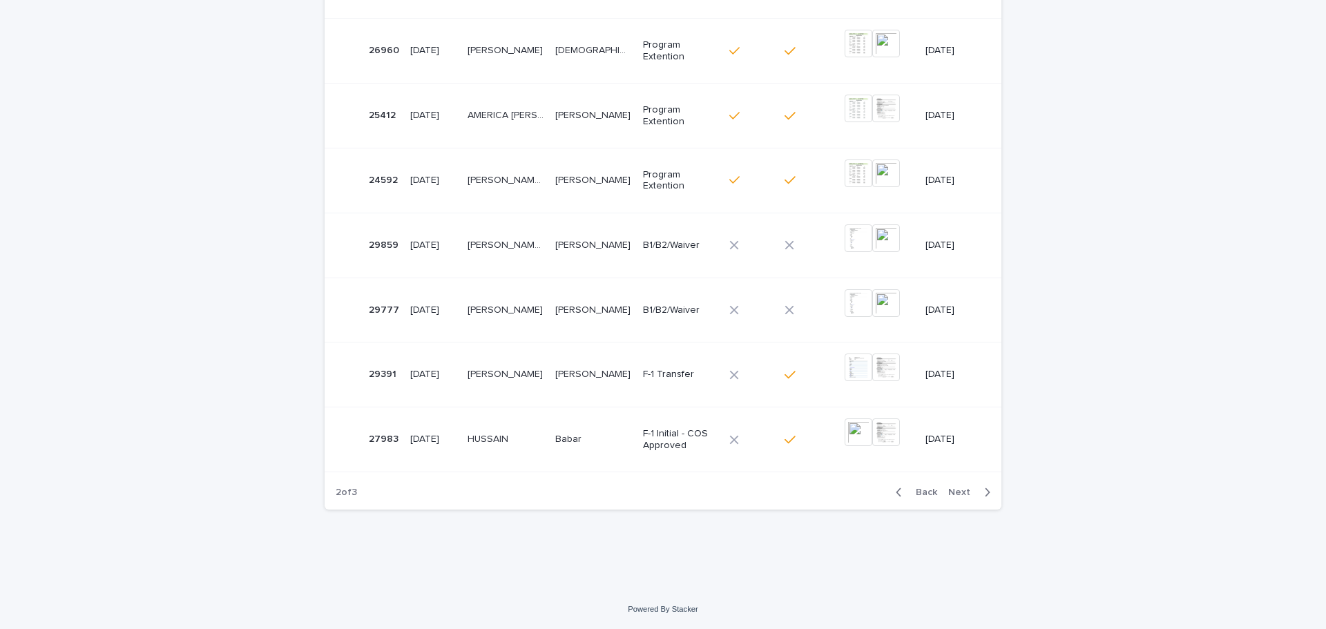
click at [957, 496] on span "Next" at bounding box center [963, 493] width 30 height 10
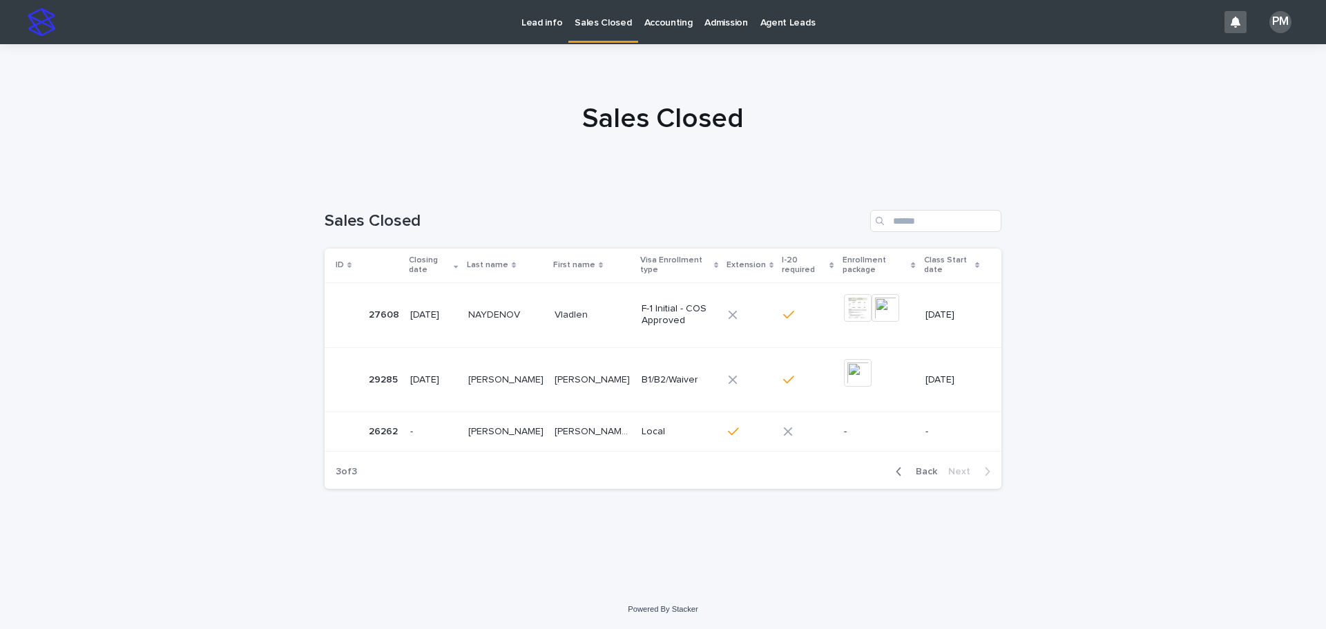
click at [924, 473] on span "Back" at bounding box center [923, 472] width 30 height 10
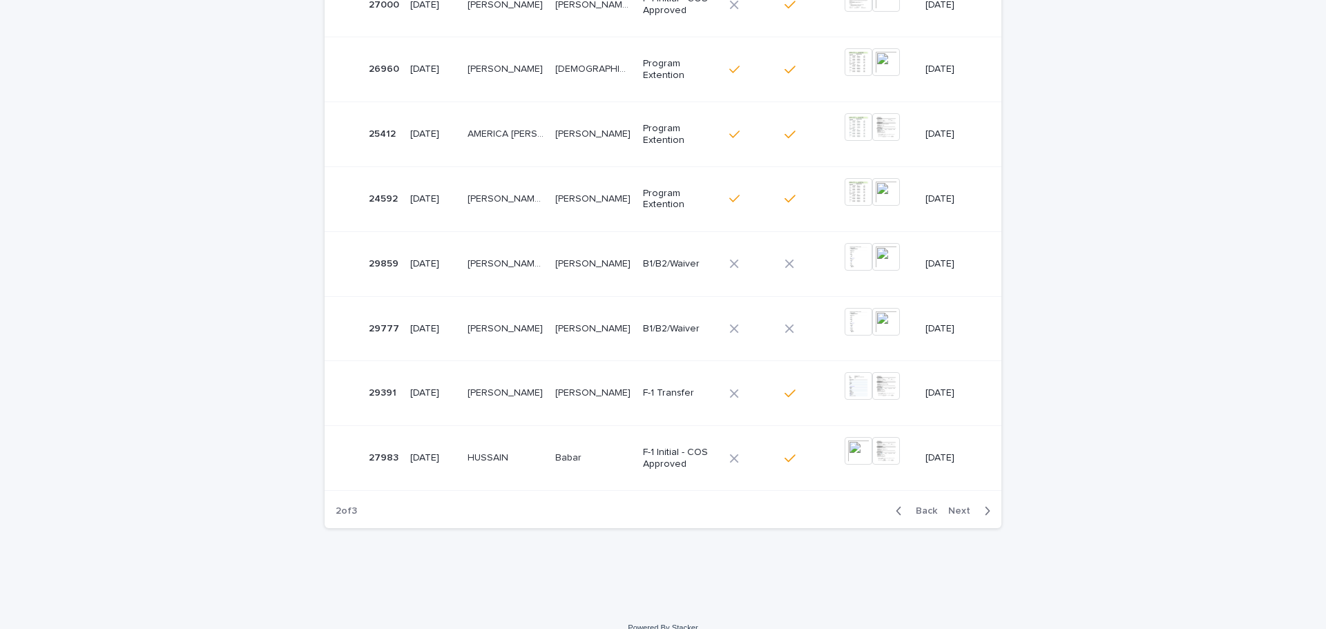
scroll to position [433, 0]
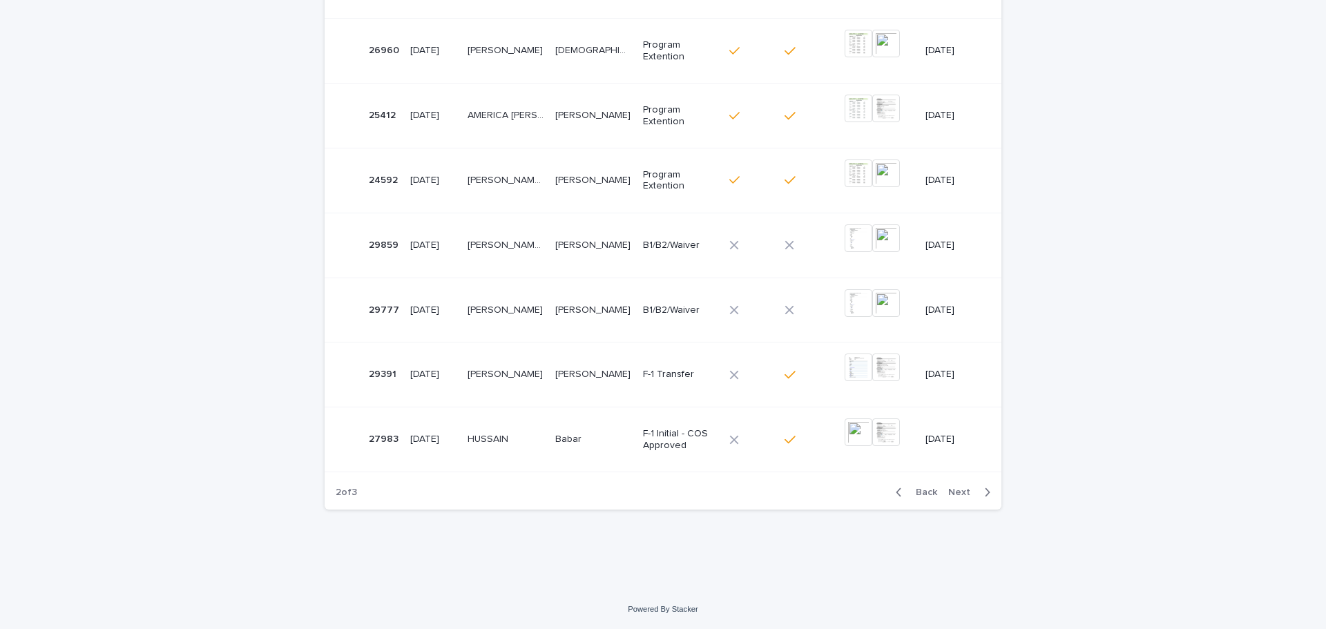
click at [962, 493] on span "Next" at bounding box center [963, 493] width 30 height 10
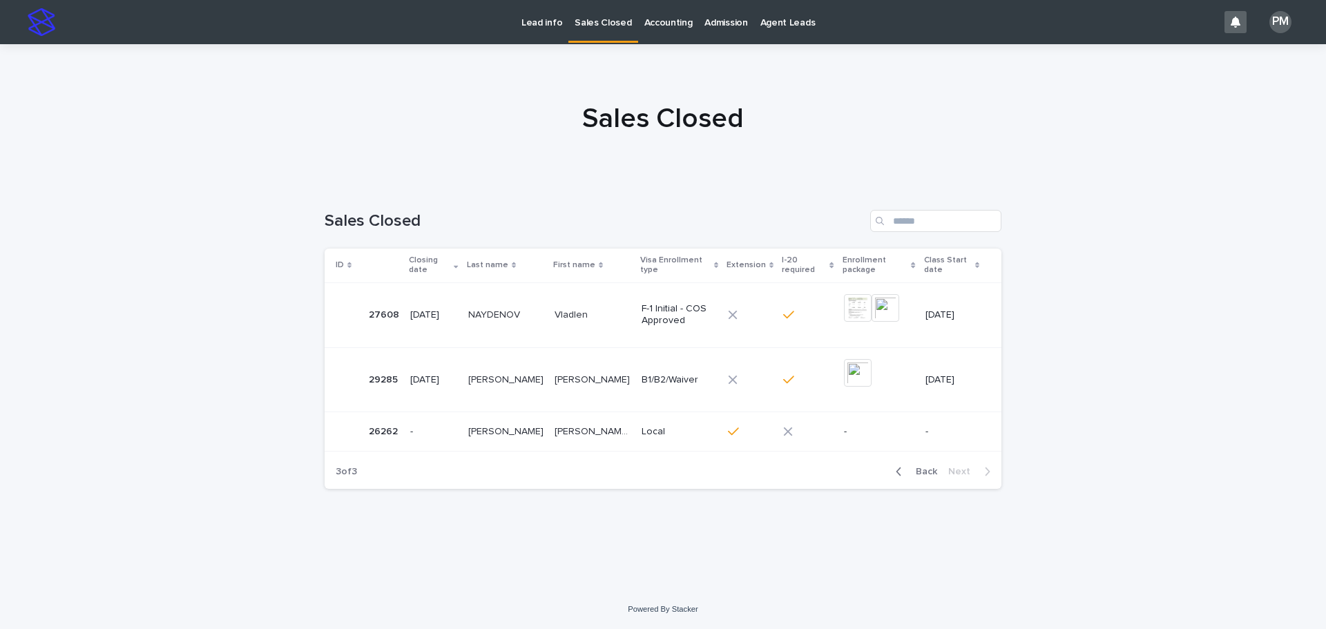
click at [926, 474] on span "Back" at bounding box center [923, 472] width 30 height 10
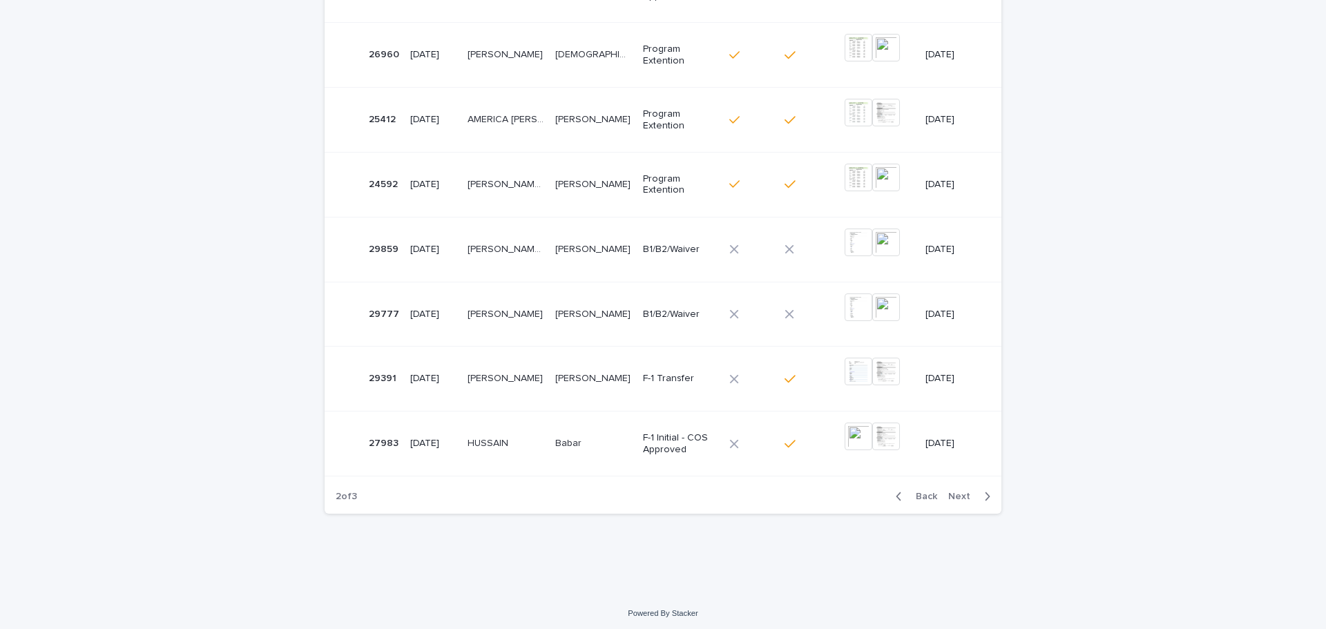
scroll to position [433, 0]
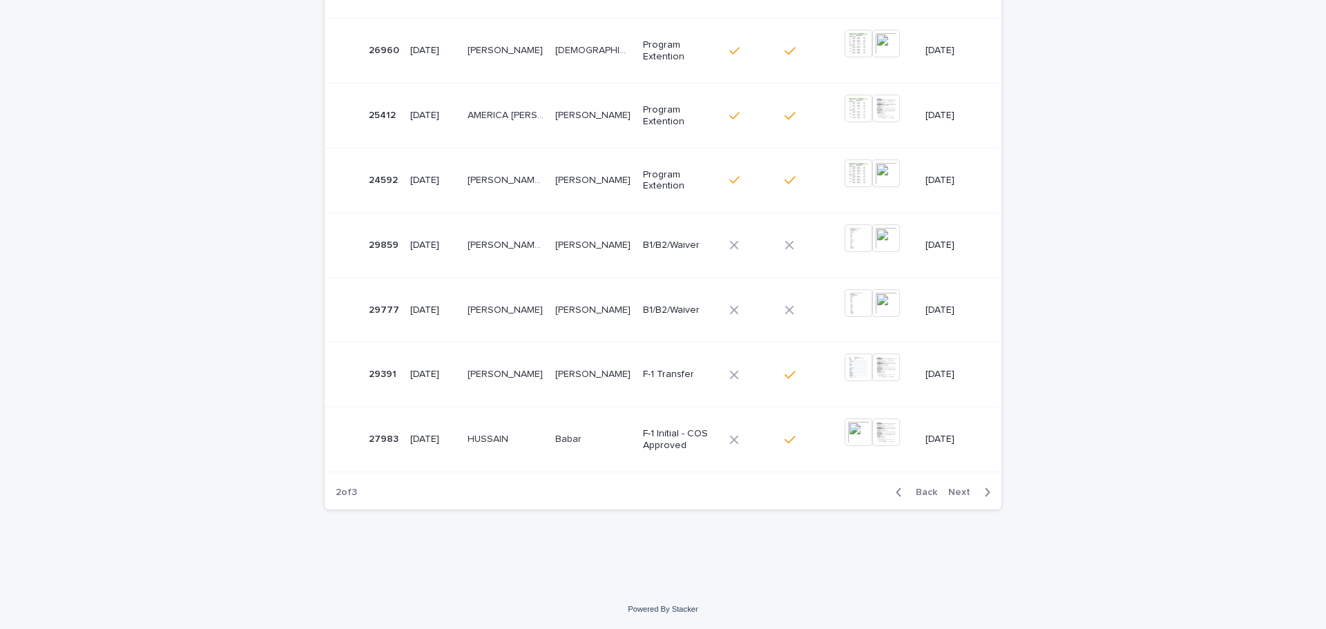
click at [912, 506] on div "Back Next" at bounding box center [943, 492] width 117 height 35
click at [918, 498] on button "Back" at bounding box center [914, 492] width 58 height 12
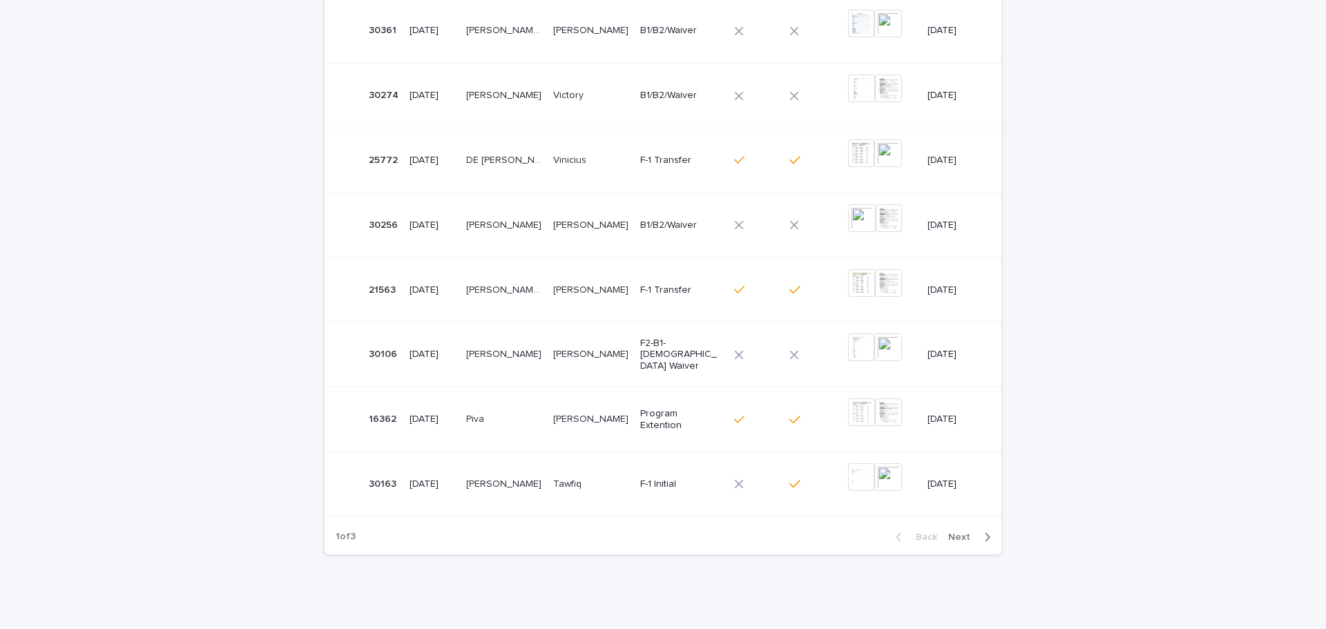
scroll to position [459, 0]
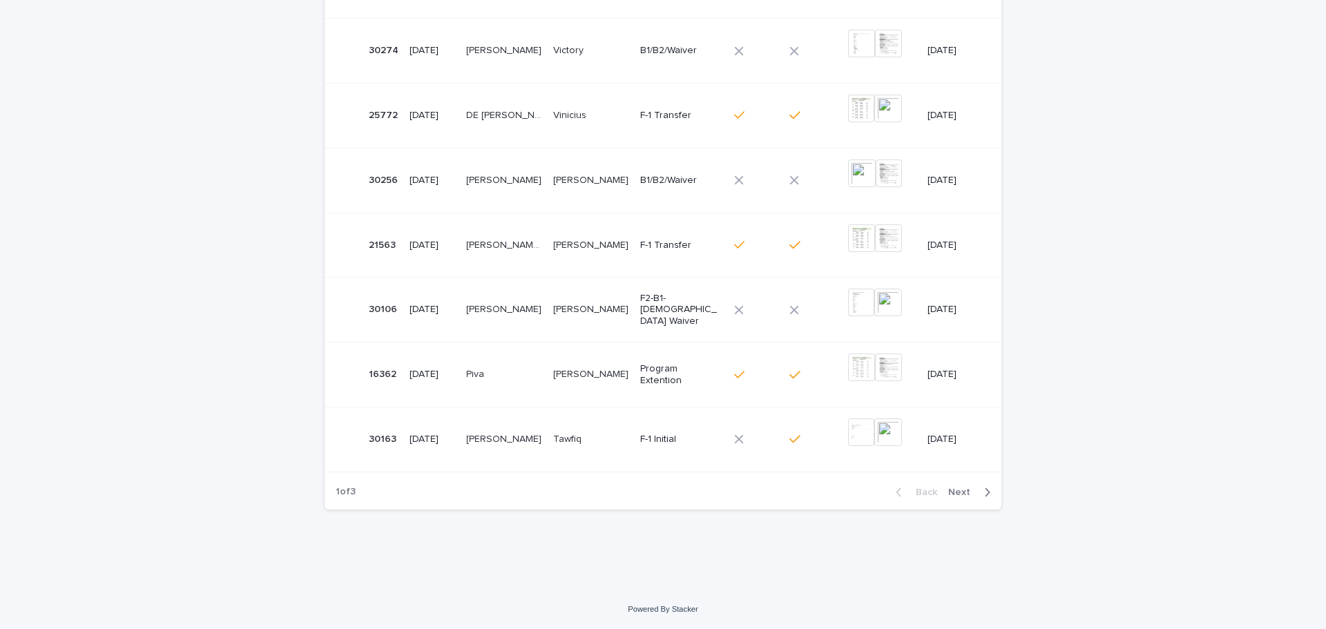
click at [964, 488] on span "Next" at bounding box center [963, 493] width 30 height 10
click at [960, 492] on span "Next" at bounding box center [963, 493] width 30 height 10
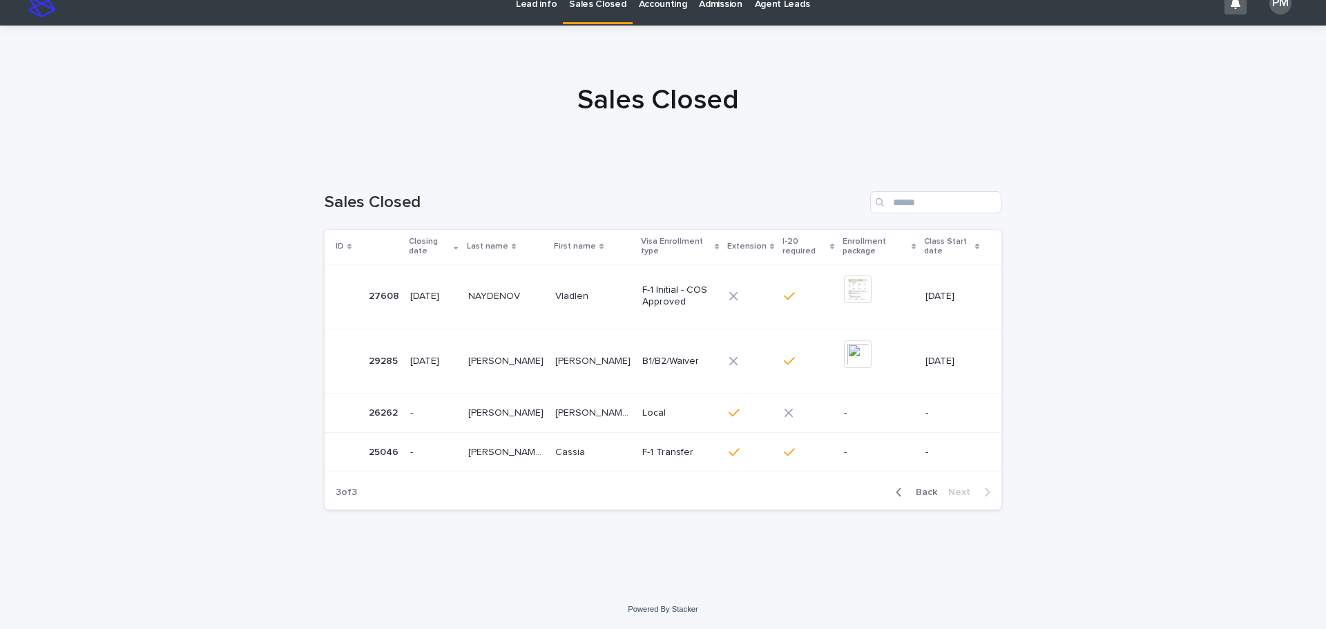
scroll to position [19, 0]
click at [539, 446] on p "[PERSON_NAME] [PERSON_NAME]" at bounding box center [507, 451] width 79 height 15
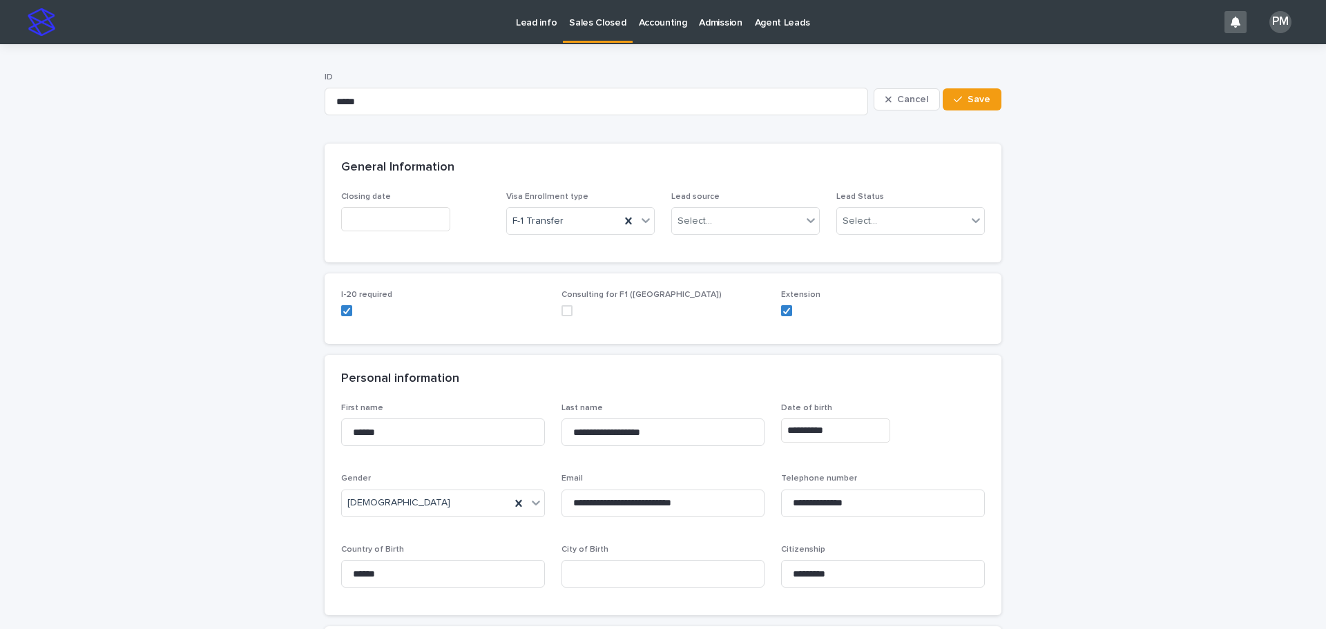
click at [357, 220] on input "text" at bounding box center [395, 219] width 109 height 24
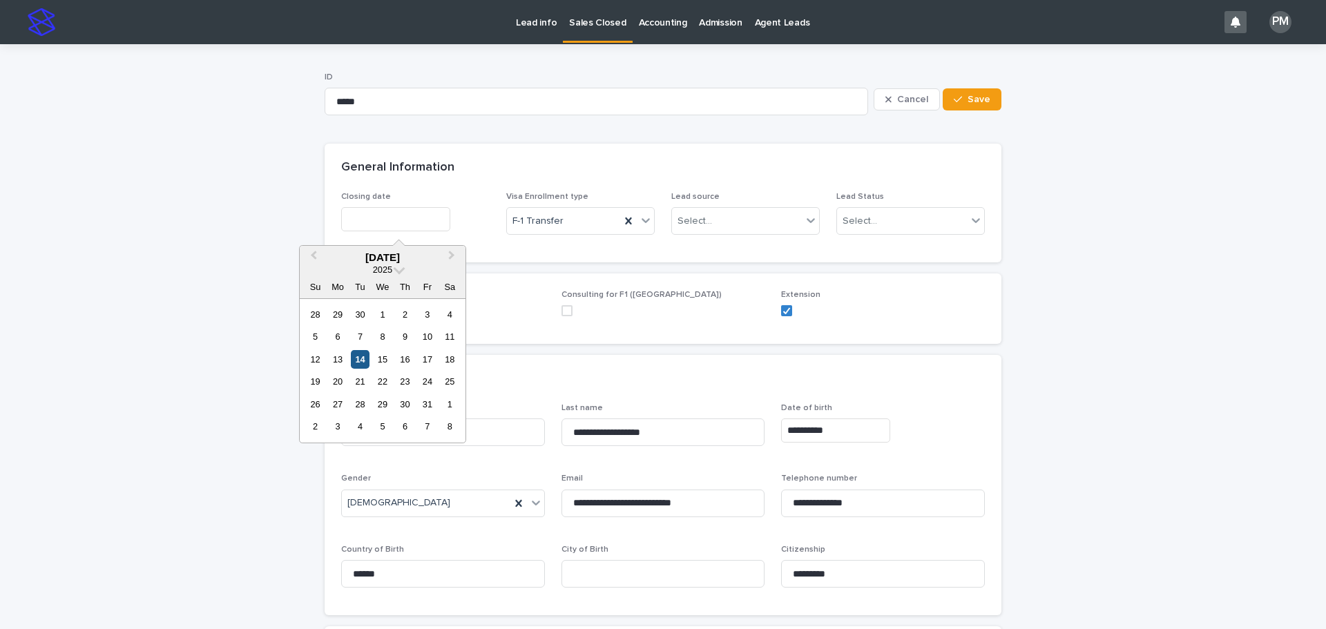
click at [361, 359] on div "14" at bounding box center [360, 359] width 19 height 19
type input "**********"
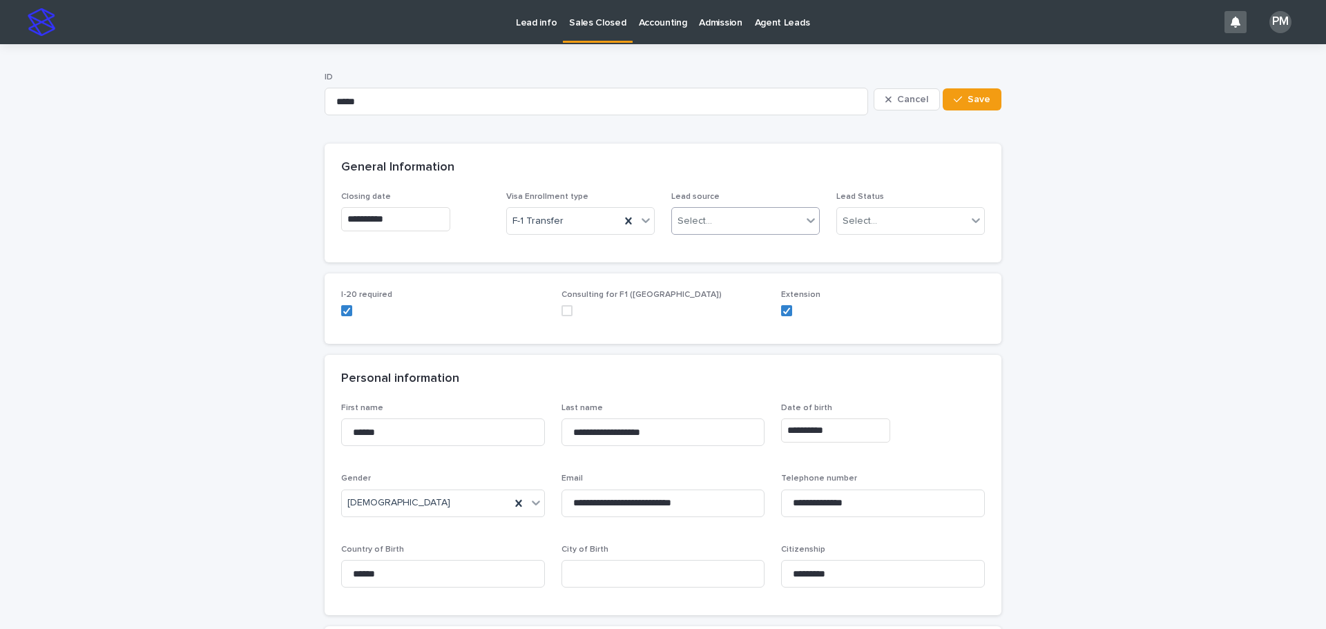
click at [805, 220] on icon at bounding box center [811, 220] width 14 height 14
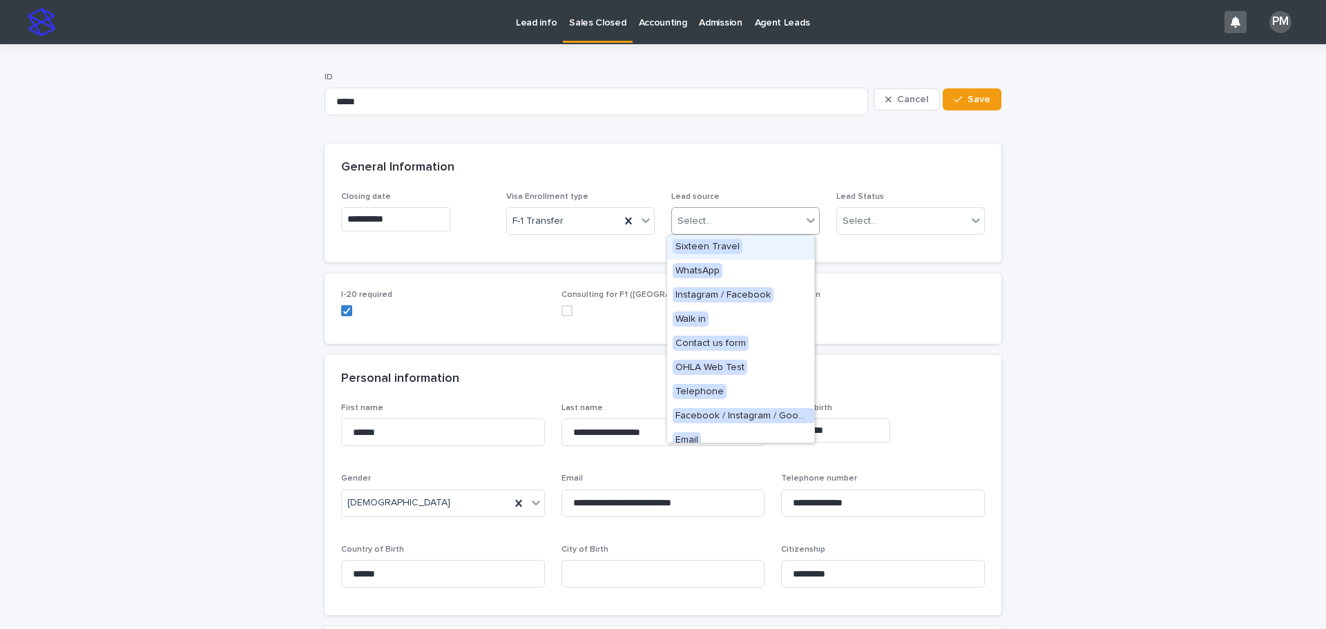
click at [767, 217] on div "Select..." at bounding box center [737, 221] width 130 height 23
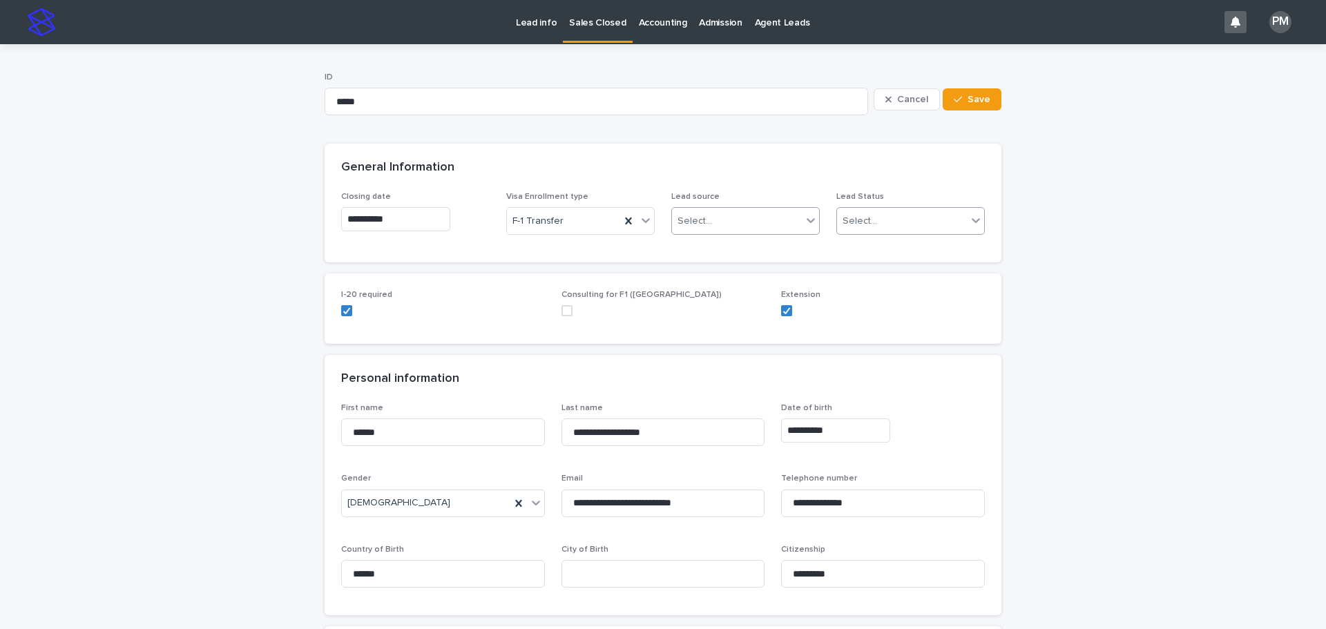
click at [969, 218] on icon at bounding box center [976, 220] width 14 height 14
click at [904, 303] on div "Extension" at bounding box center [905, 296] width 147 height 24
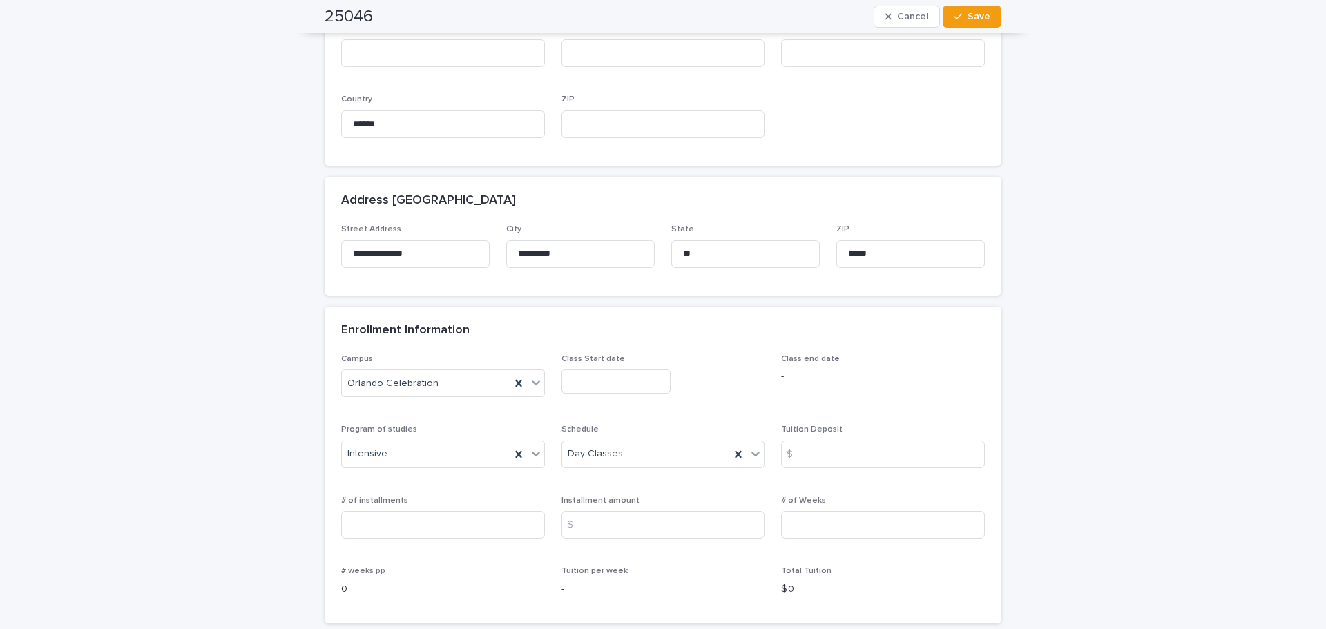
scroll to position [691, 0]
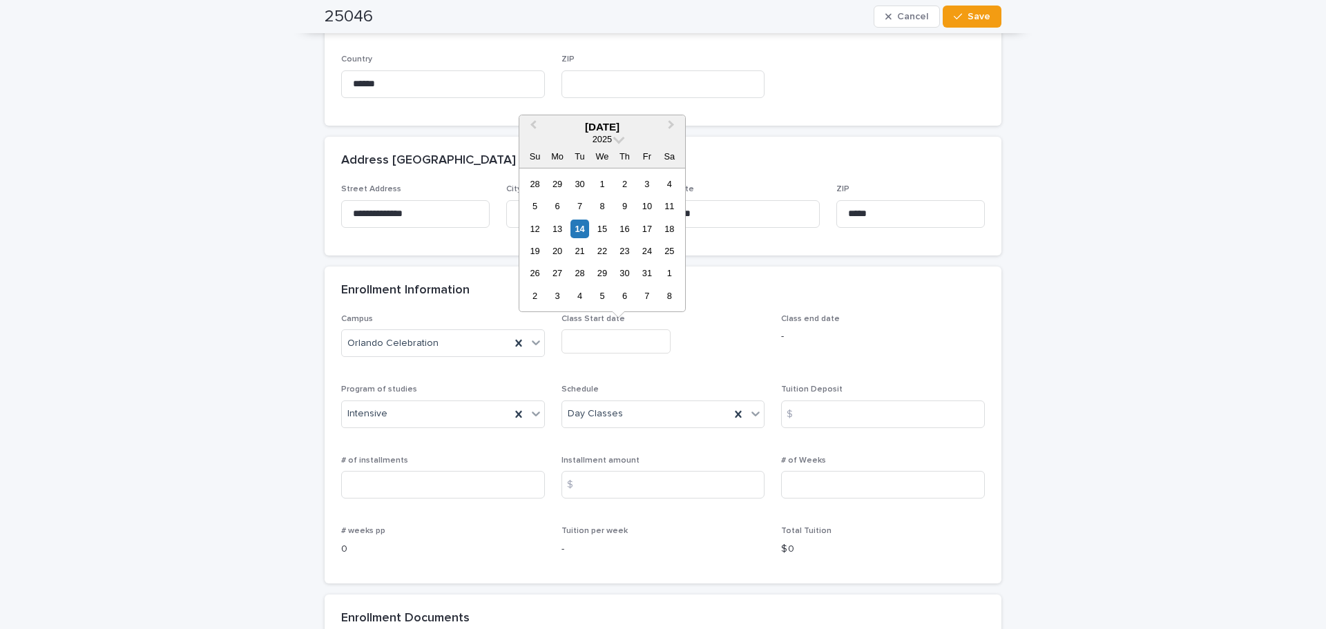
click at [620, 341] on input "text" at bounding box center [616, 342] width 109 height 24
click at [618, 139] on span at bounding box center [619, 138] width 12 height 12
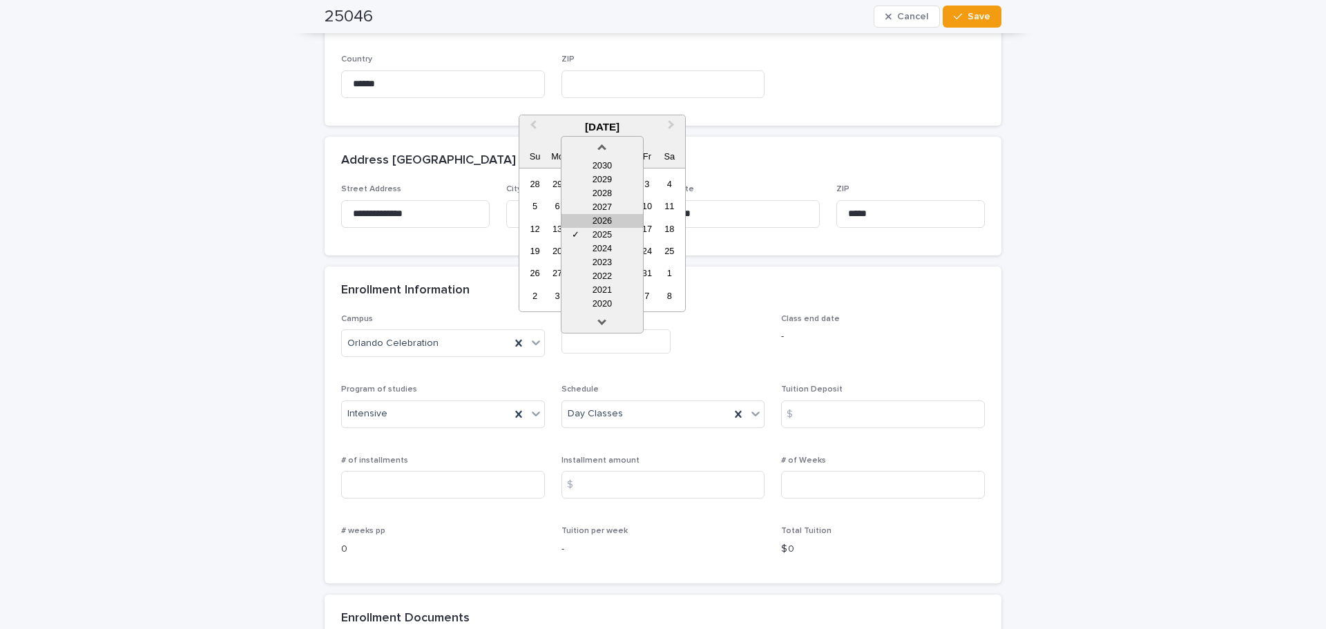
click at [605, 220] on div "2026" at bounding box center [603, 221] width 82 height 14
click at [671, 126] on span "Next Month" at bounding box center [671, 126] width 0 height 19
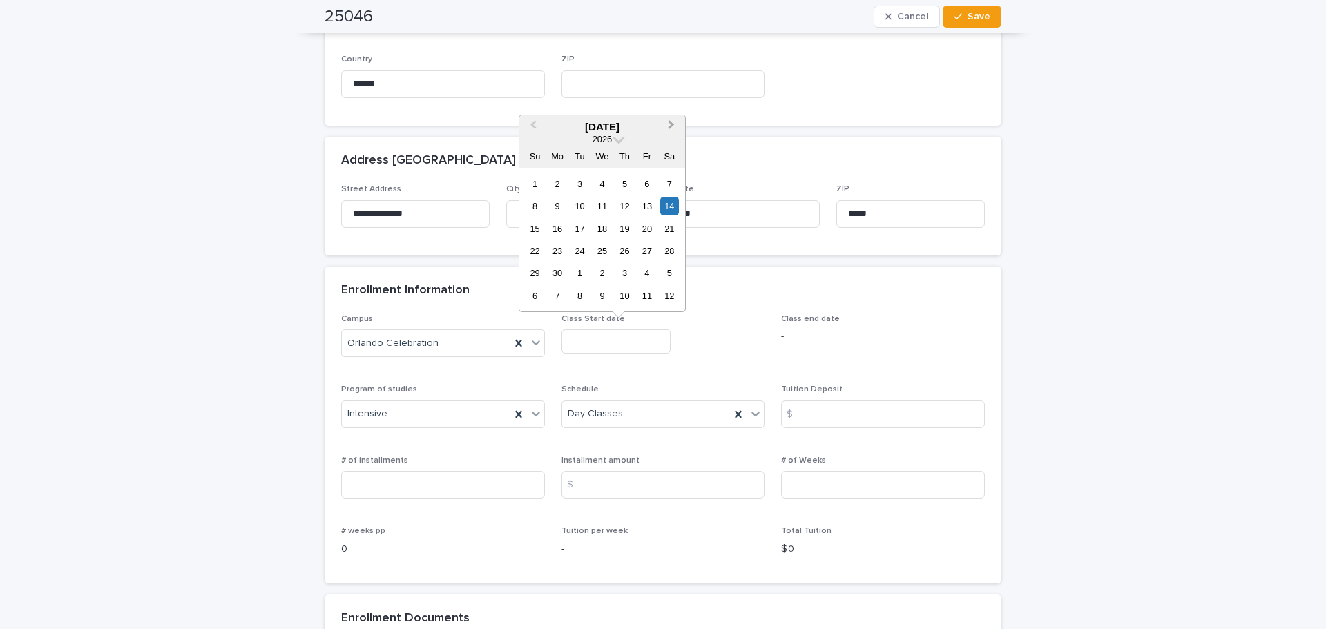
click at [671, 126] on span "Next Month" at bounding box center [671, 126] width 0 height 19
click at [560, 251] on div "21" at bounding box center [557, 251] width 19 height 19
type input "**********"
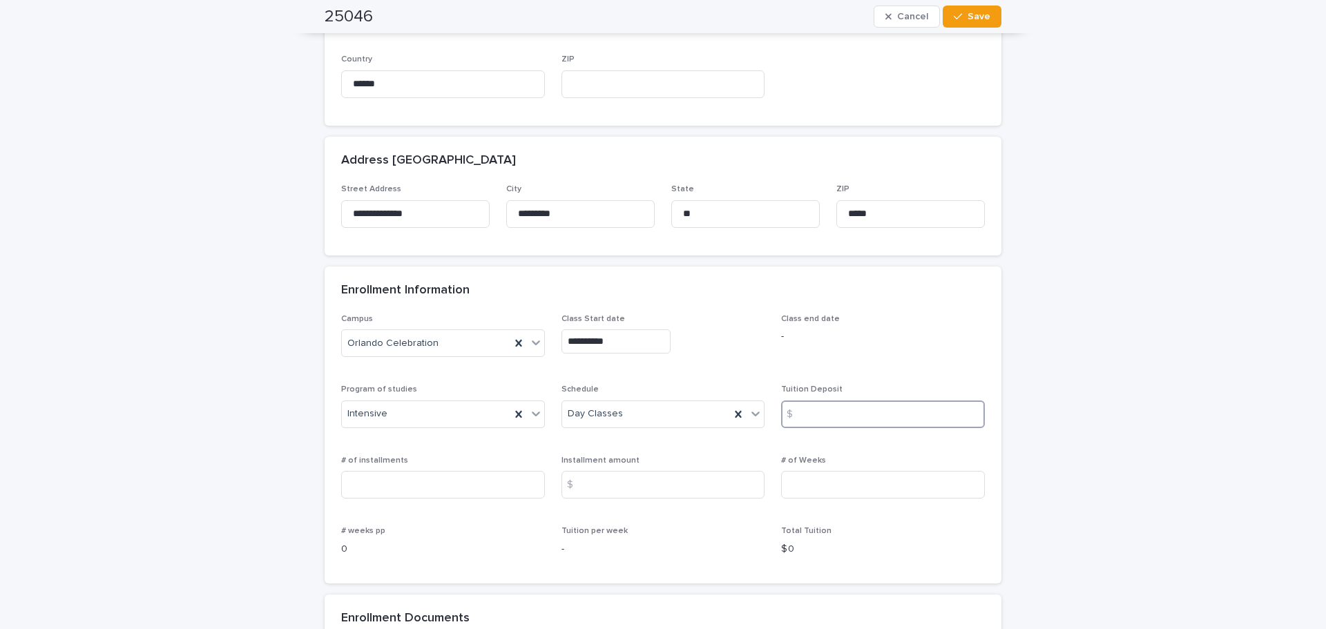
click at [809, 407] on input at bounding box center [883, 415] width 204 height 28
type input "*"
click at [800, 489] on input at bounding box center [883, 485] width 204 height 28
type input "**"
click at [615, 481] on input at bounding box center [664, 485] width 204 height 28
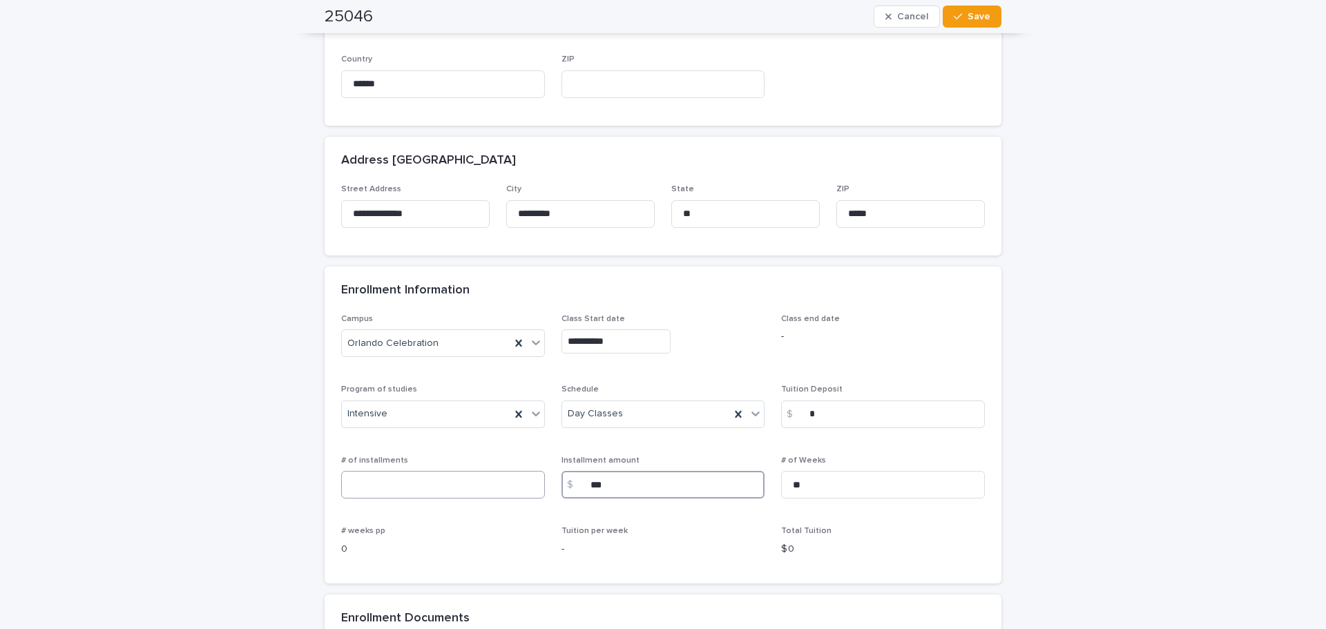
type input "***"
click at [390, 481] on input at bounding box center [443, 485] width 204 height 28
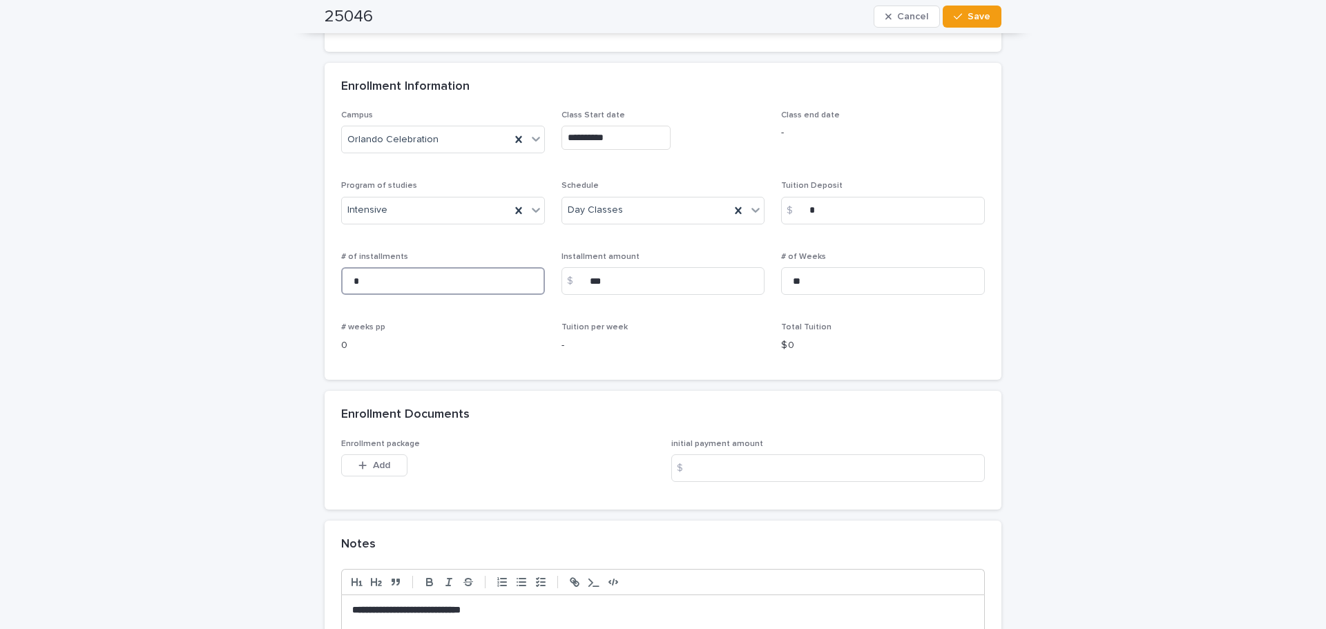
scroll to position [898, 0]
type input "*"
click at [694, 467] on div "$" at bounding box center [685, 465] width 28 height 28
click at [730, 465] on input at bounding box center [828, 465] width 314 height 28
type input "*"
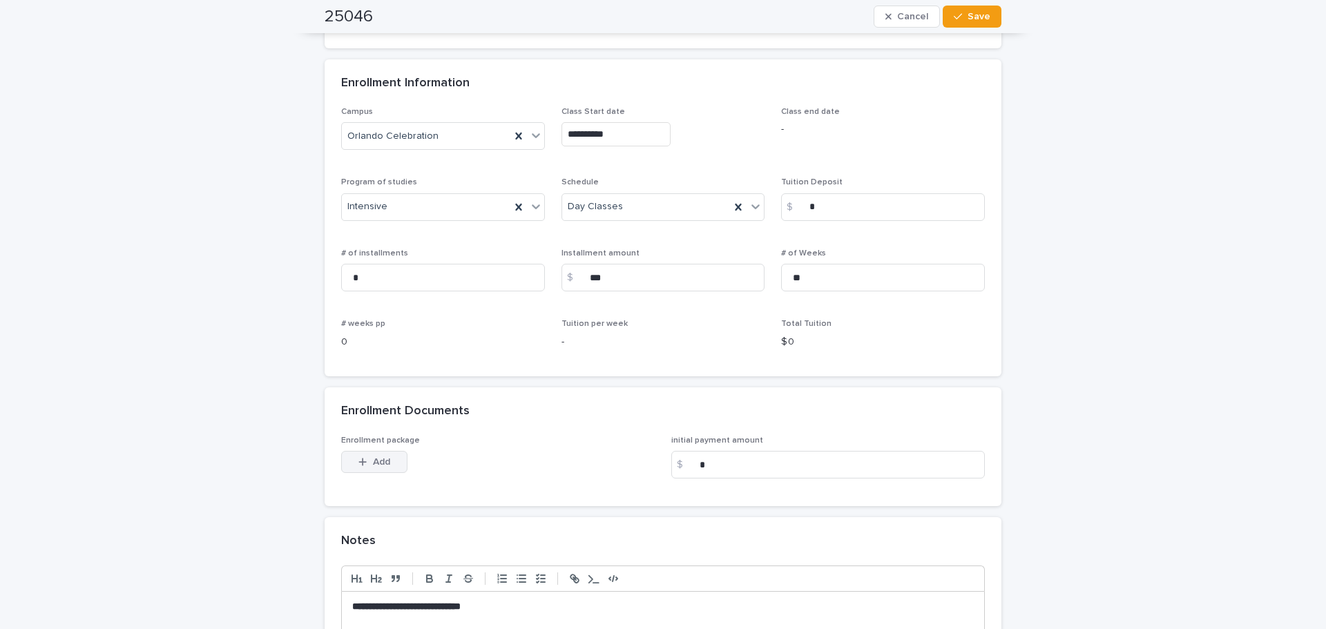
click at [373, 460] on span "Add" at bounding box center [381, 462] width 17 height 10
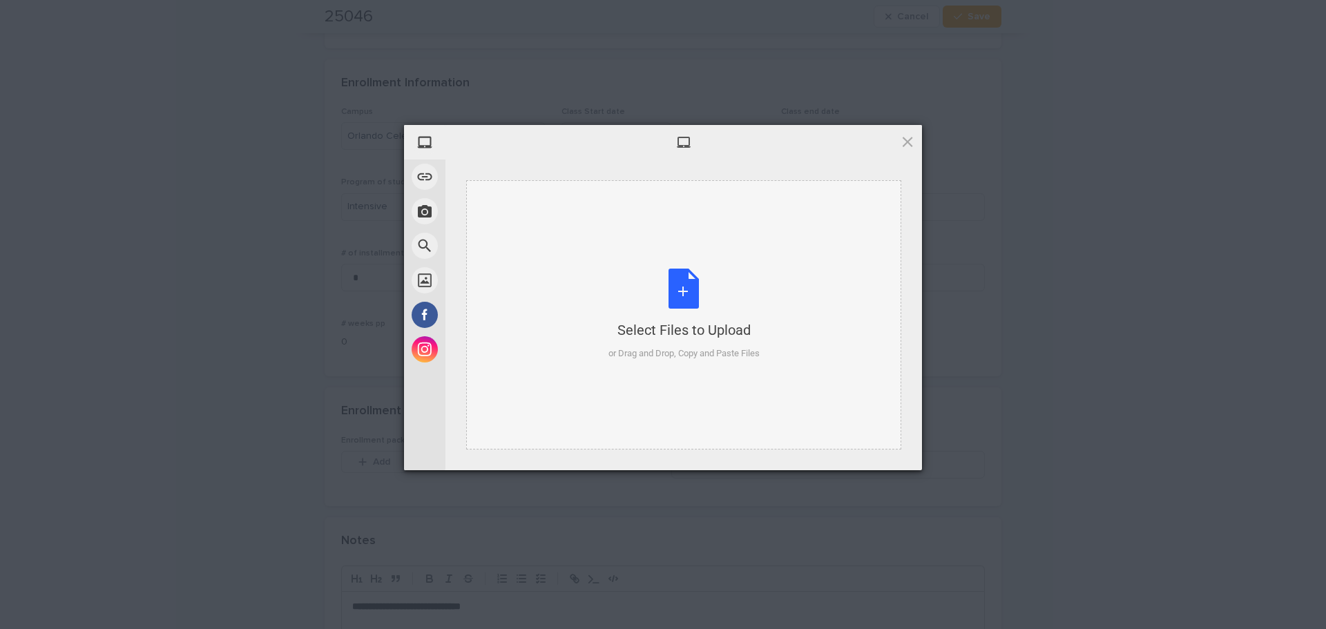
click at [690, 294] on div "Select Files to Upload or Drag and Drop, Copy and Paste Files" at bounding box center [684, 315] width 151 height 92
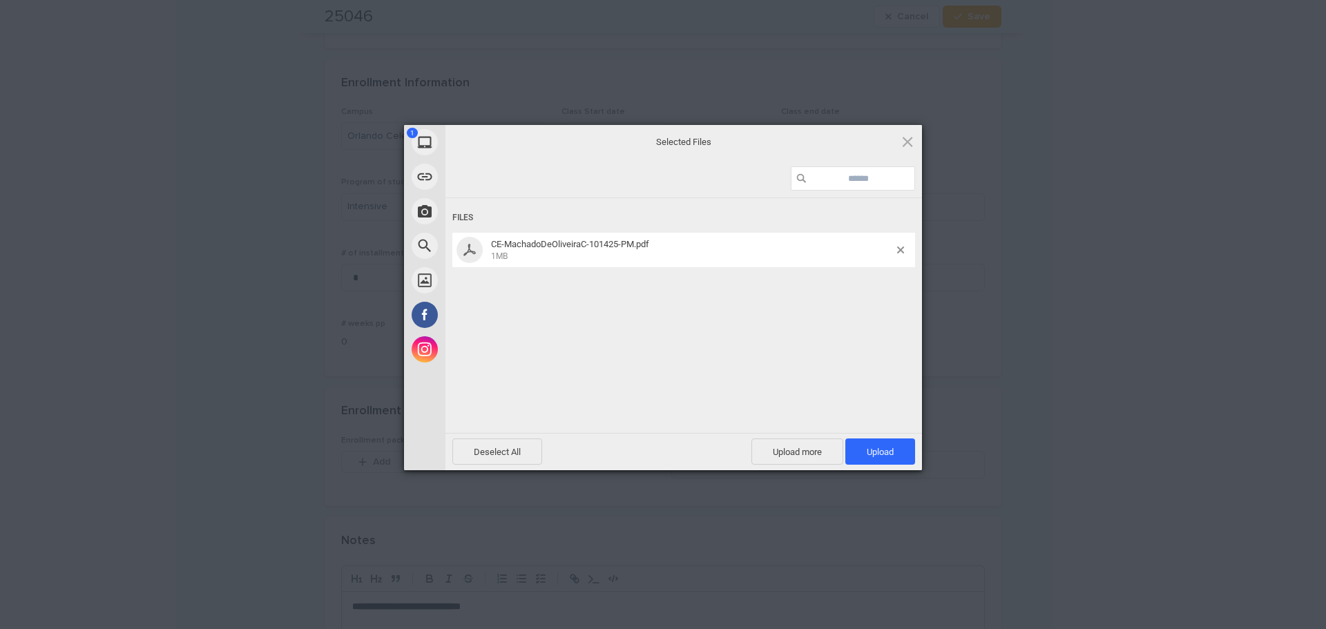
click at [897, 253] on span "CE-MachadoDeOliveiraC-101425-PM.pdf 1MB" at bounding box center [692, 250] width 410 height 23
click at [902, 249] on span at bounding box center [900, 250] width 7 height 7
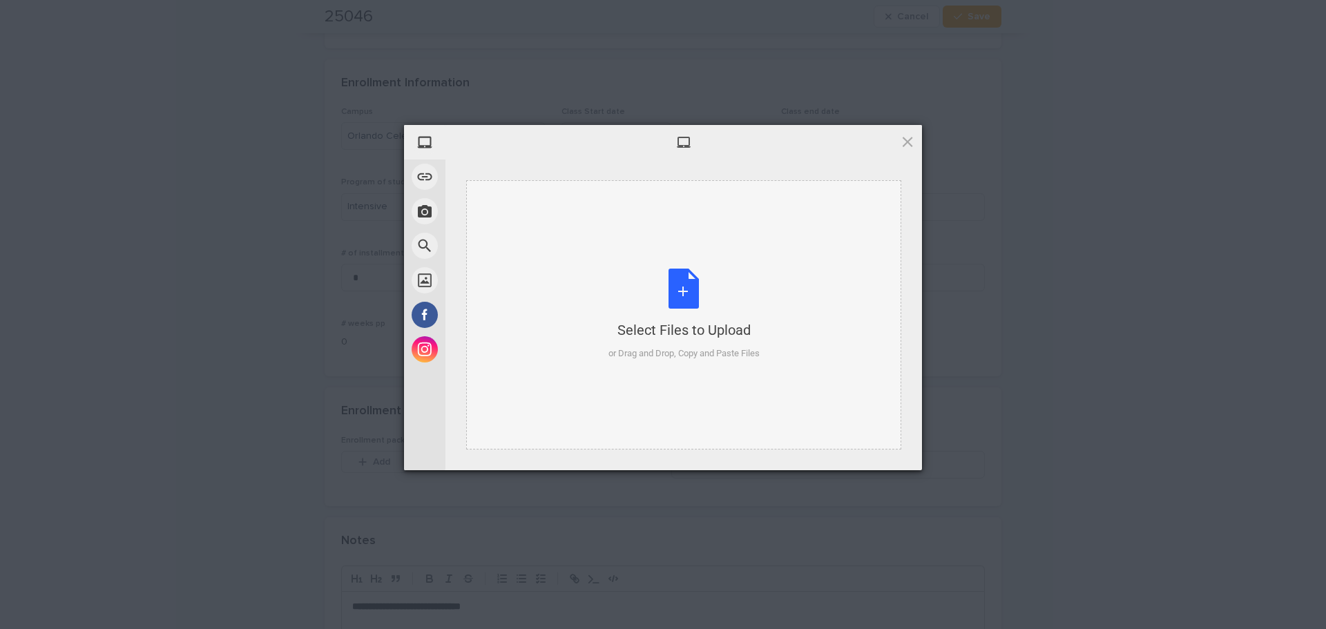
click at [681, 301] on div "Select Files to Upload or Drag and Drop, Copy and Paste Files" at bounding box center [684, 315] width 151 height 92
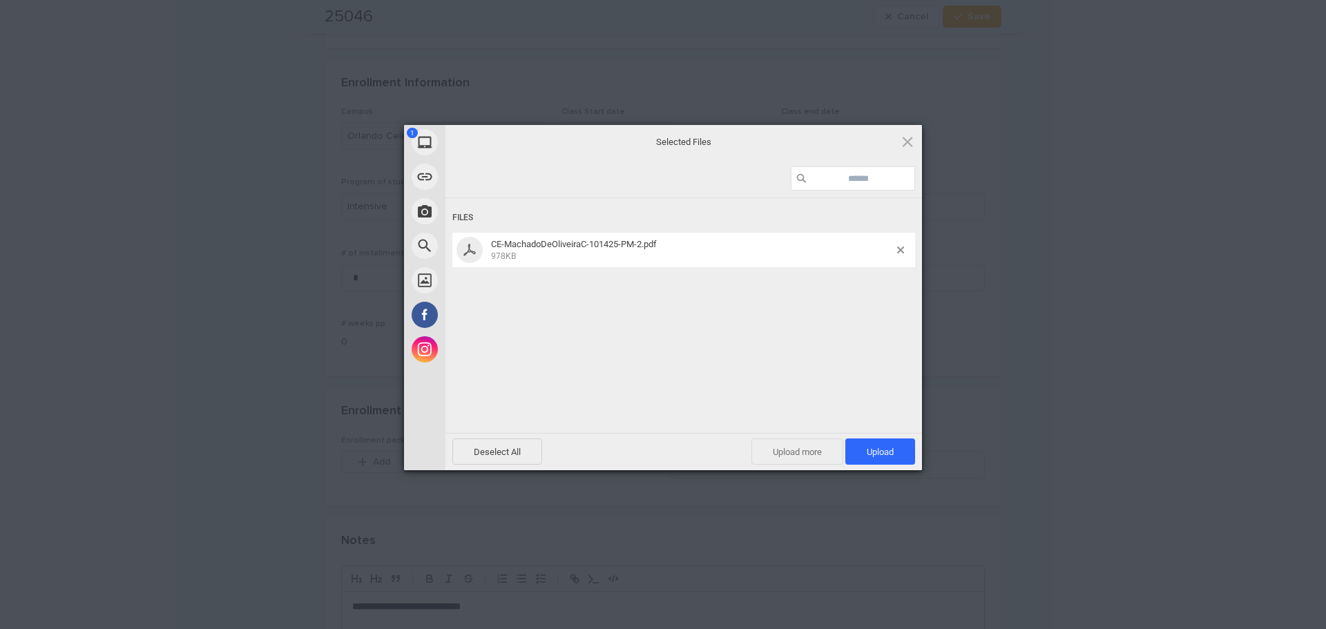
click at [801, 455] on span "Upload more" at bounding box center [798, 452] width 92 height 26
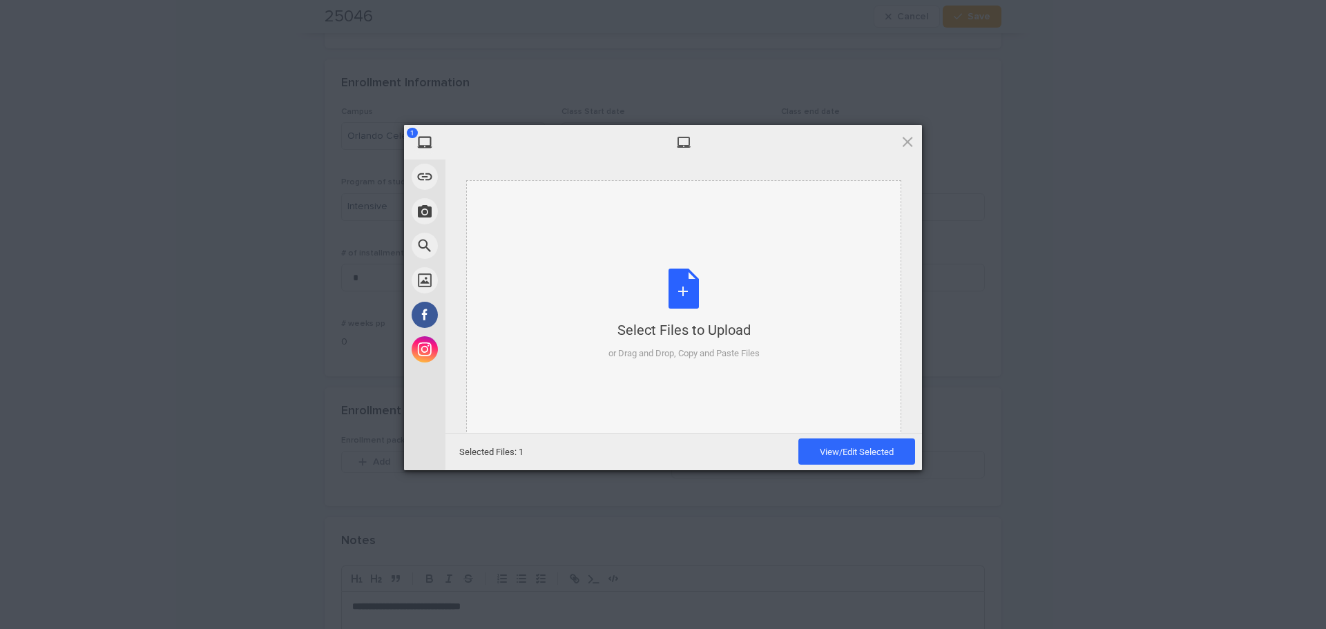
click at [693, 287] on div "Select Files to Upload or Drag and Drop, Copy and Paste Files" at bounding box center [684, 315] width 151 height 92
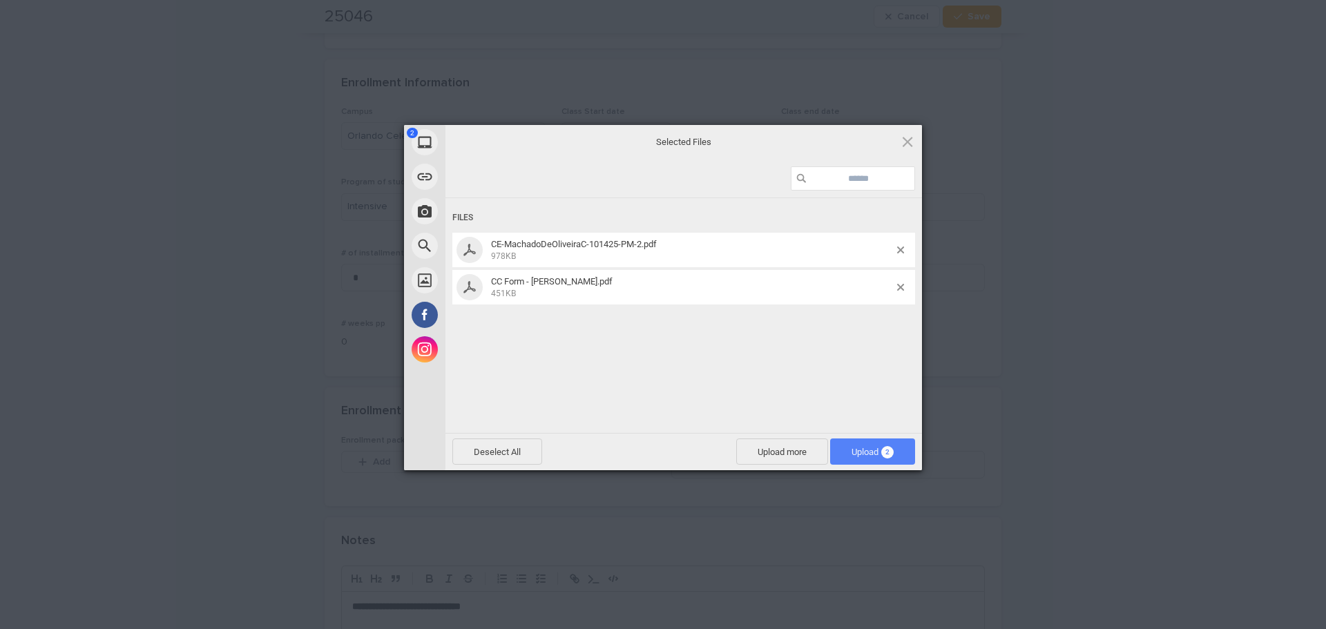
click at [875, 445] on span "Upload 2" at bounding box center [872, 452] width 85 height 26
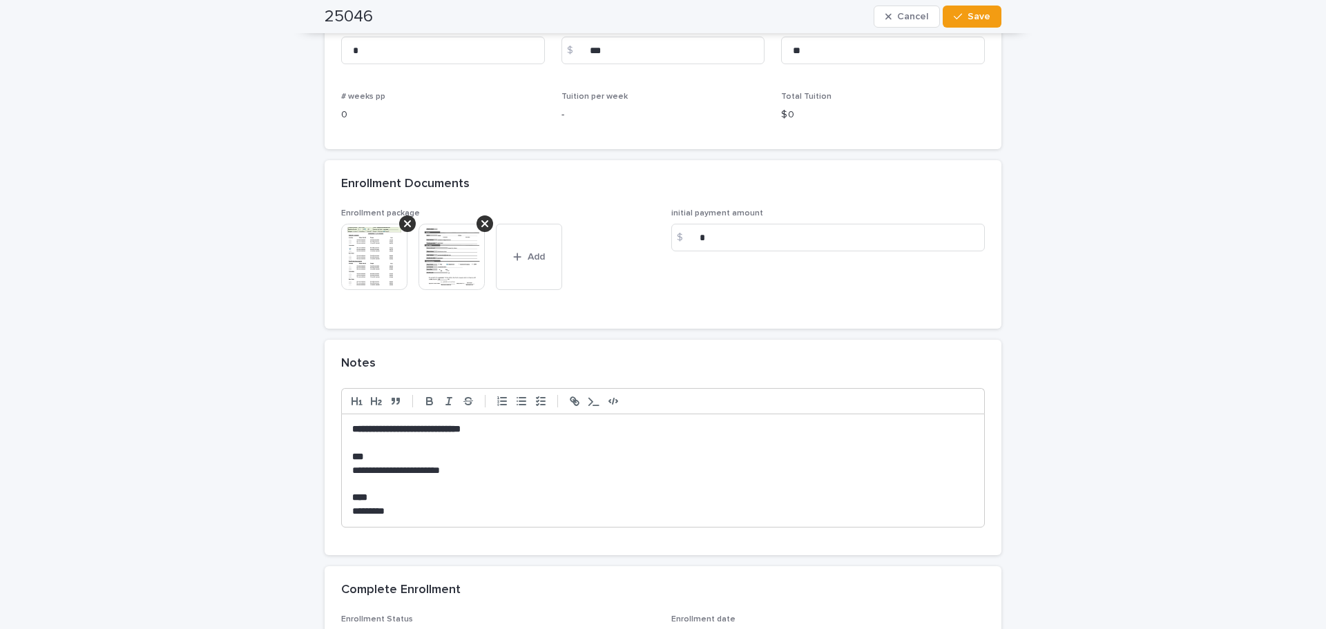
scroll to position [1130, 0]
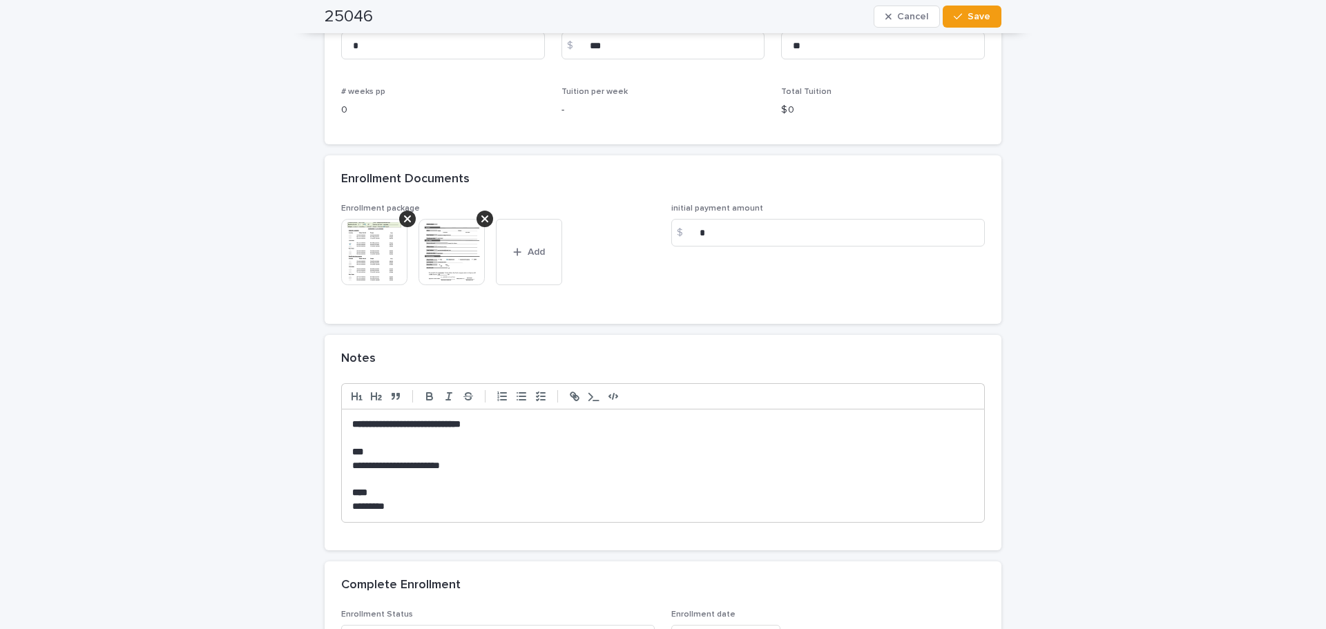
click at [519, 428] on p "**********" at bounding box center [663, 425] width 622 height 14
click at [420, 511] on p "*********" at bounding box center [663, 507] width 622 height 14
drag, startPoint x: 798, startPoint y: 504, endPoint x: 314, endPoint y: 507, distance: 484.3
copy p "**********"
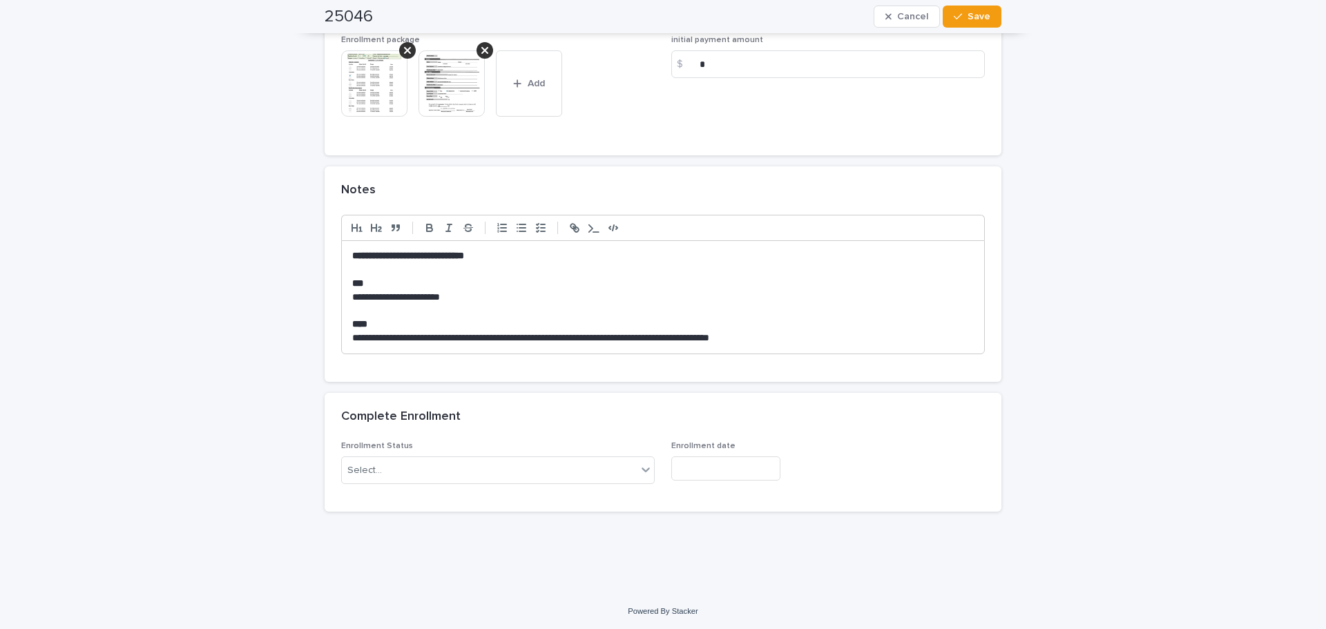
scroll to position [1301, 0]
click at [641, 467] on icon at bounding box center [646, 468] width 14 height 14
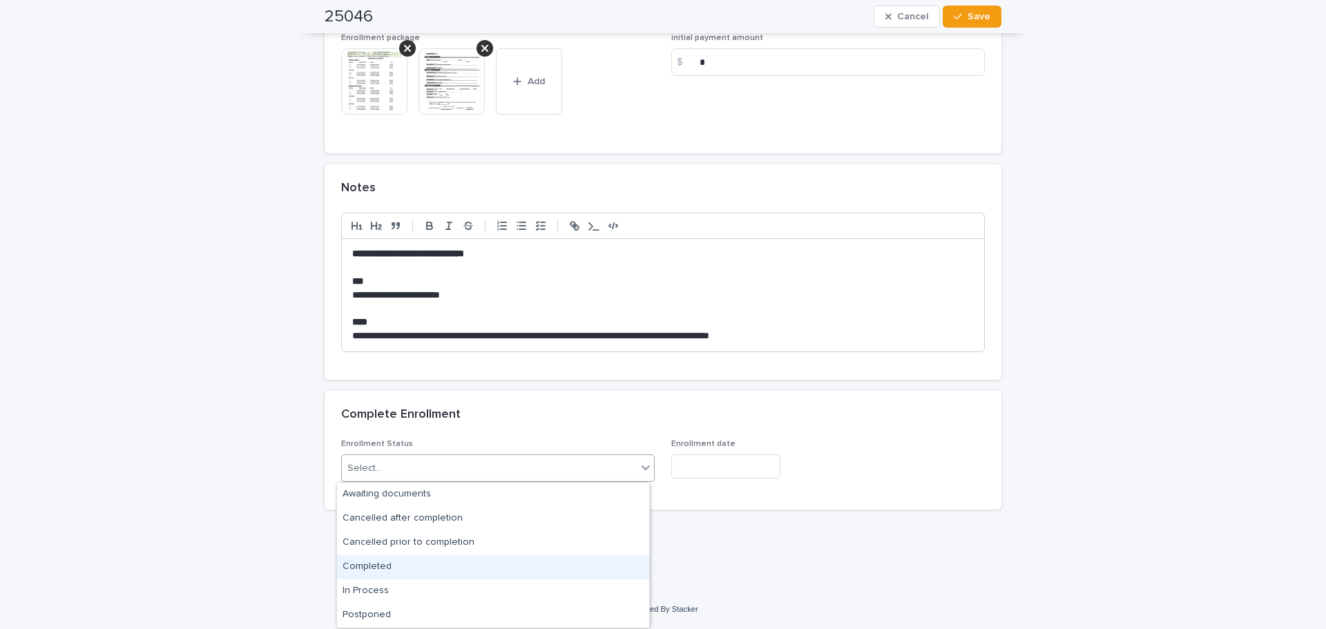
click at [394, 567] on div "Completed" at bounding box center [493, 567] width 312 height 24
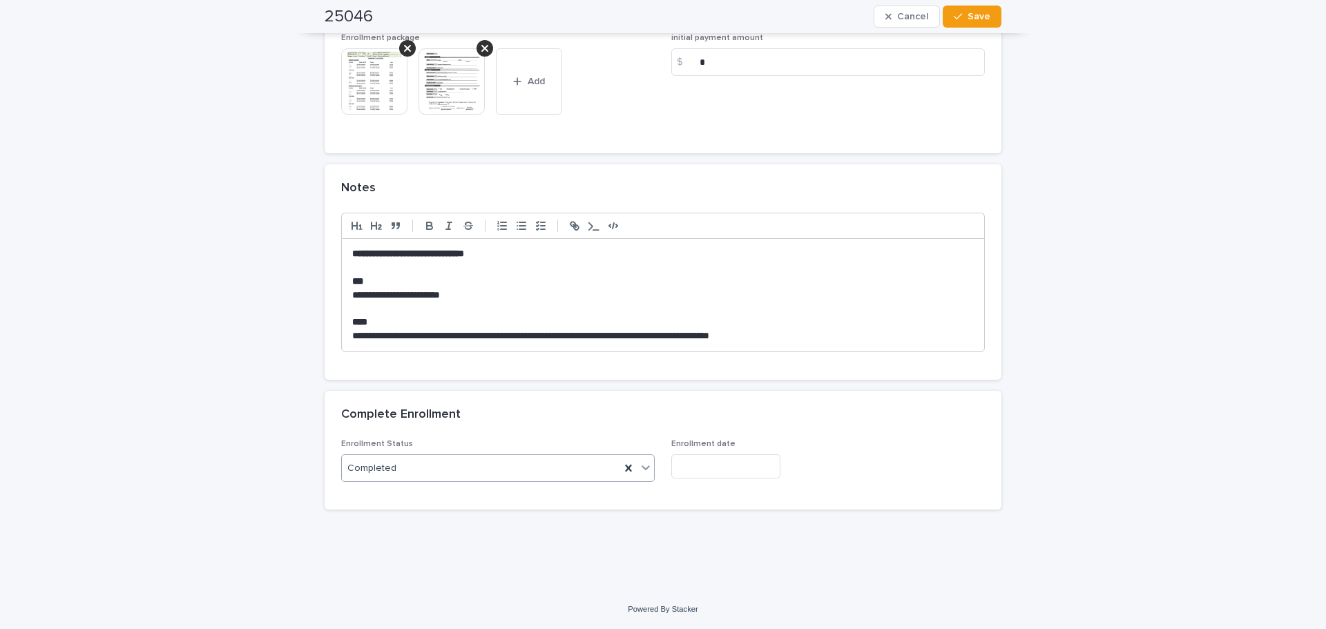
click at [709, 464] on input "text" at bounding box center [725, 467] width 109 height 24
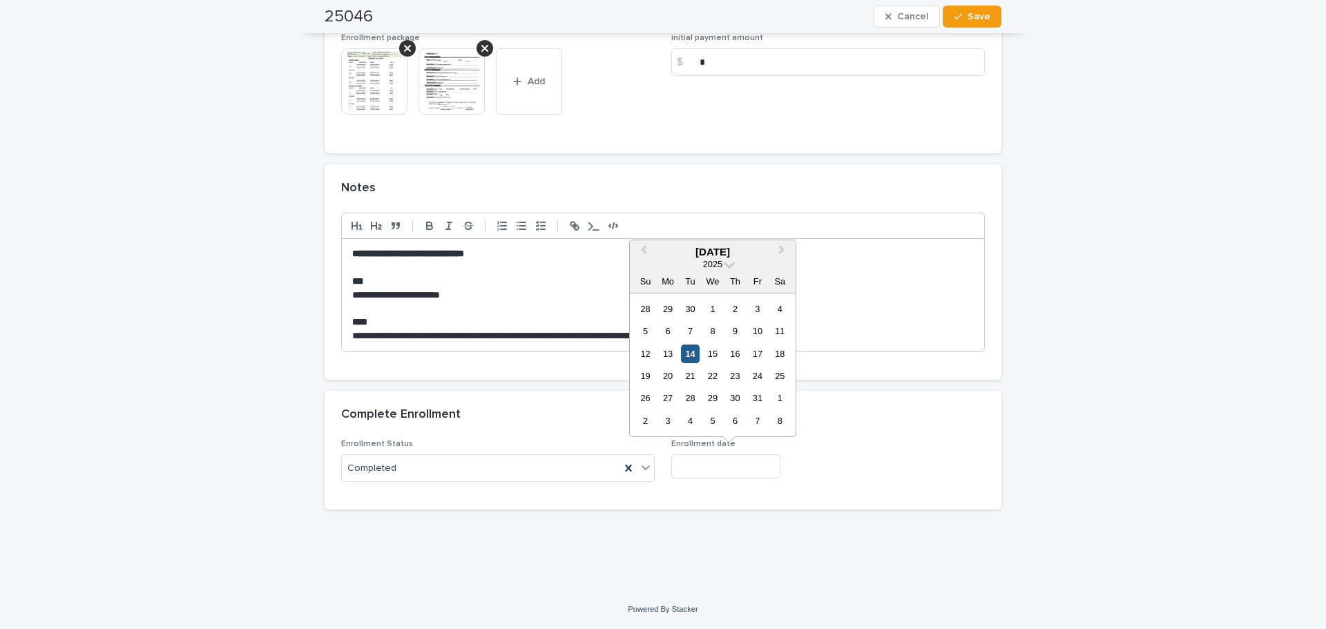
click at [691, 356] on div "14" at bounding box center [690, 354] width 19 height 19
type input "**********"
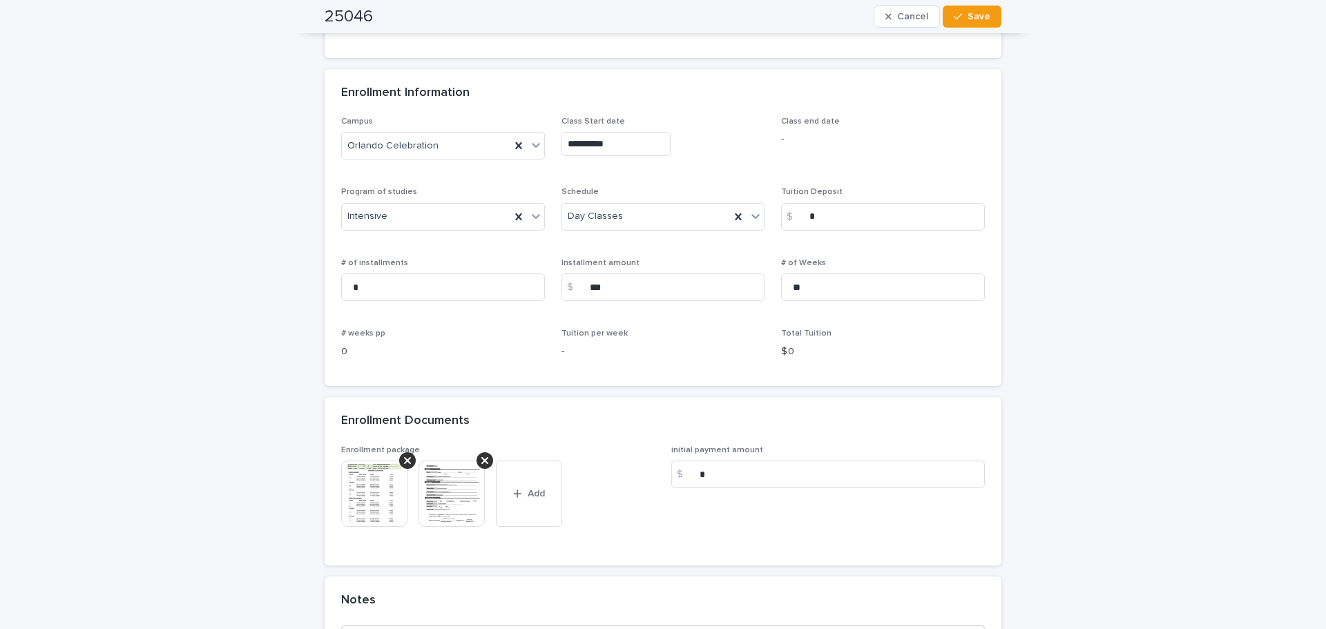
scroll to position [748, 0]
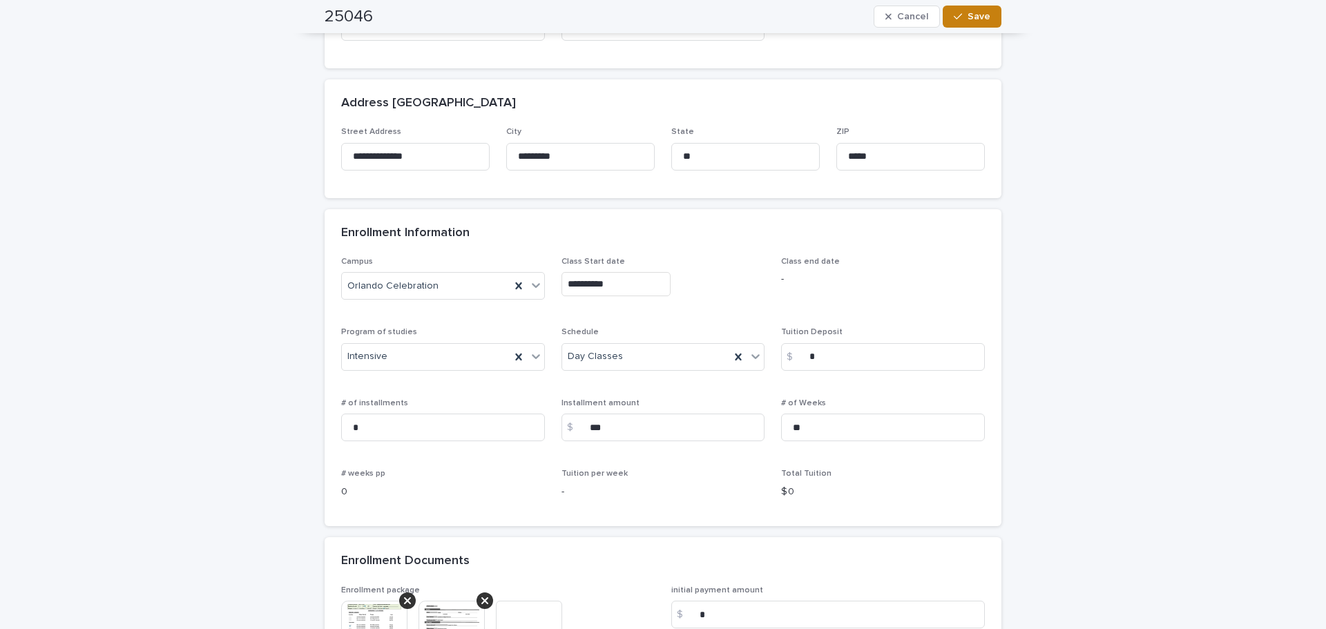
click at [968, 18] on span "Save" at bounding box center [979, 17] width 23 height 10
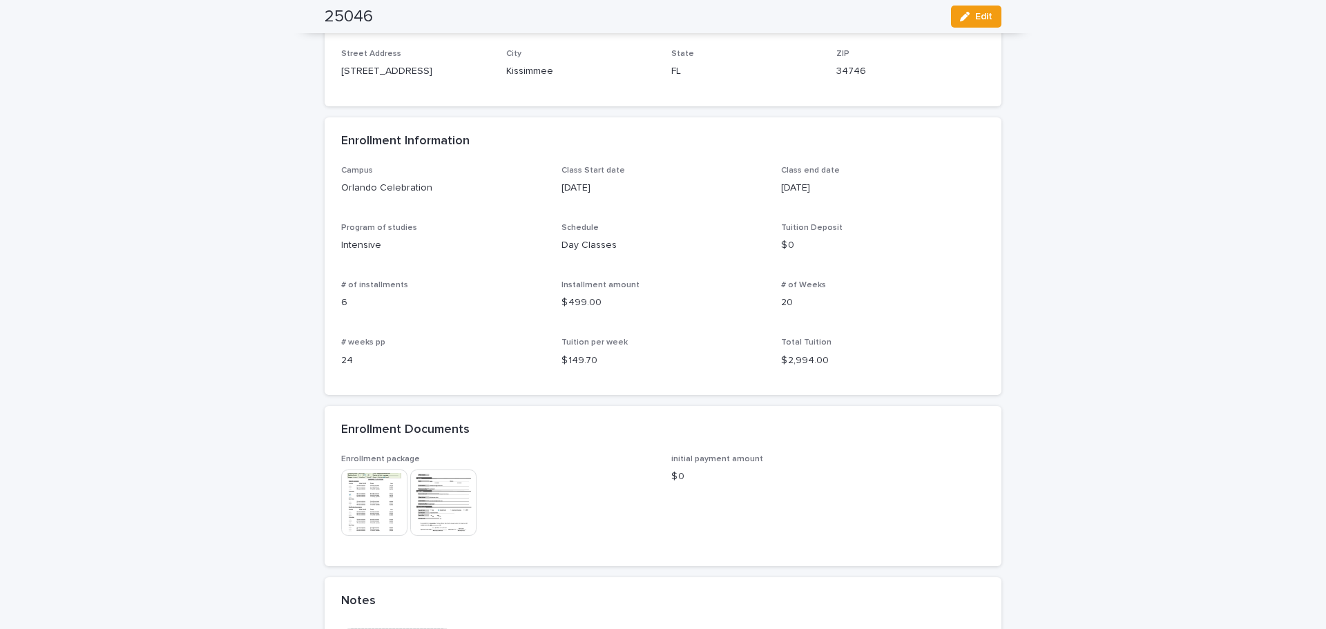
scroll to position [650, 0]
